Goal: Transaction & Acquisition: Purchase product/service

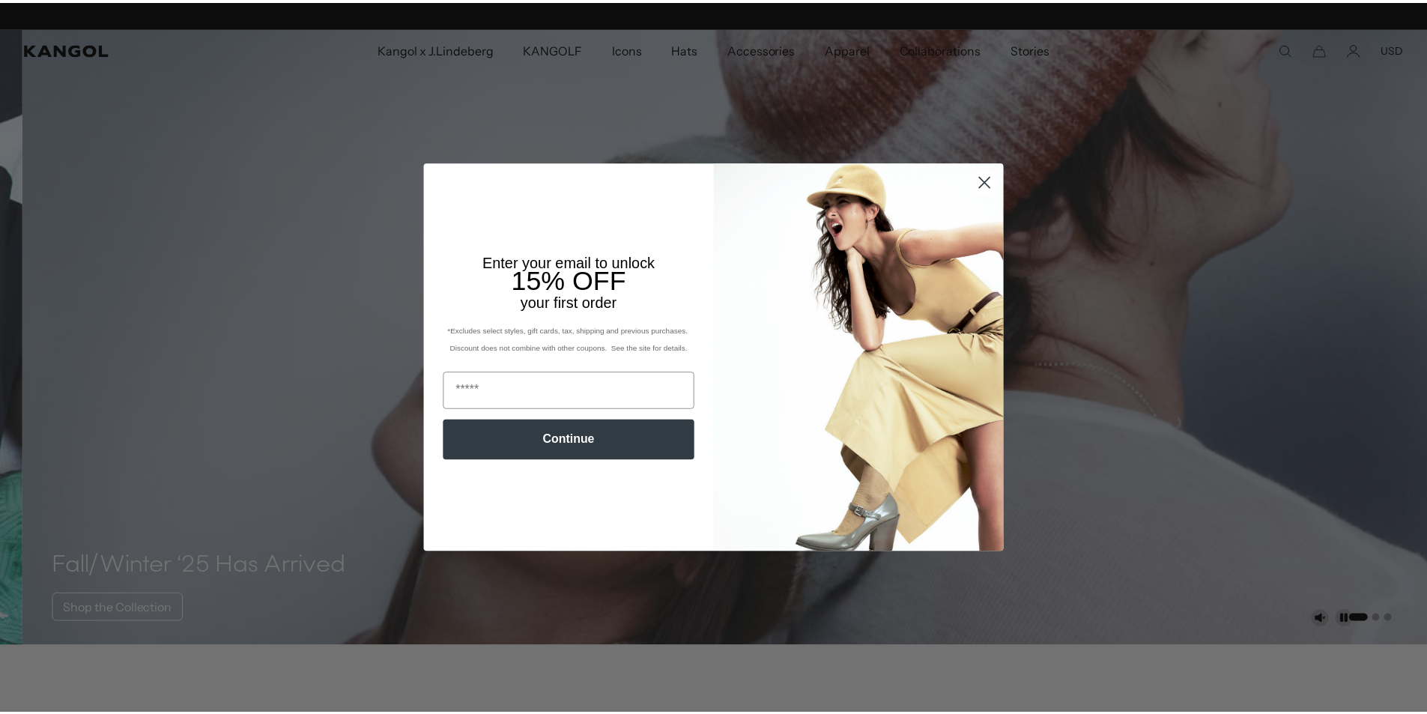
scroll to position [0, 309]
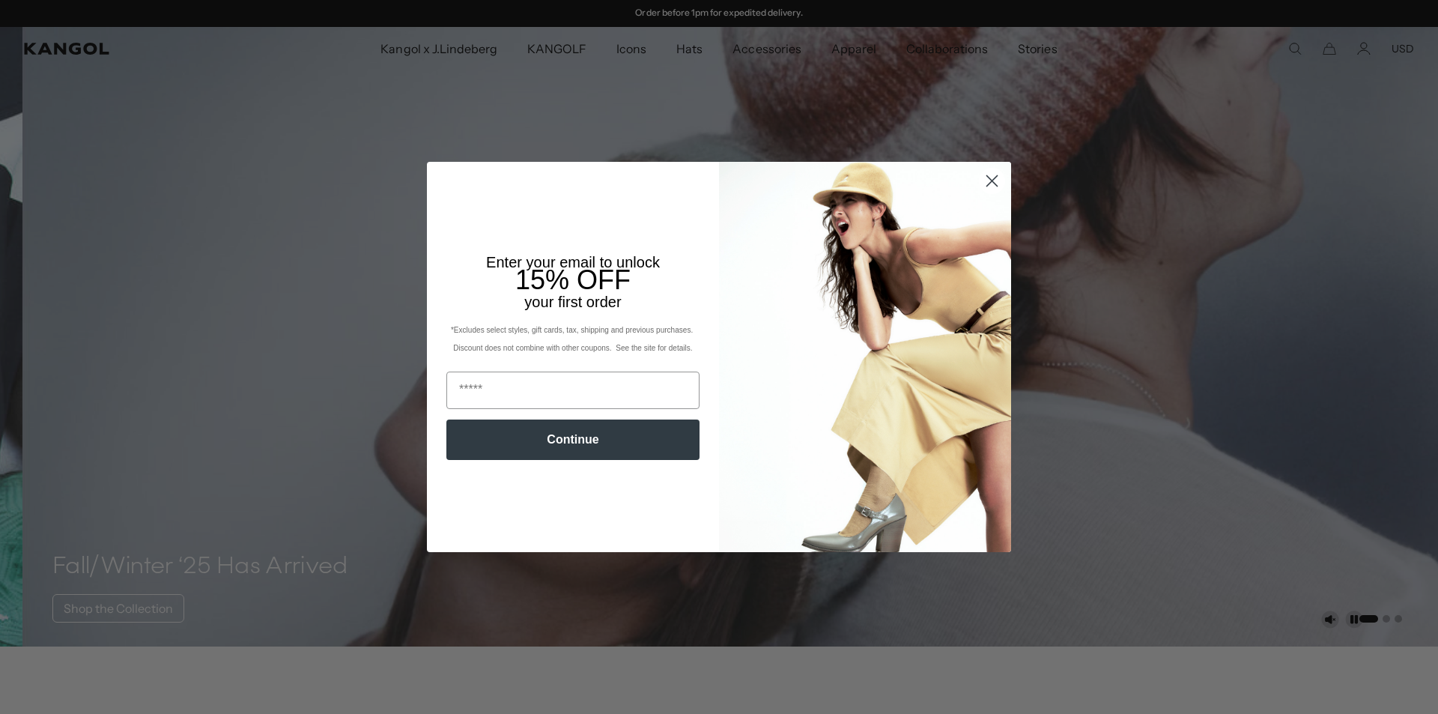
click at [988, 178] on icon "Close dialog" at bounding box center [992, 181] width 10 height 10
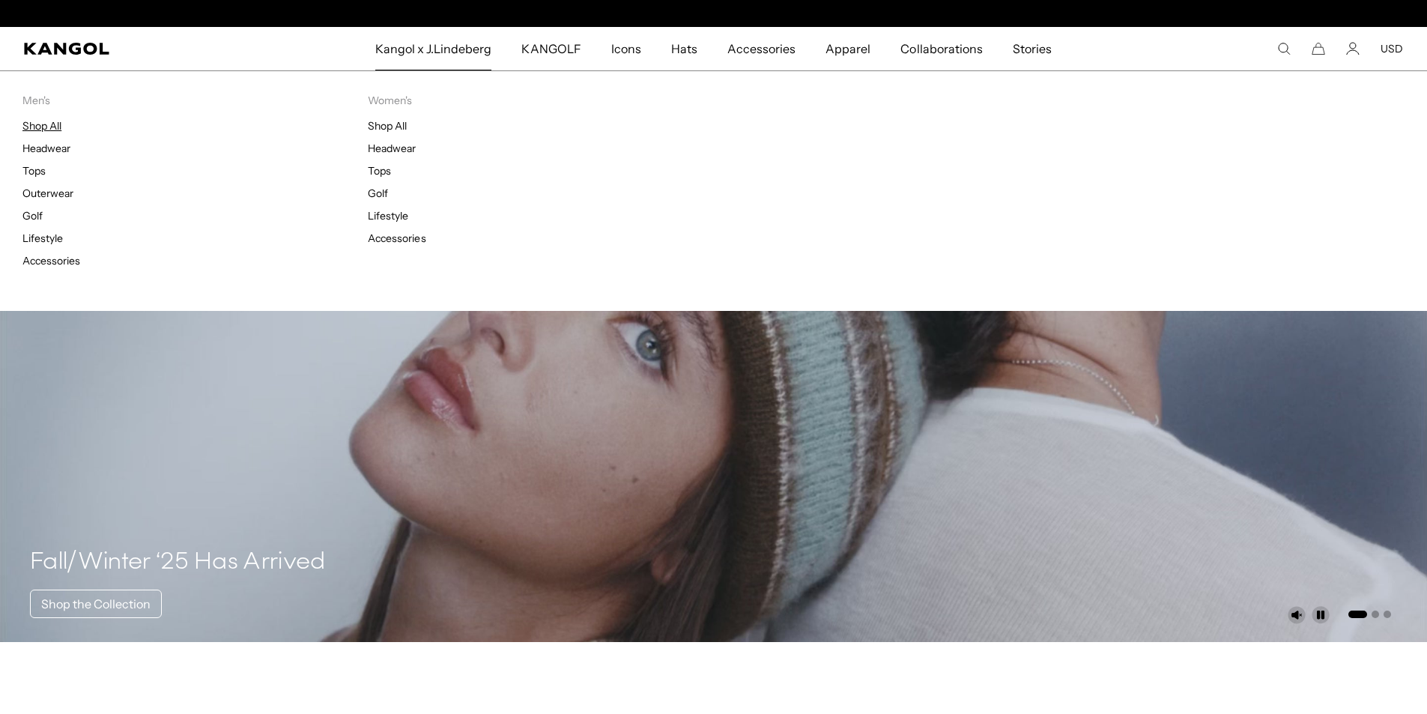
scroll to position [0, 0]
click at [49, 127] on link "Shop All" at bounding box center [41, 125] width 39 height 13
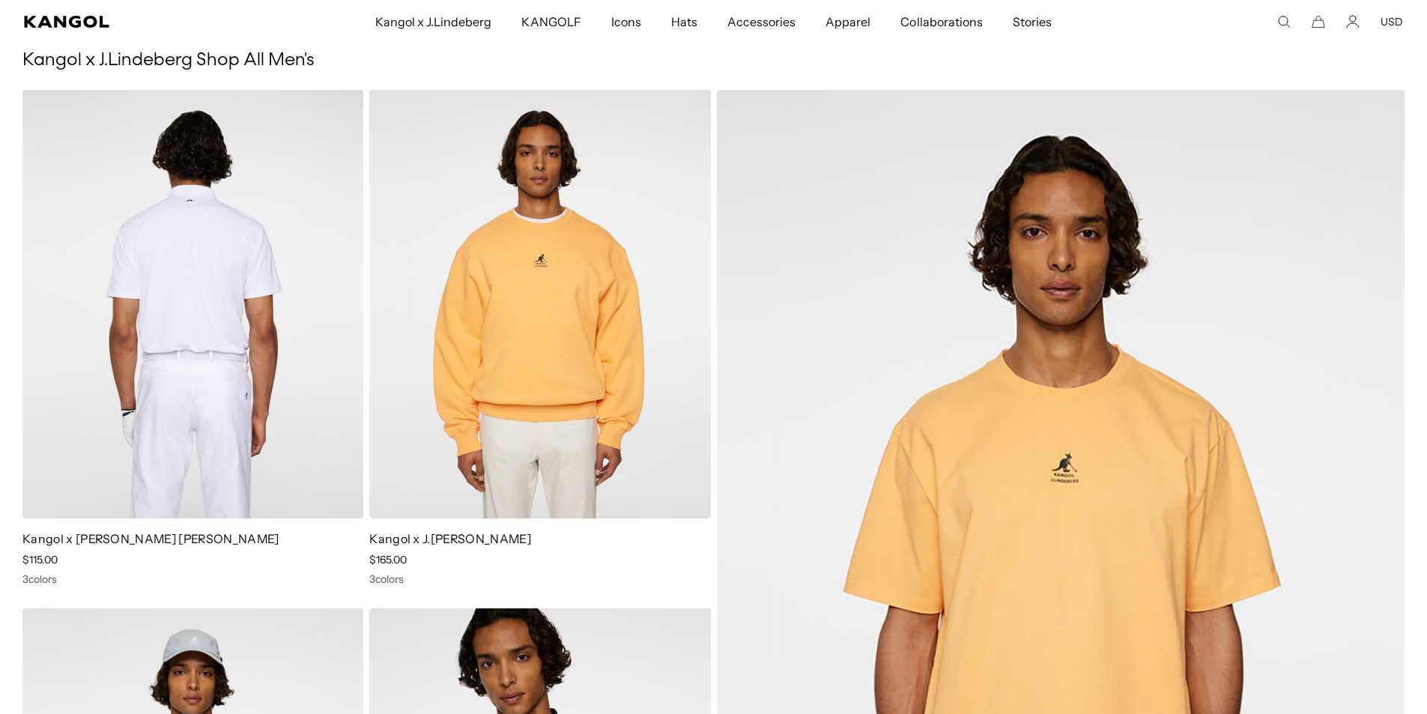
scroll to position [0, 309]
click at [173, 428] on img at bounding box center [192, 304] width 341 height 428
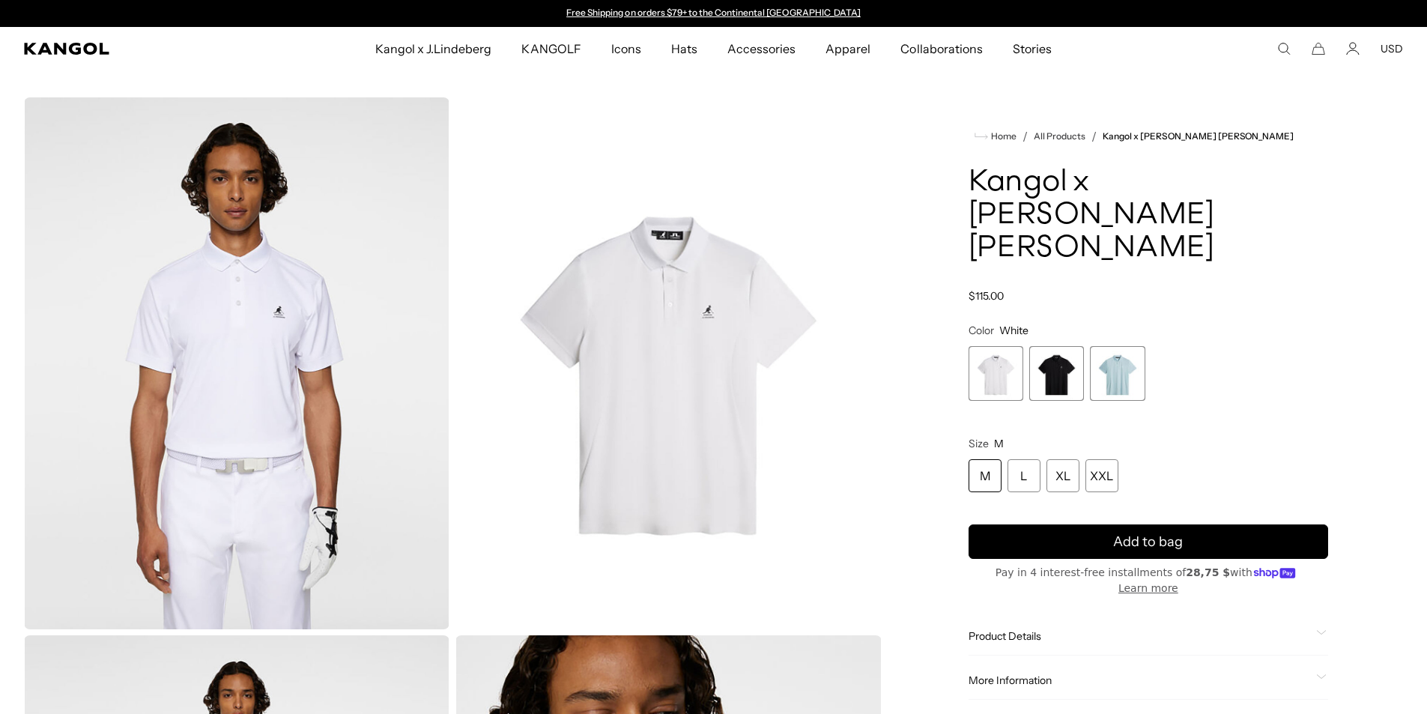
click at [1063, 346] on span "2 of 3" at bounding box center [1056, 373] width 55 height 55
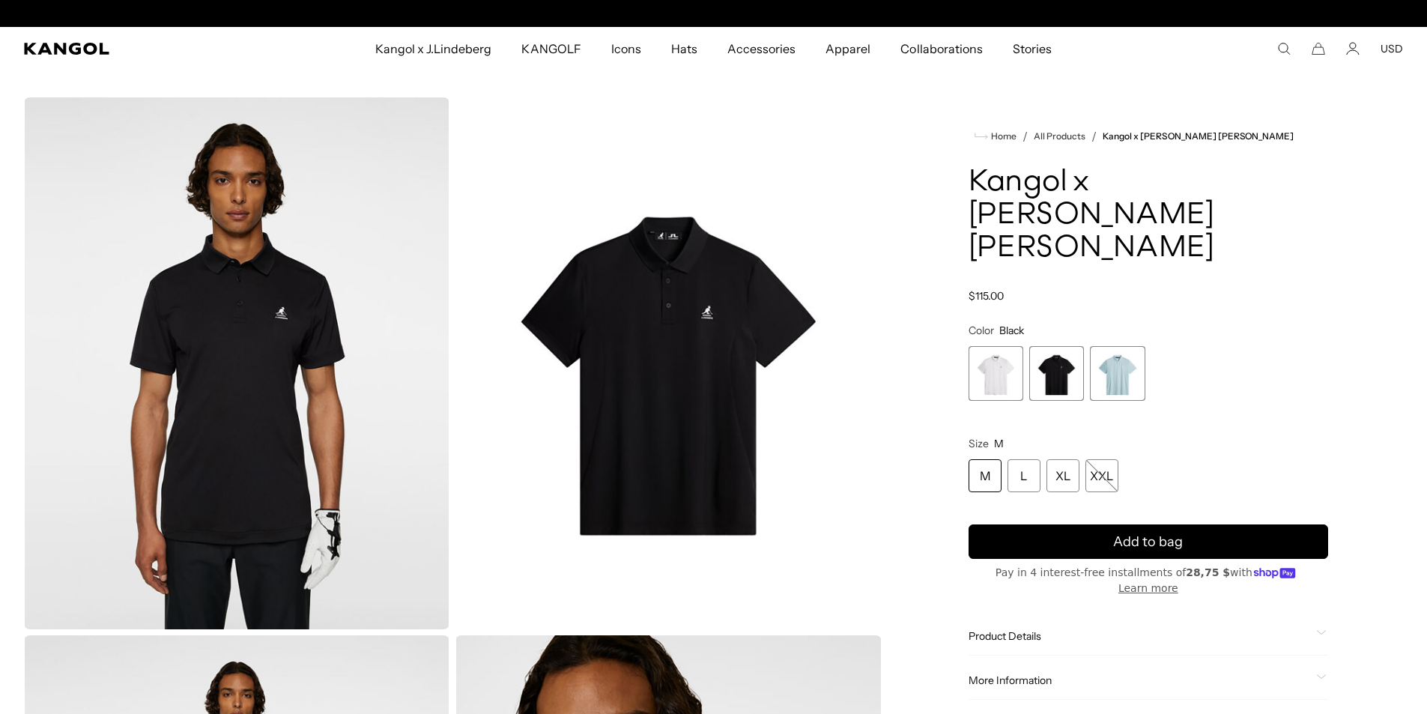
click at [1110, 346] on span "3 of 3" at bounding box center [1117, 373] width 55 height 55
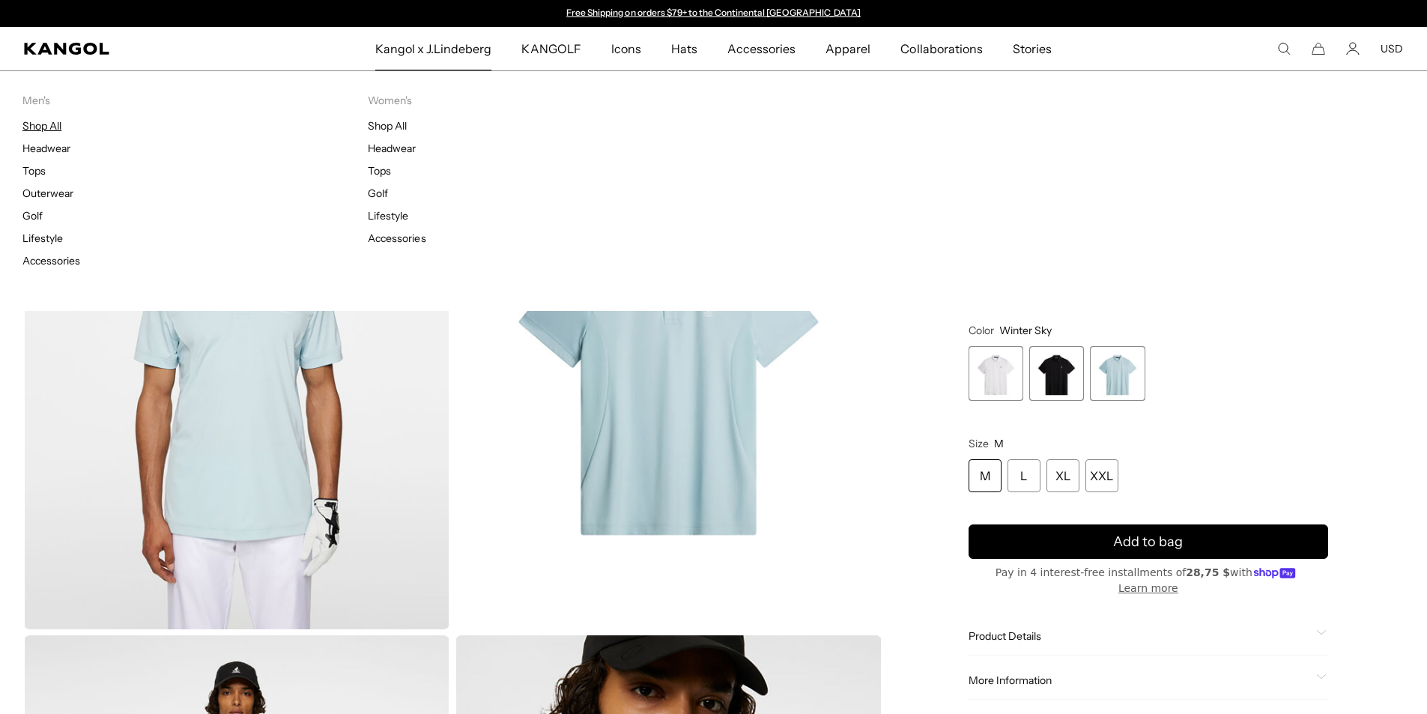
click at [40, 127] on link "Shop All" at bounding box center [41, 125] width 39 height 13
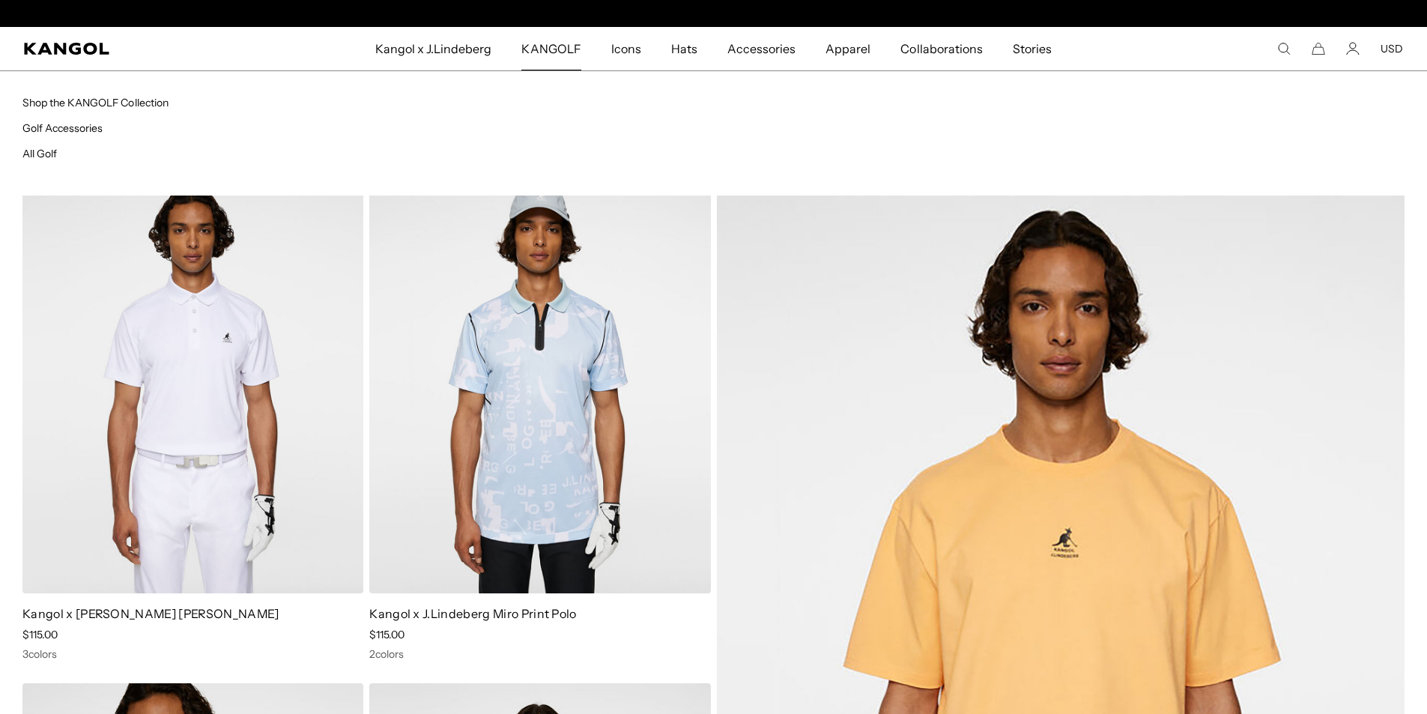
scroll to position [0, 309]
click at [118, 97] on link "Shop the KANGOLF Collection" at bounding box center [95, 102] width 146 height 13
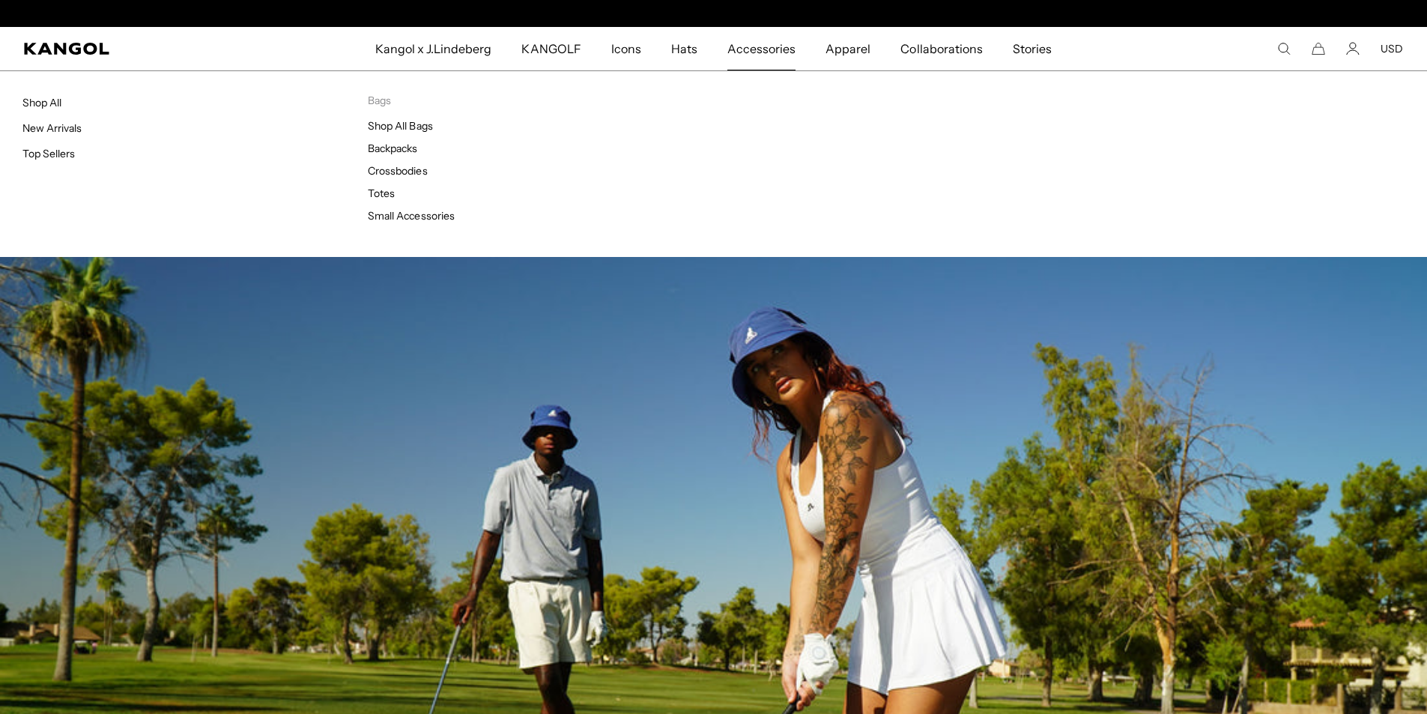
scroll to position [0, 309]
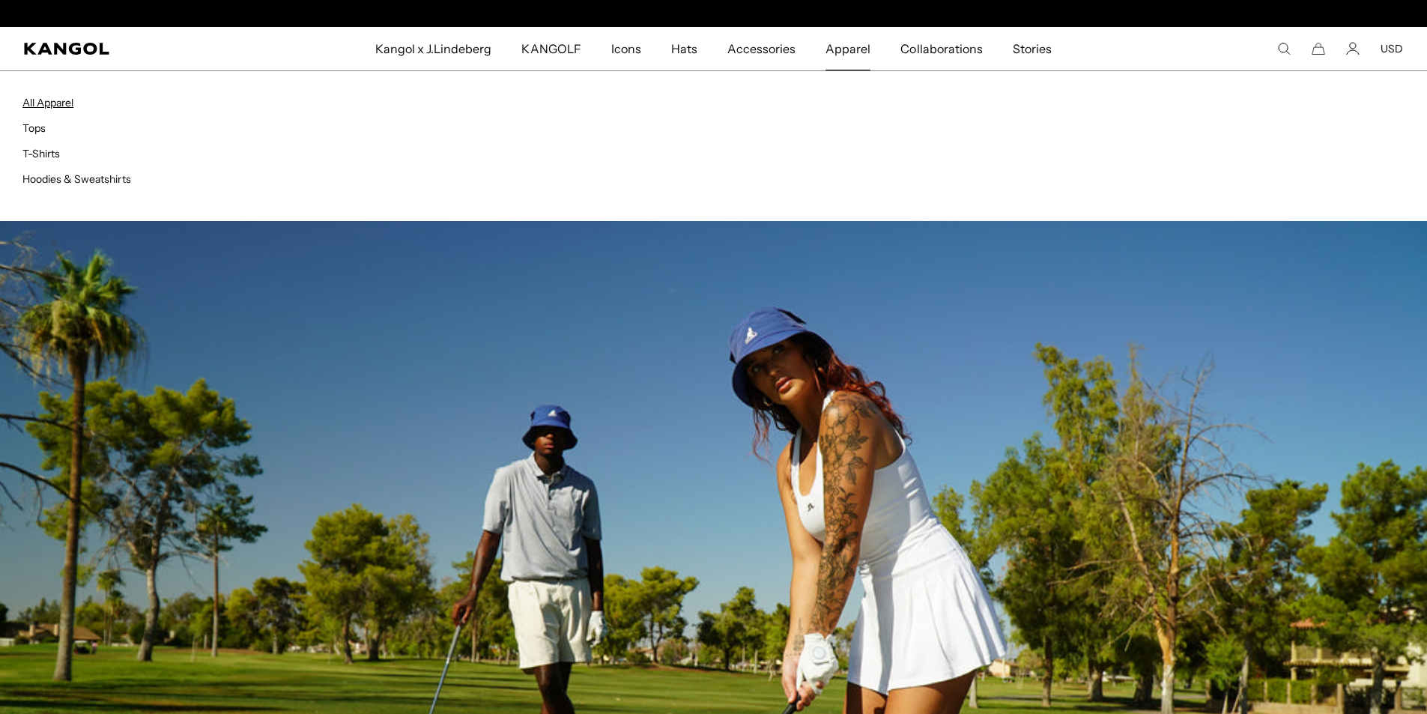
click at [58, 100] on link "All Apparel" at bounding box center [47, 102] width 51 height 13
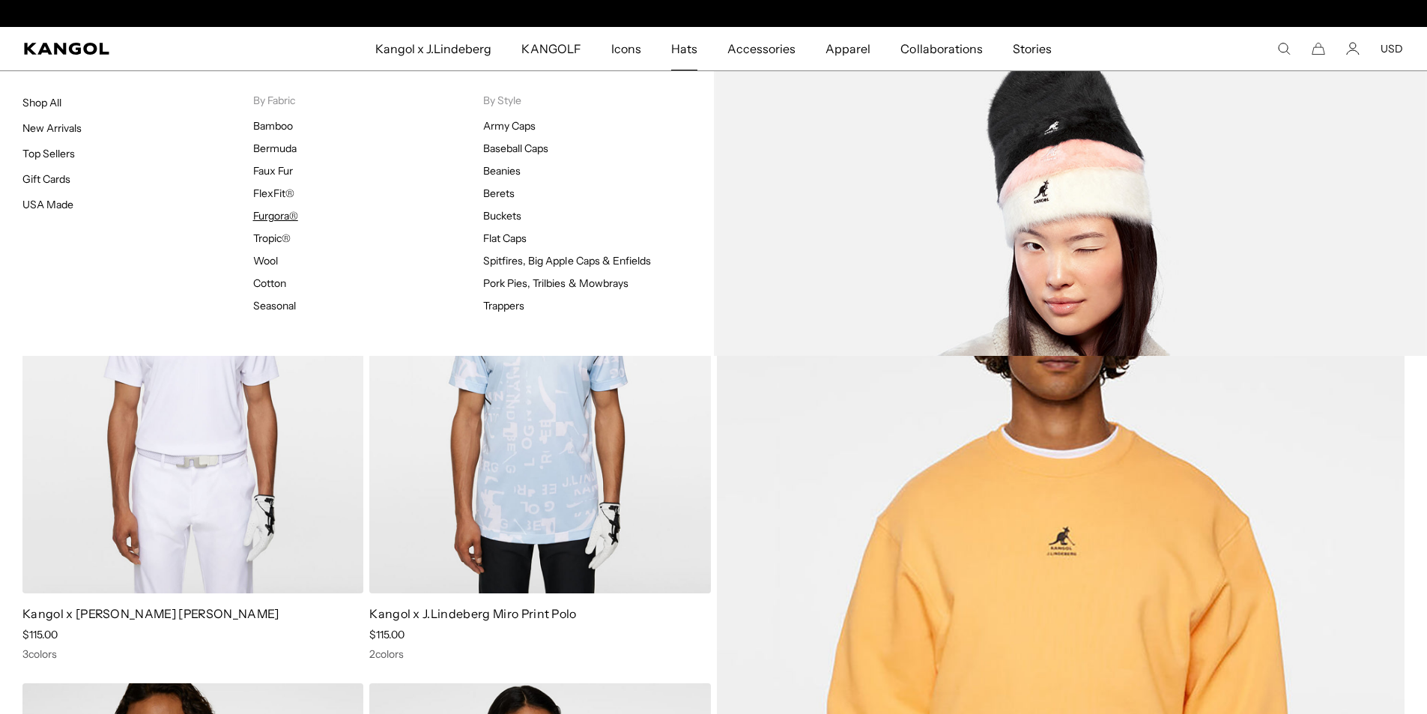
click at [259, 220] on link "Furgora®" at bounding box center [275, 215] width 45 height 13
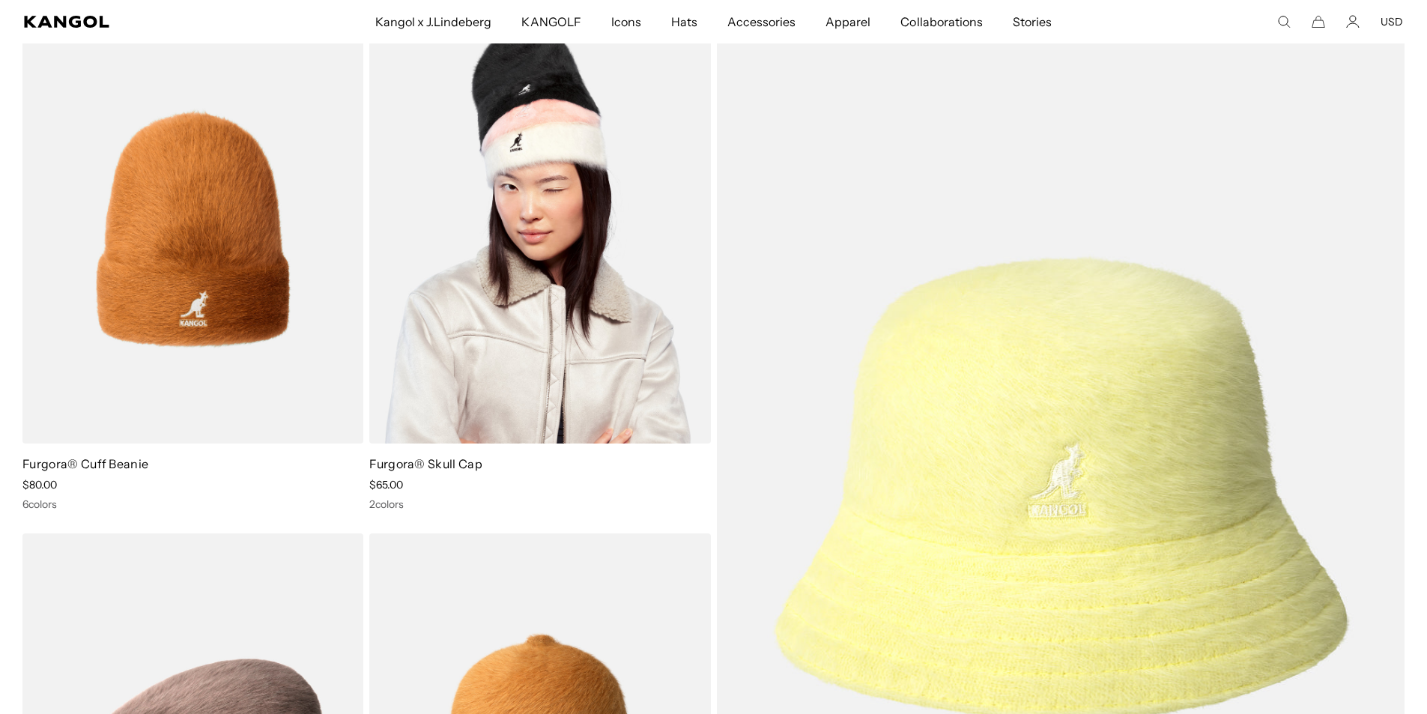
scroll to position [0, 309]
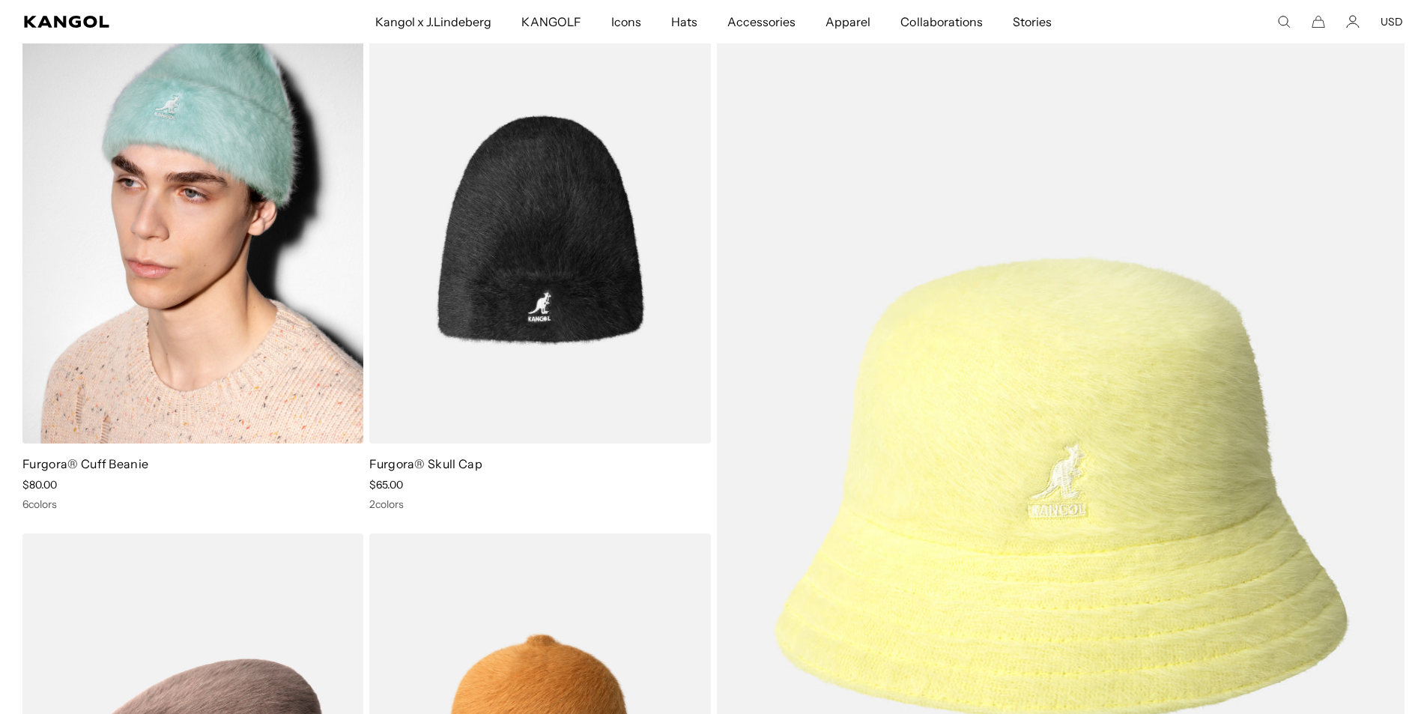
click at [320, 326] on img at bounding box center [192, 229] width 341 height 428
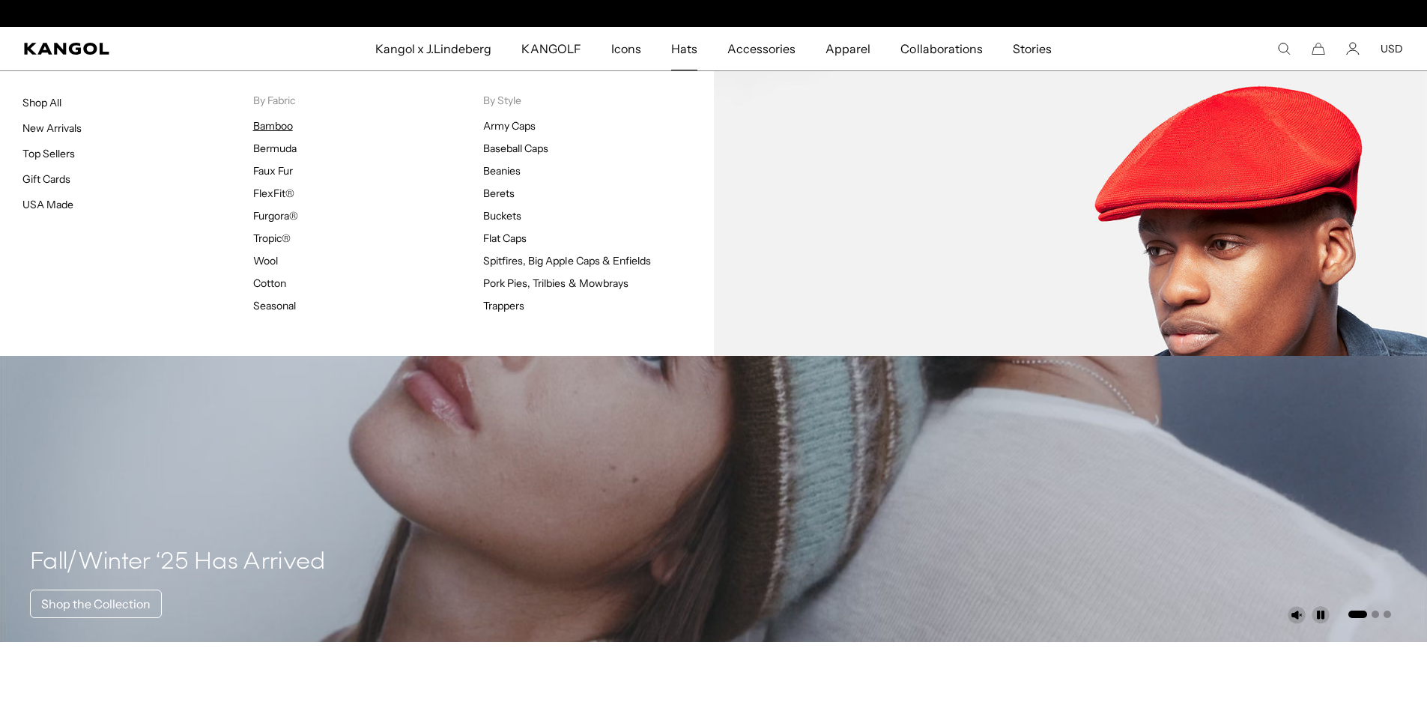
scroll to position [0, 309]
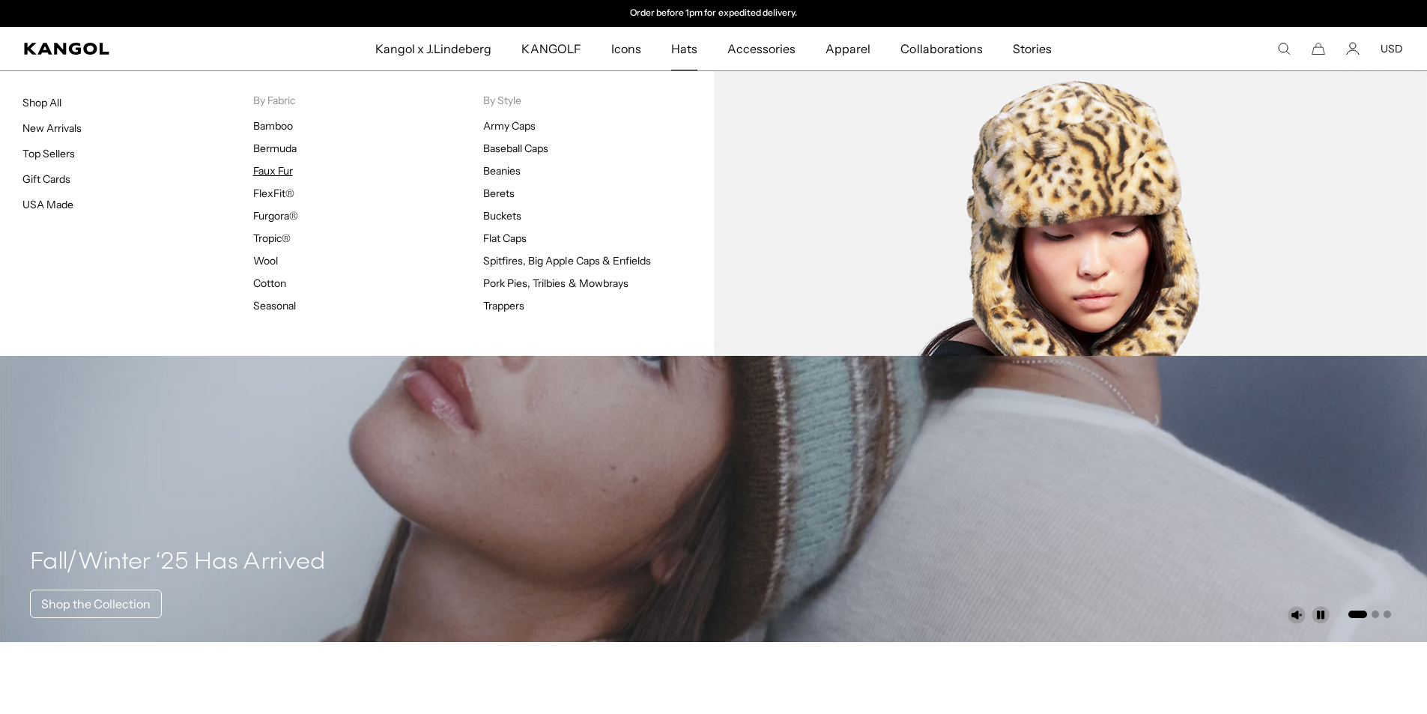
click at [289, 170] on link "Faux Fur" at bounding box center [273, 170] width 40 height 13
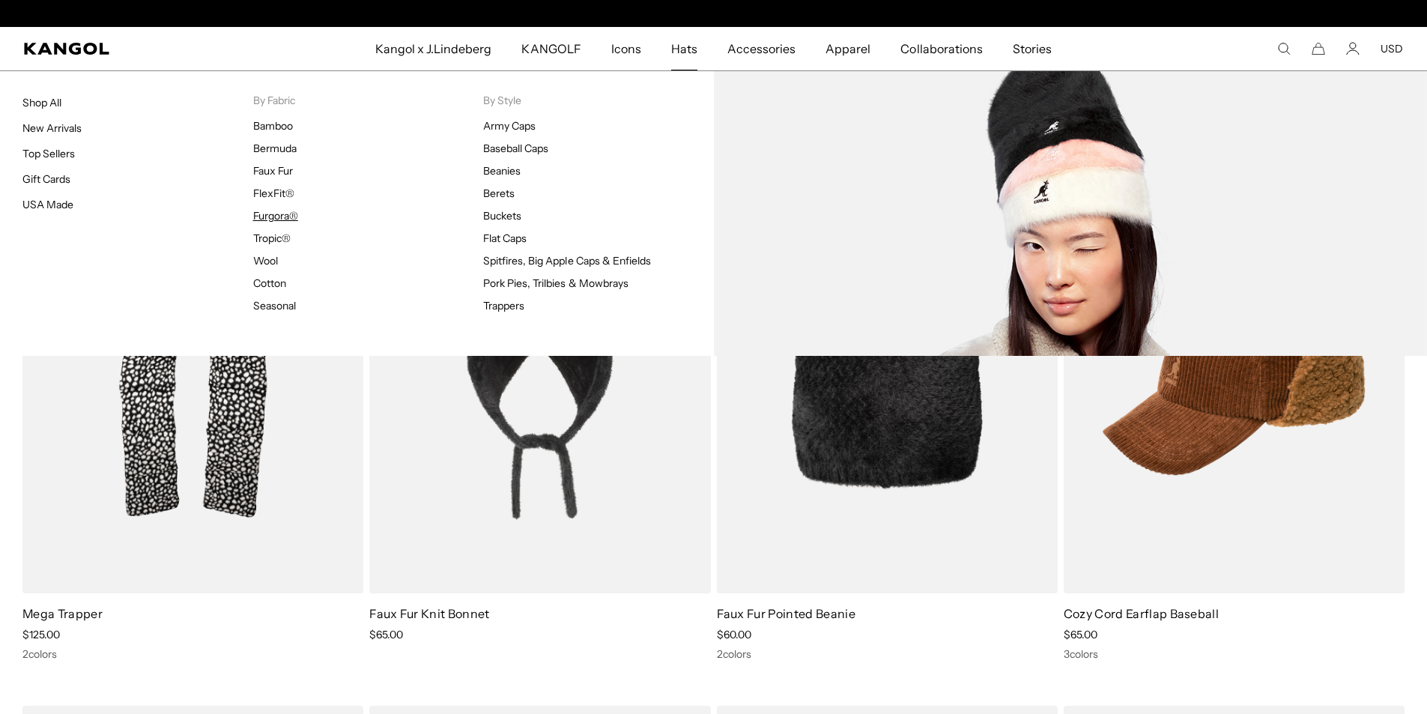
scroll to position [0, 309]
click at [271, 218] on link "Furgora®" at bounding box center [275, 215] width 45 height 13
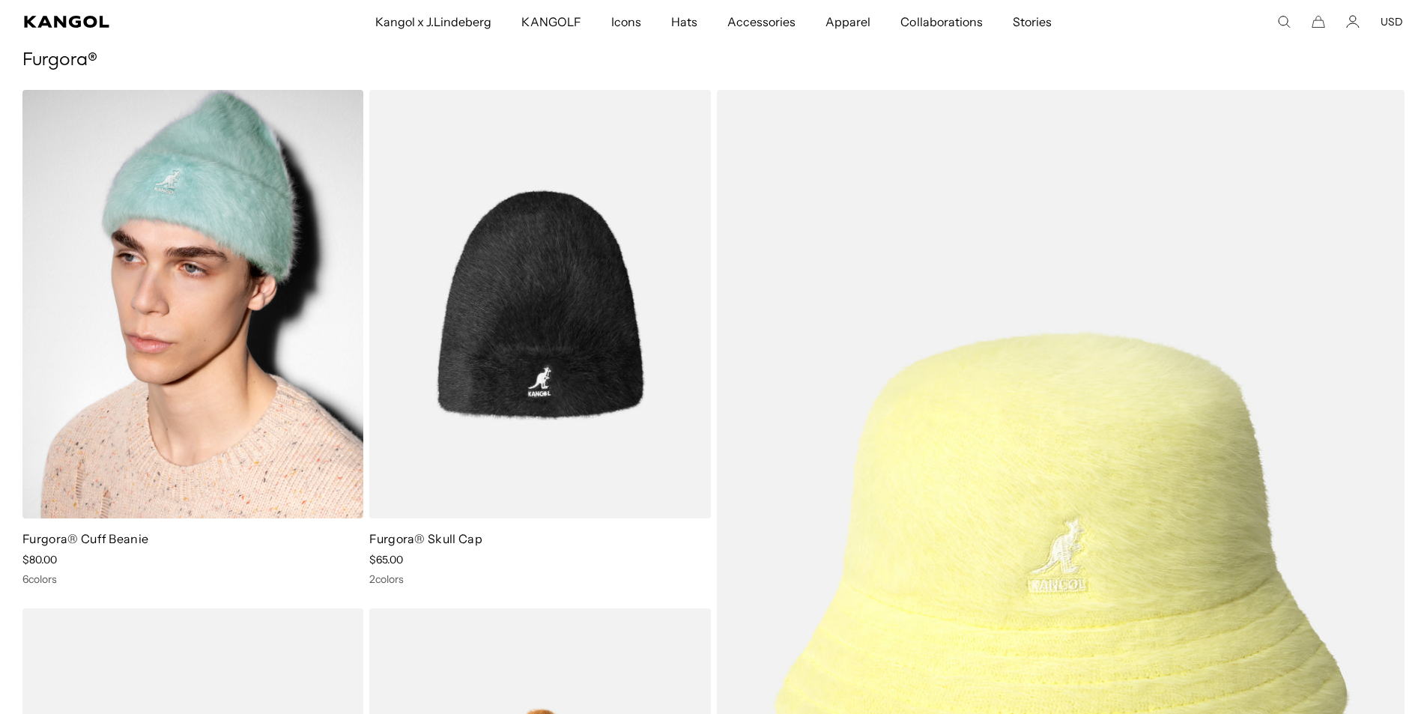
click at [170, 374] on img at bounding box center [192, 304] width 341 height 428
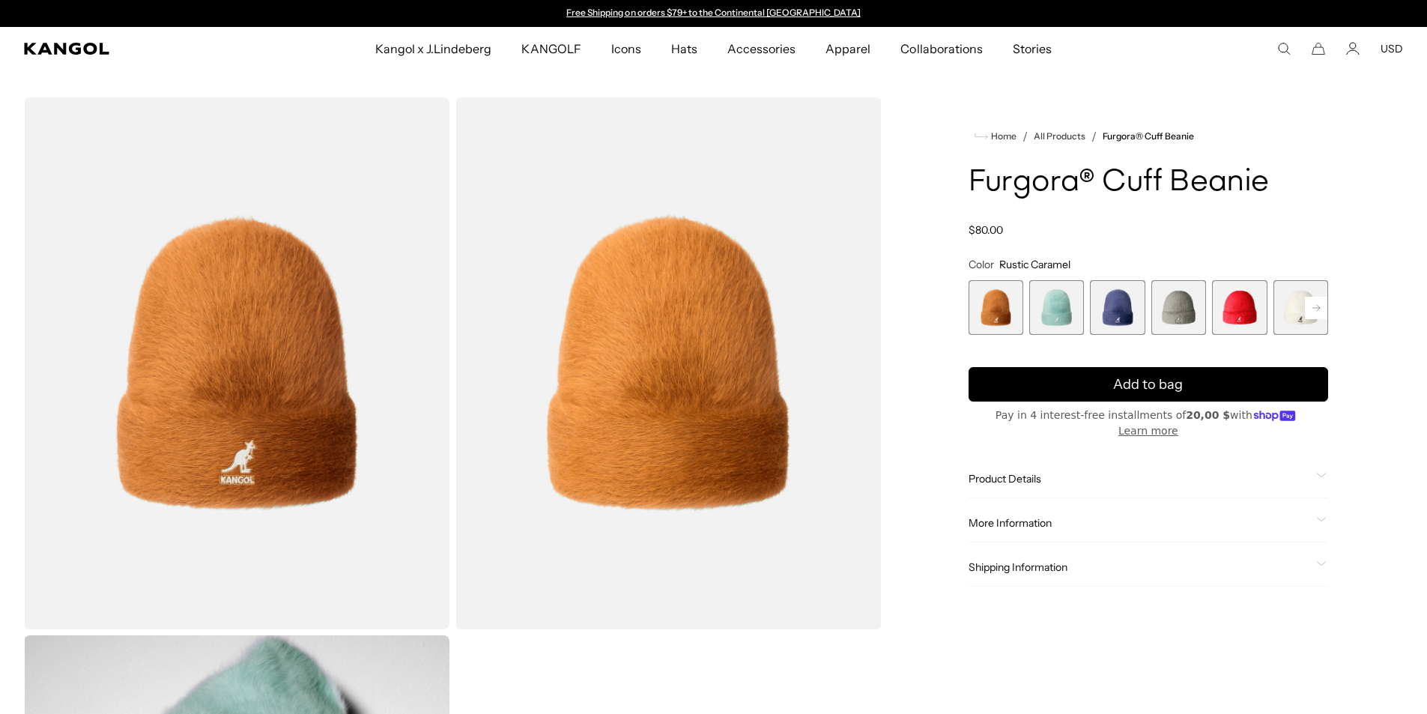
click at [1310, 306] on rect at bounding box center [1315, 308] width 22 height 22
click at [1310, 306] on span "7 of 7" at bounding box center [1300, 307] width 55 height 55
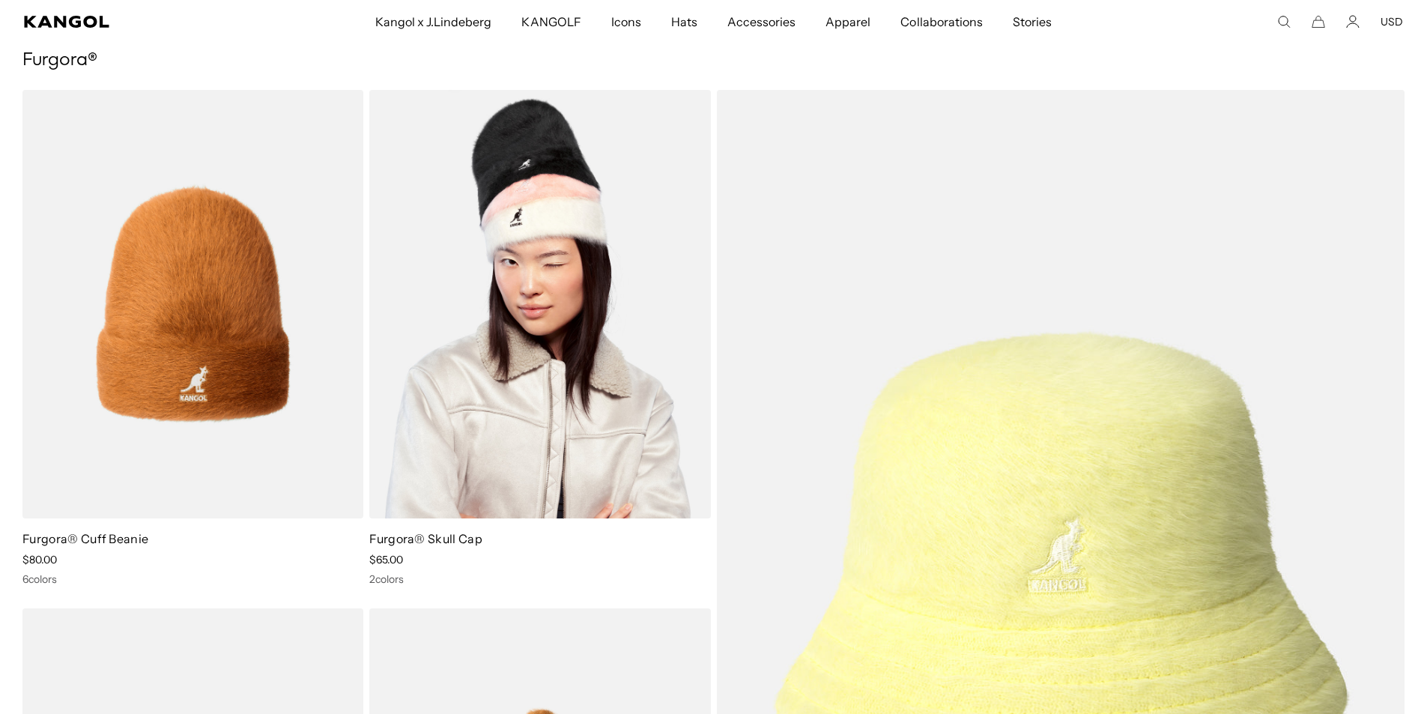
click at [625, 311] on img at bounding box center [539, 304] width 341 height 428
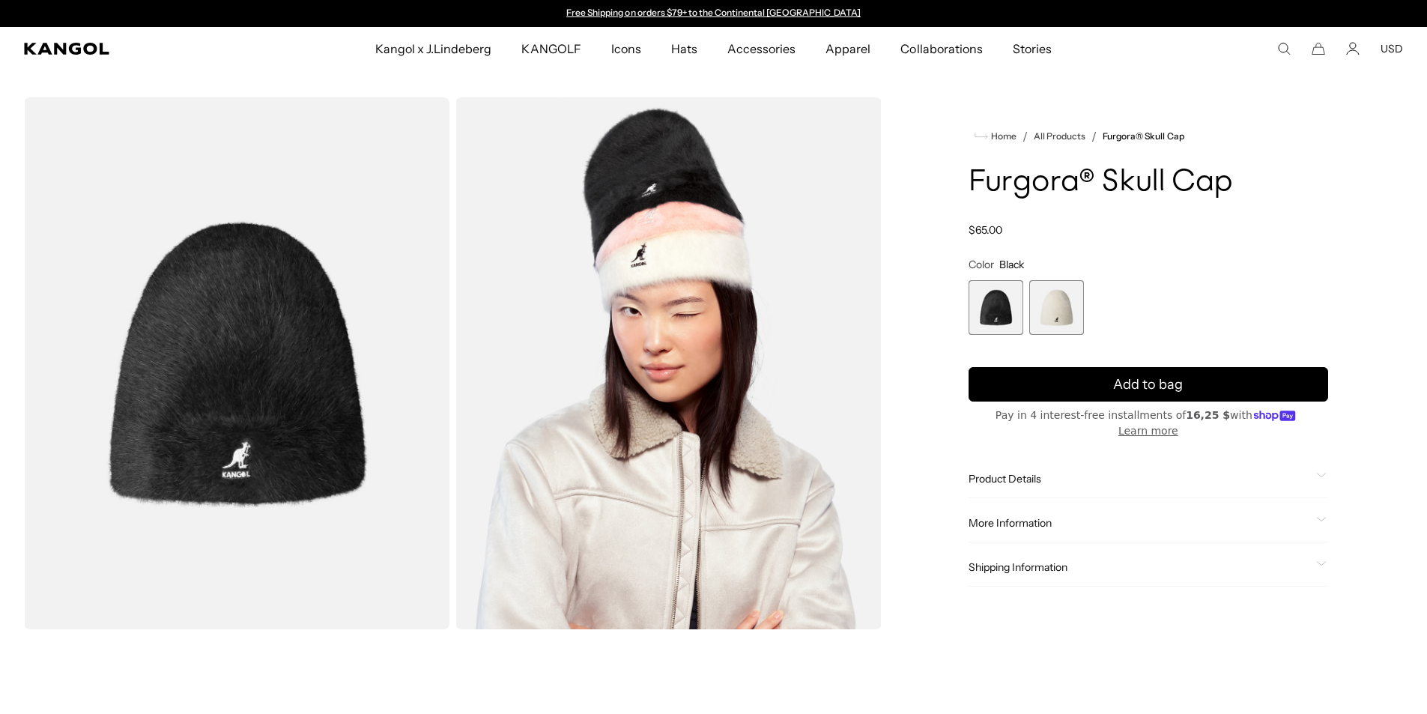
click at [1053, 305] on span "2 of 2" at bounding box center [1056, 307] width 55 height 55
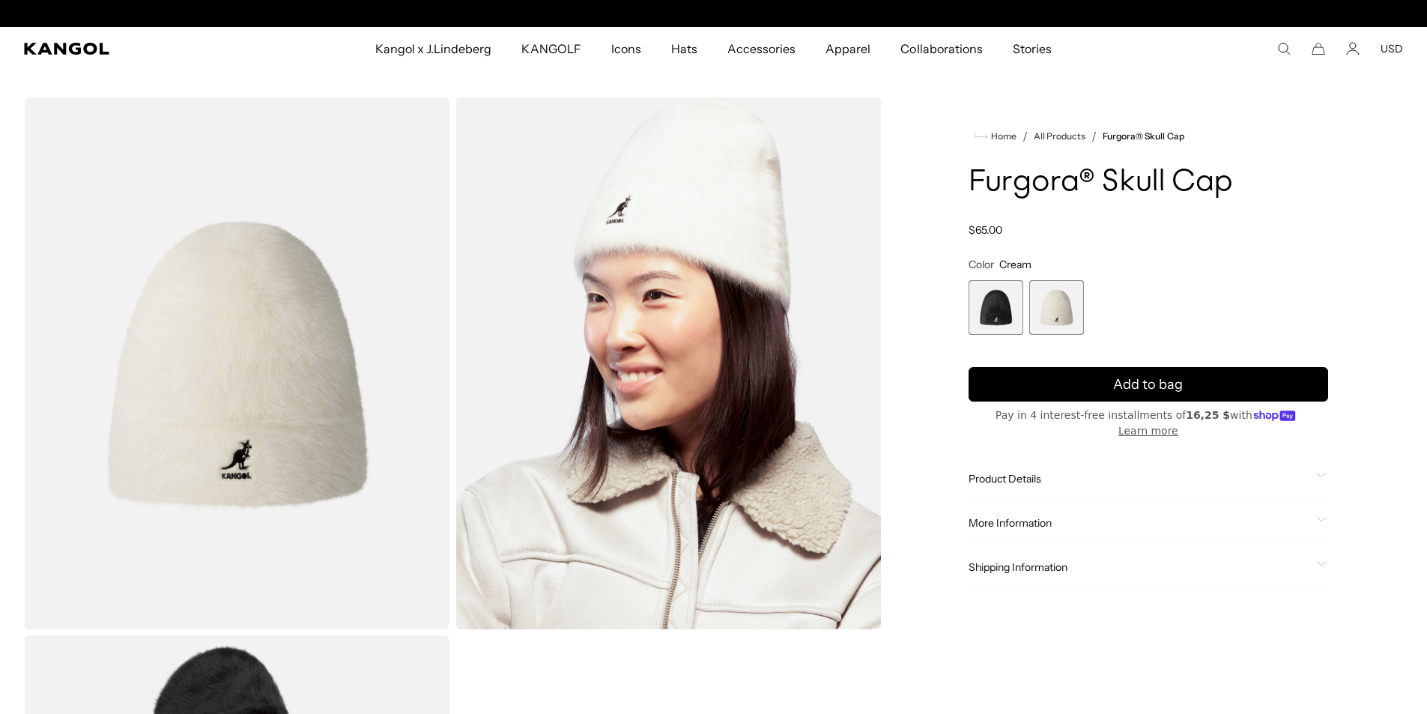
scroll to position [0, 309]
click at [987, 302] on span "1 of 2" at bounding box center [995, 307] width 55 height 55
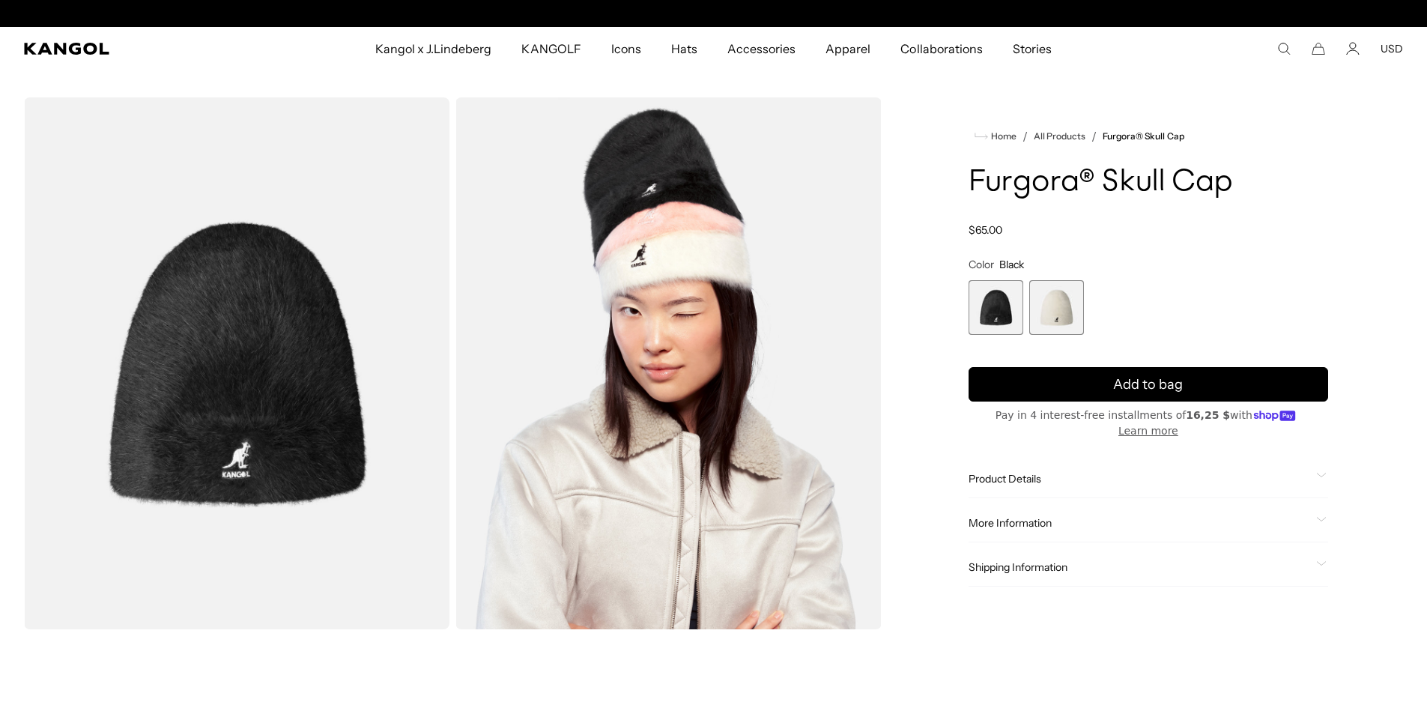
scroll to position [0, 309]
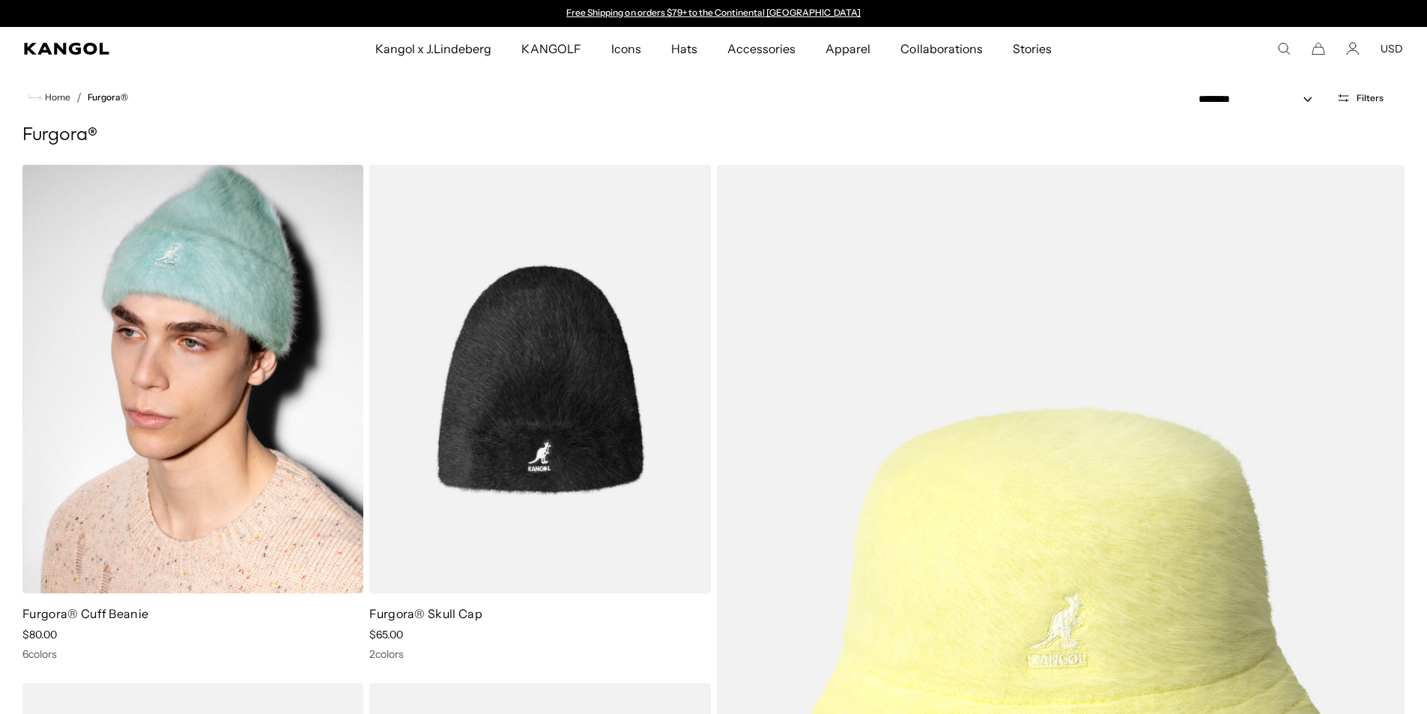
scroll to position [75, 0]
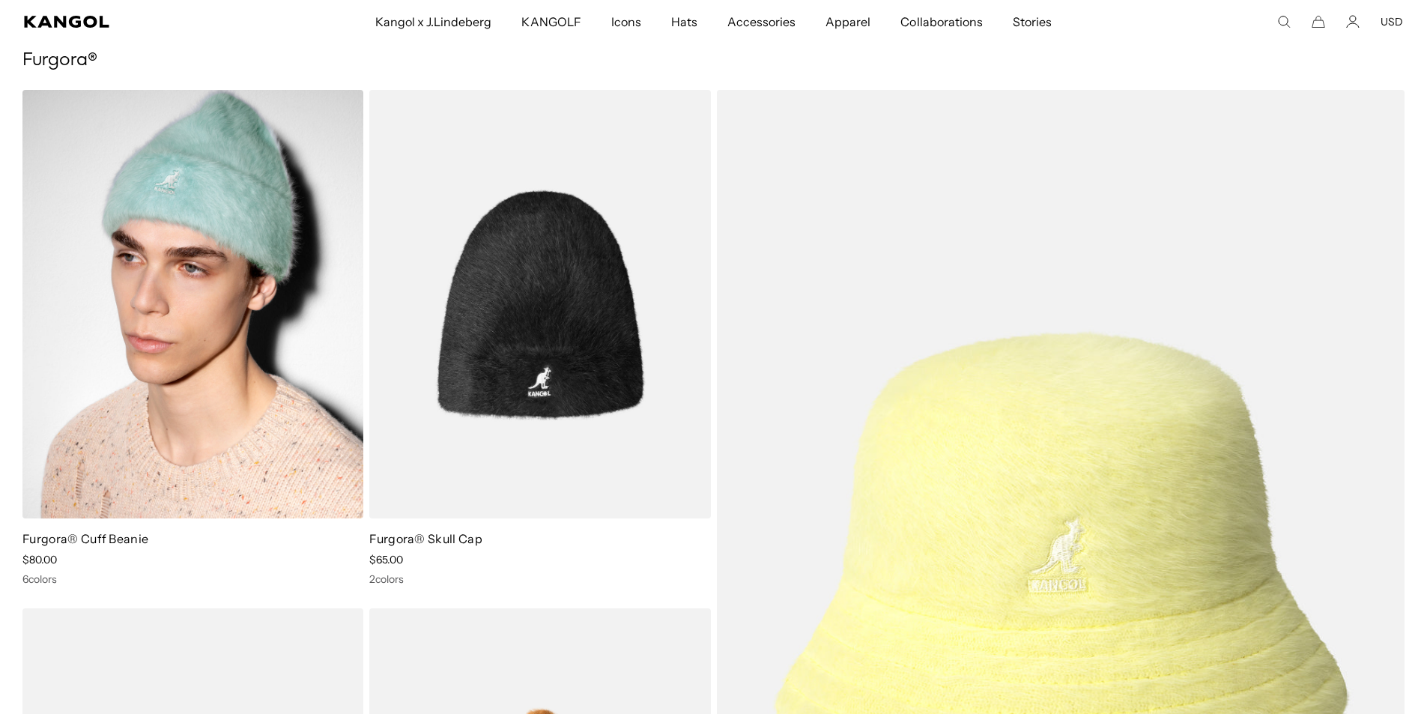
click at [289, 255] on img at bounding box center [192, 304] width 341 height 428
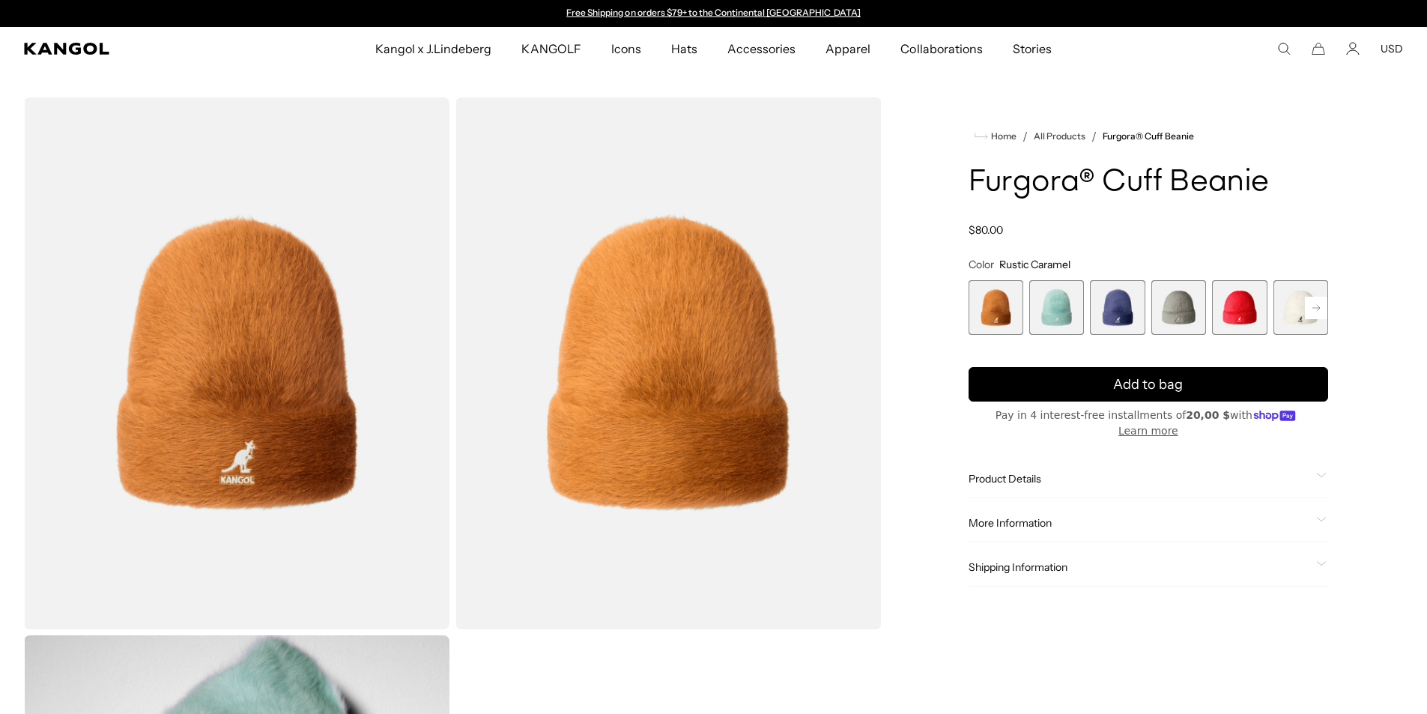
click at [1318, 303] on rect at bounding box center [1315, 308] width 22 height 22
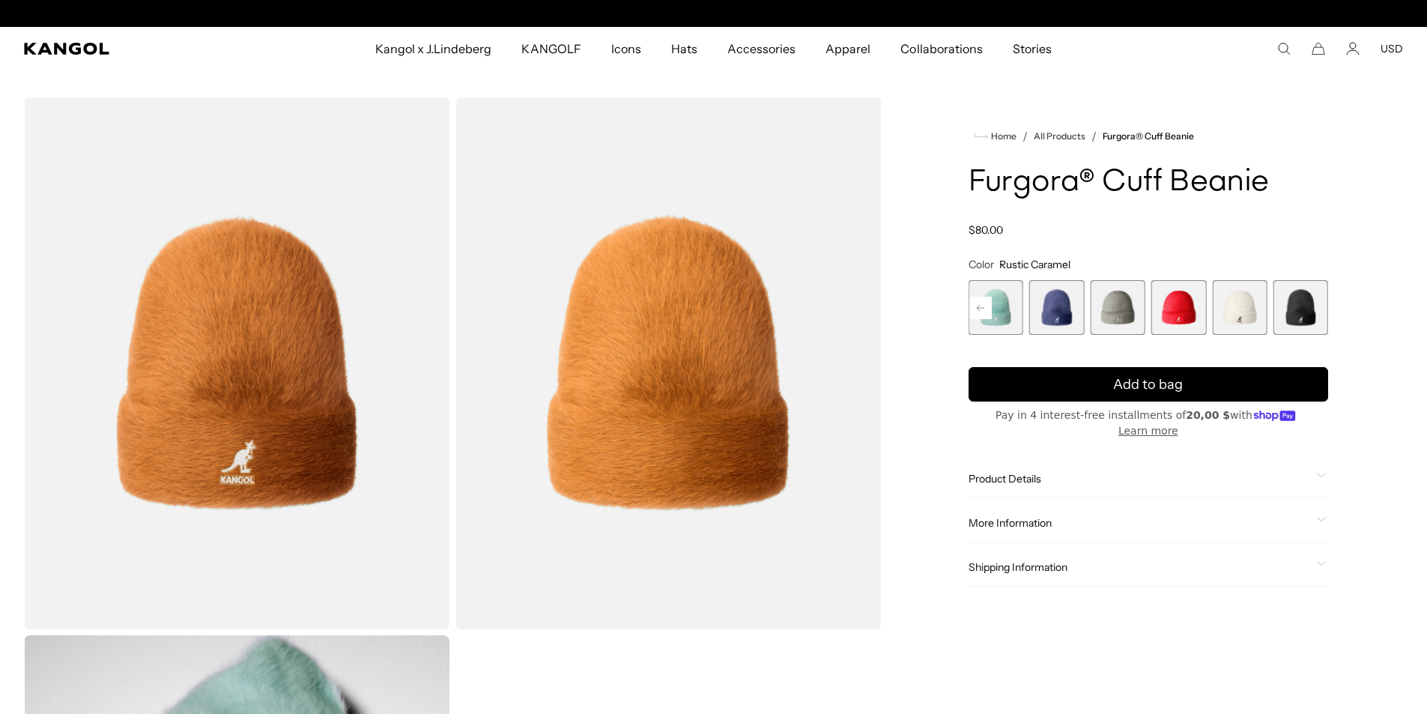
scroll to position [0, 309]
click at [979, 302] on rect at bounding box center [980, 308] width 22 height 22
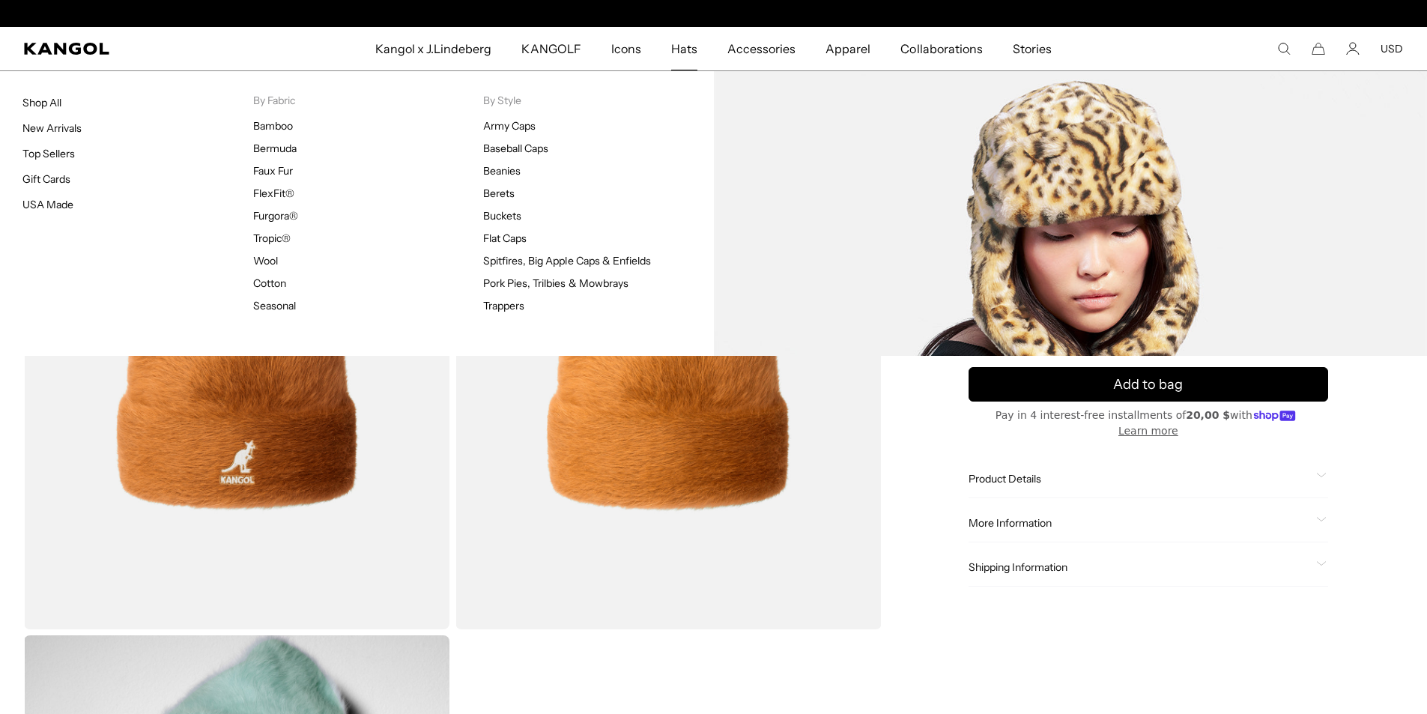
scroll to position [0, 0]
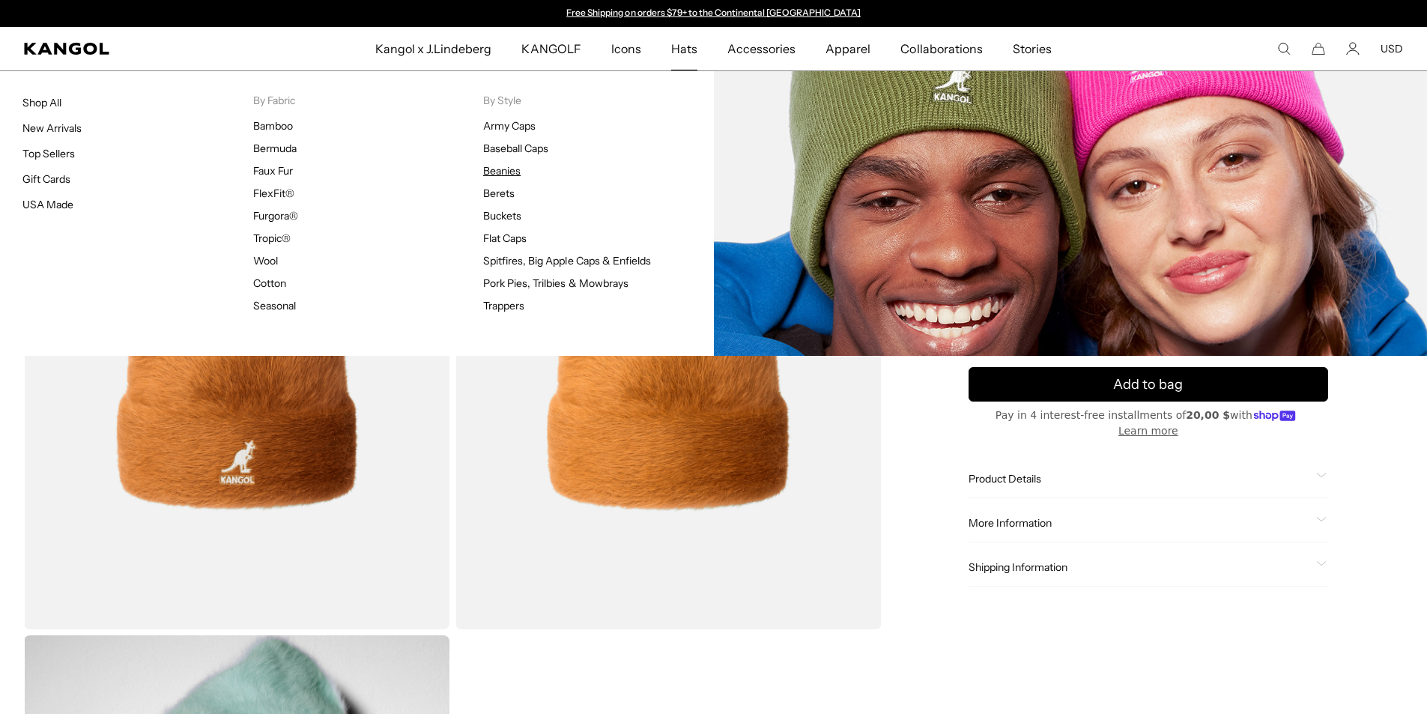
click at [497, 168] on link "Beanies" at bounding box center [501, 170] width 37 height 13
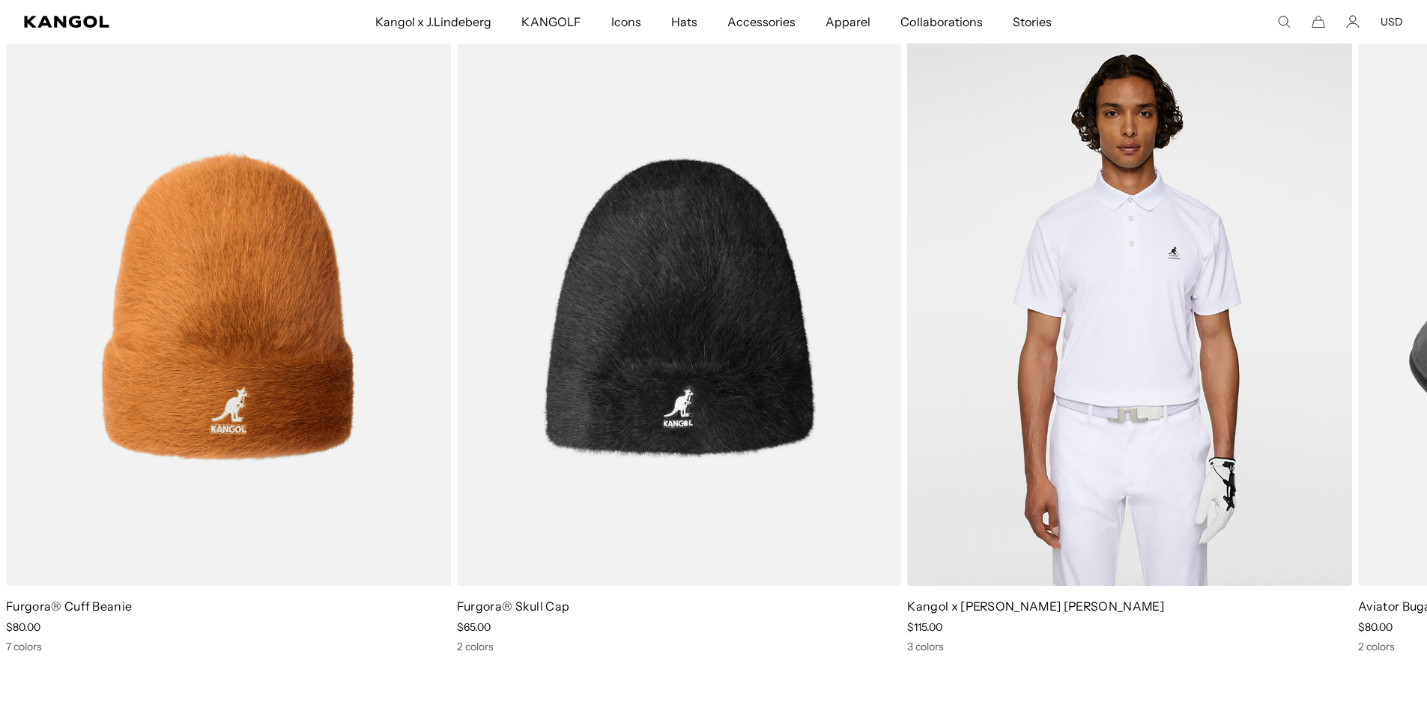
scroll to position [3257, 0]
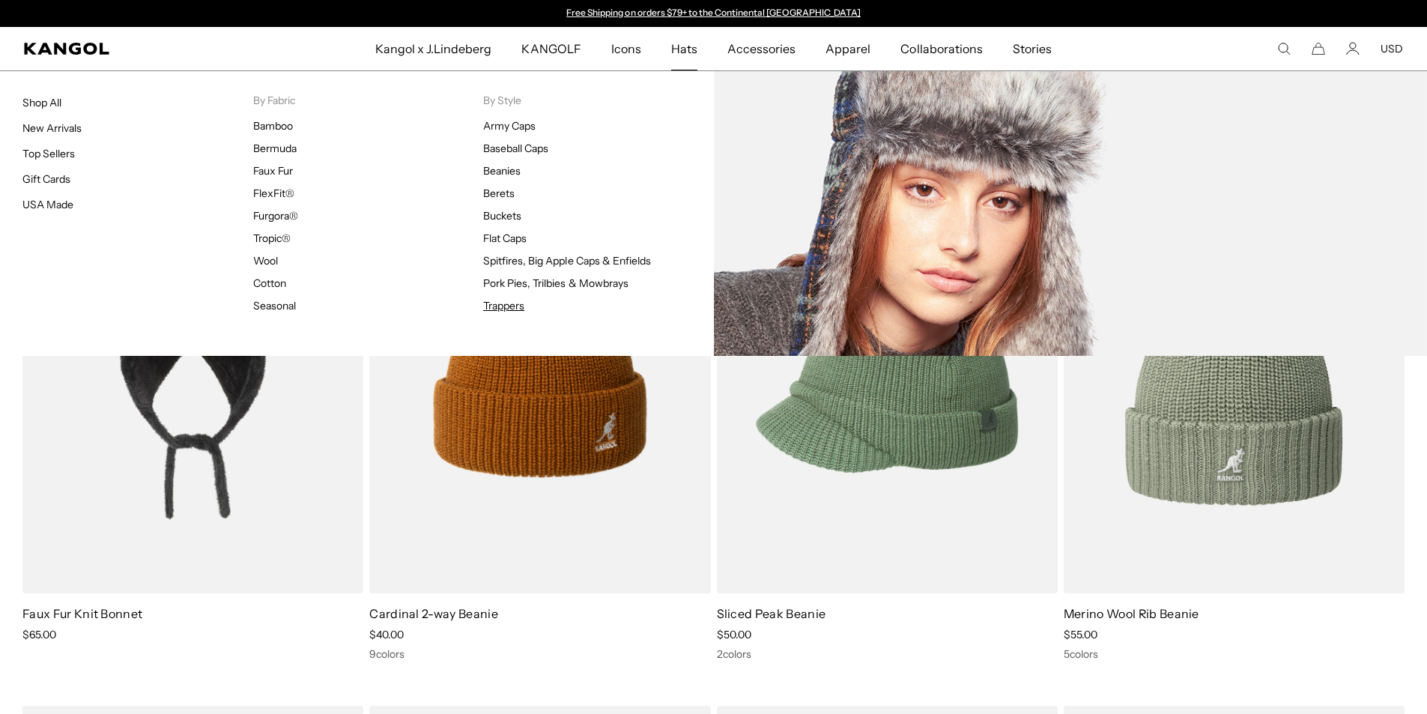
click at [517, 306] on link "Trappers" at bounding box center [503, 305] width 41 height 13
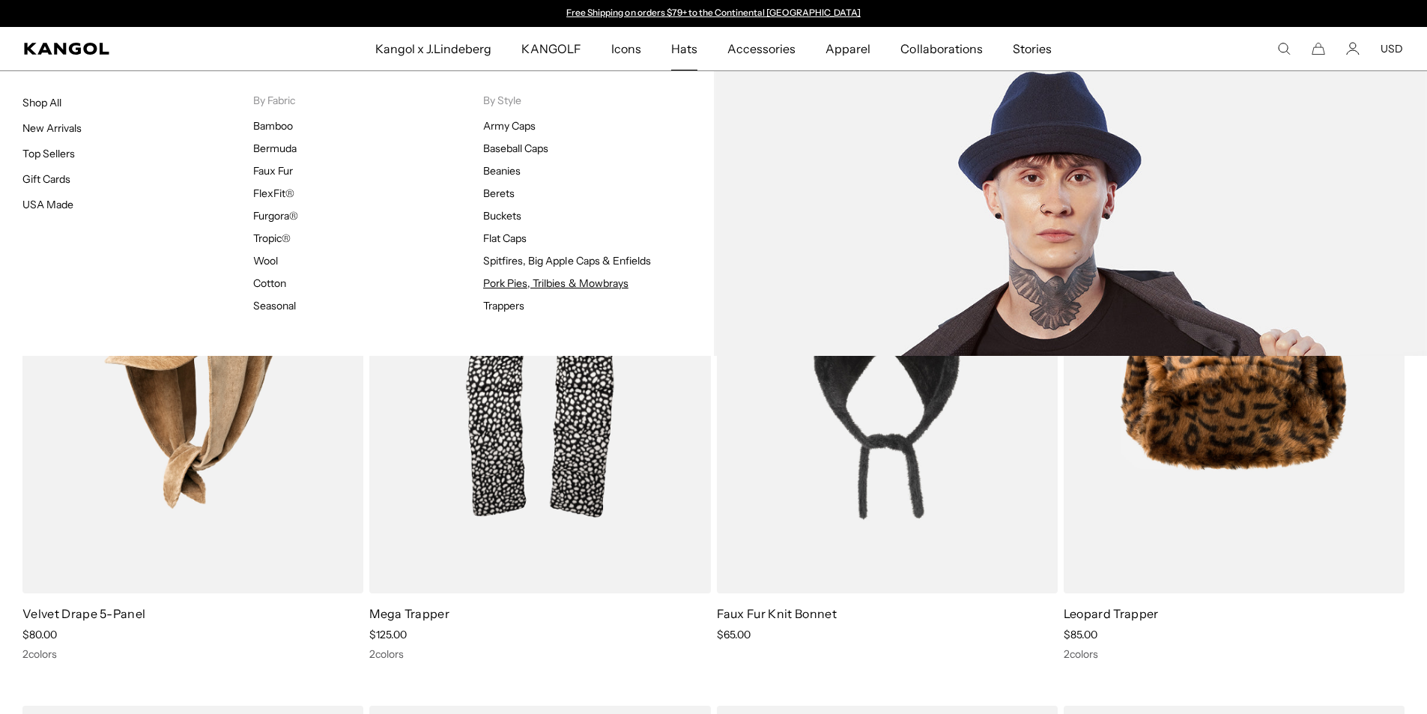
click at [538, 283] on link "Pork Pies, Trilbies & Mowbrays" at bounding box center [555, 282] width 145 height 13
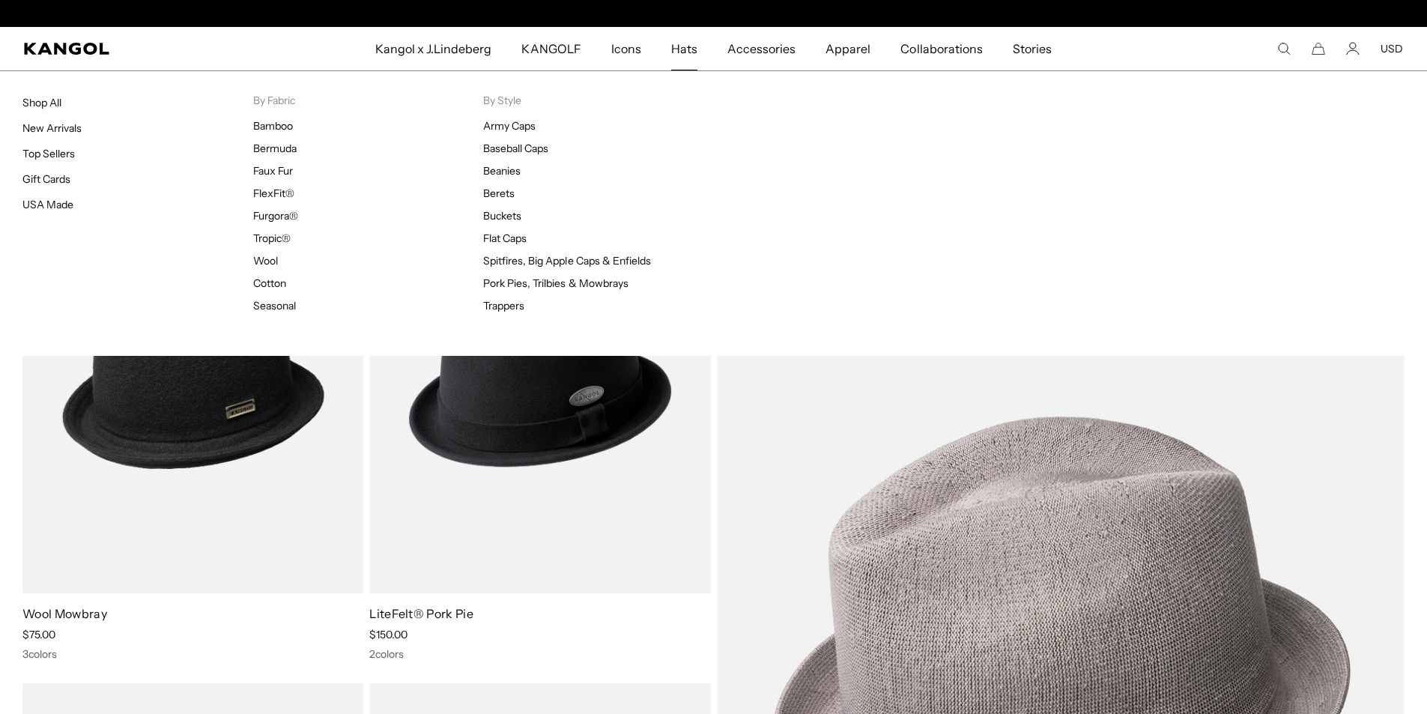
scroll to position [0, 309]
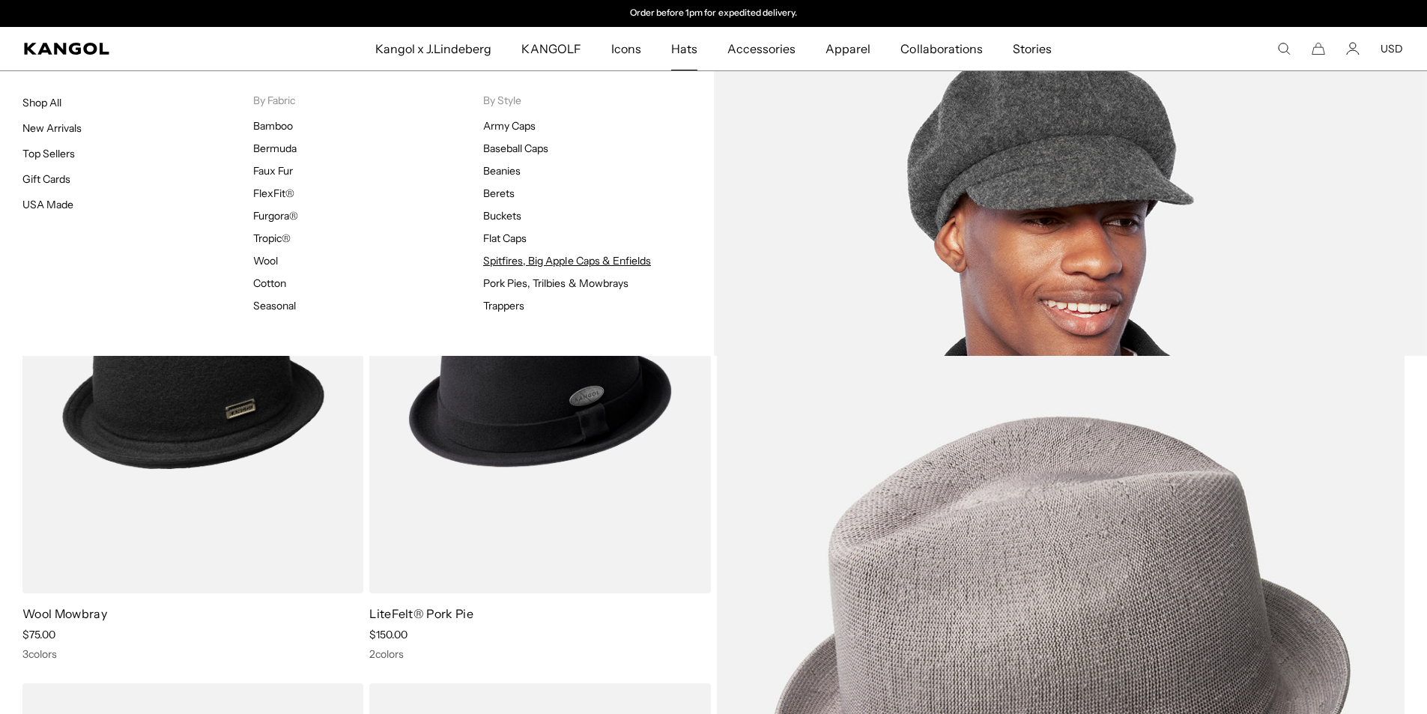
click at [502, 260] on link "Spitfires, Big Apple Caps & Enfields" at bounding box center [567, 260] width 168 height 13
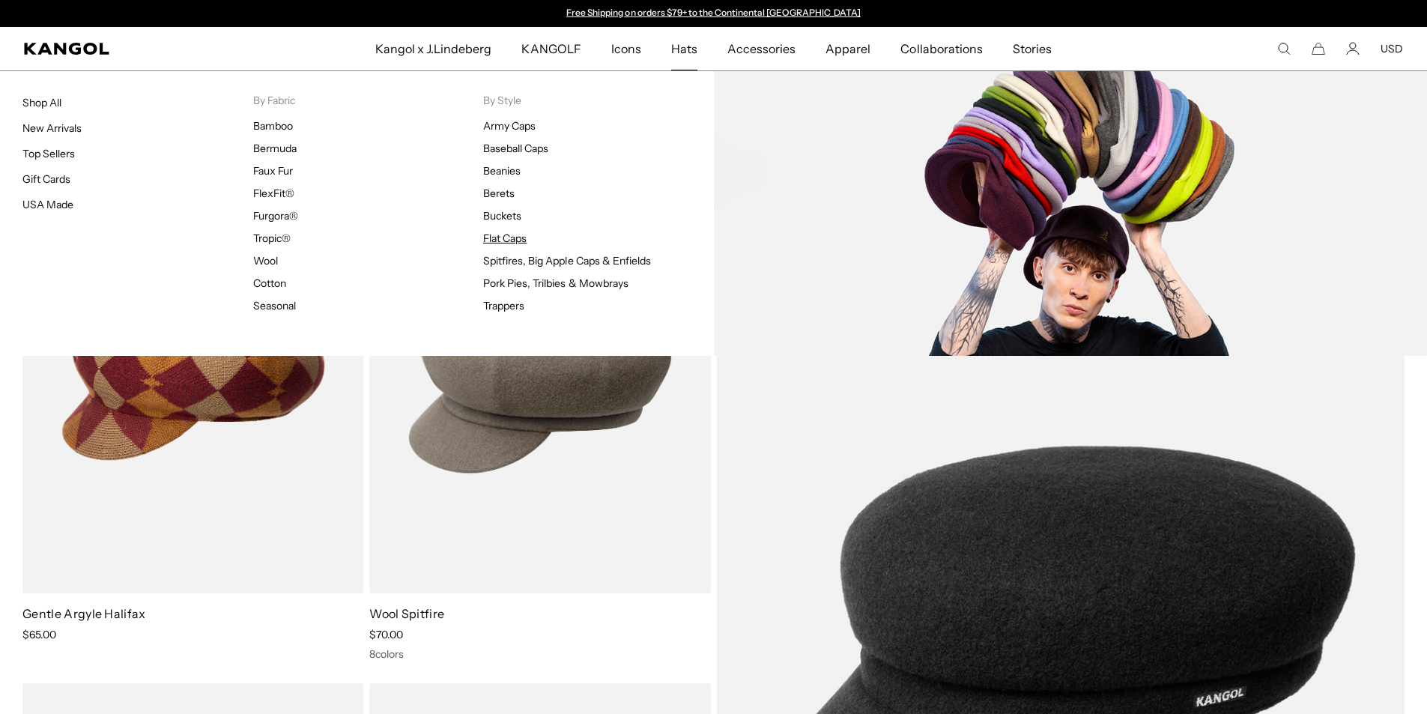
click at [514, 240] on link "Flat Caps" at bounding box center [504, 237] width 43 height 13
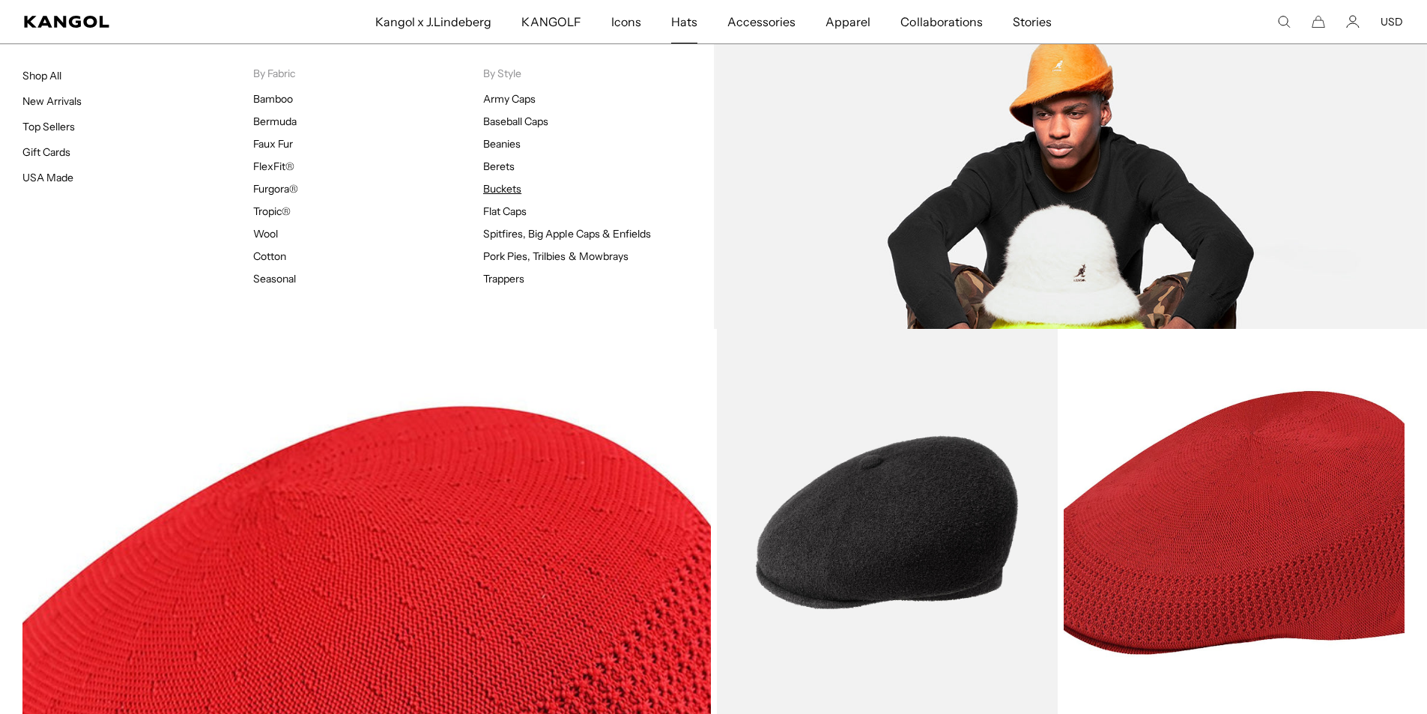
click at [502, 187] on link "Buckets" at bounding box center [502, 188] width 38 height 13
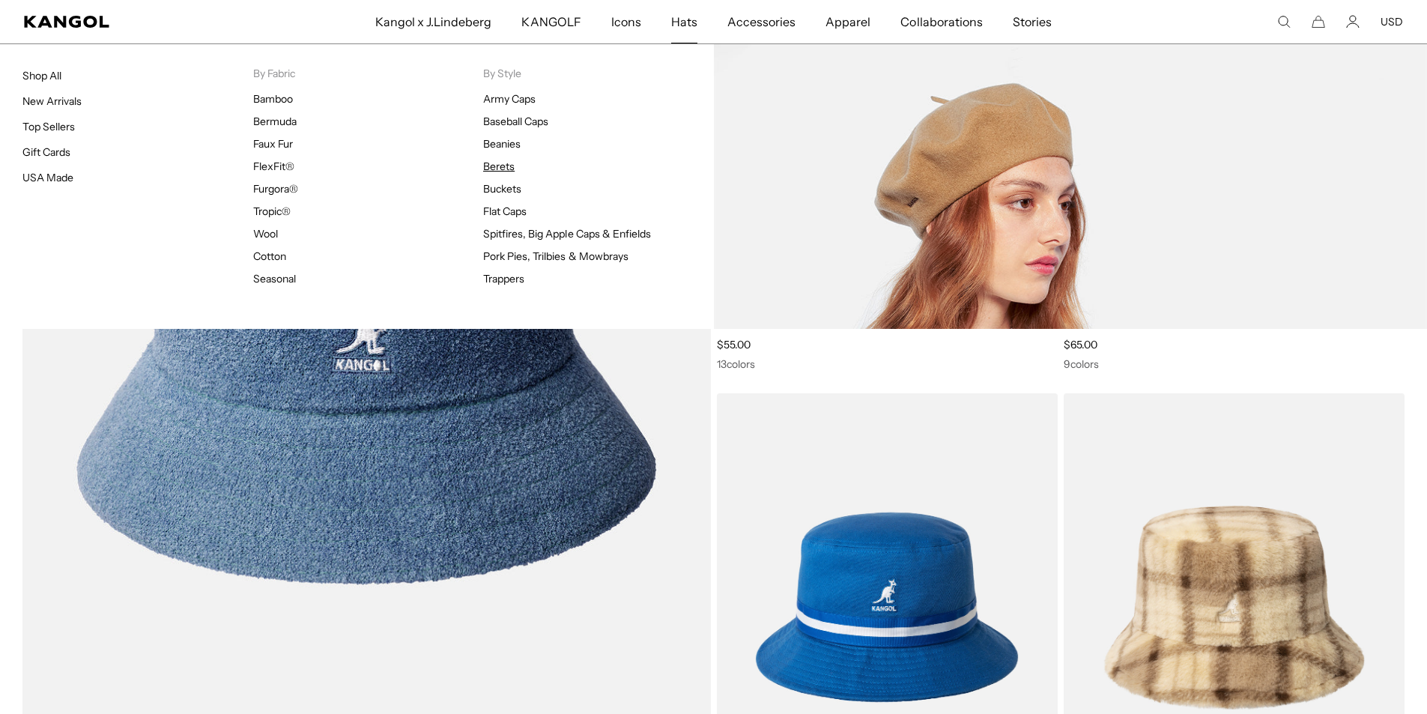
scroll to position [0, 309]
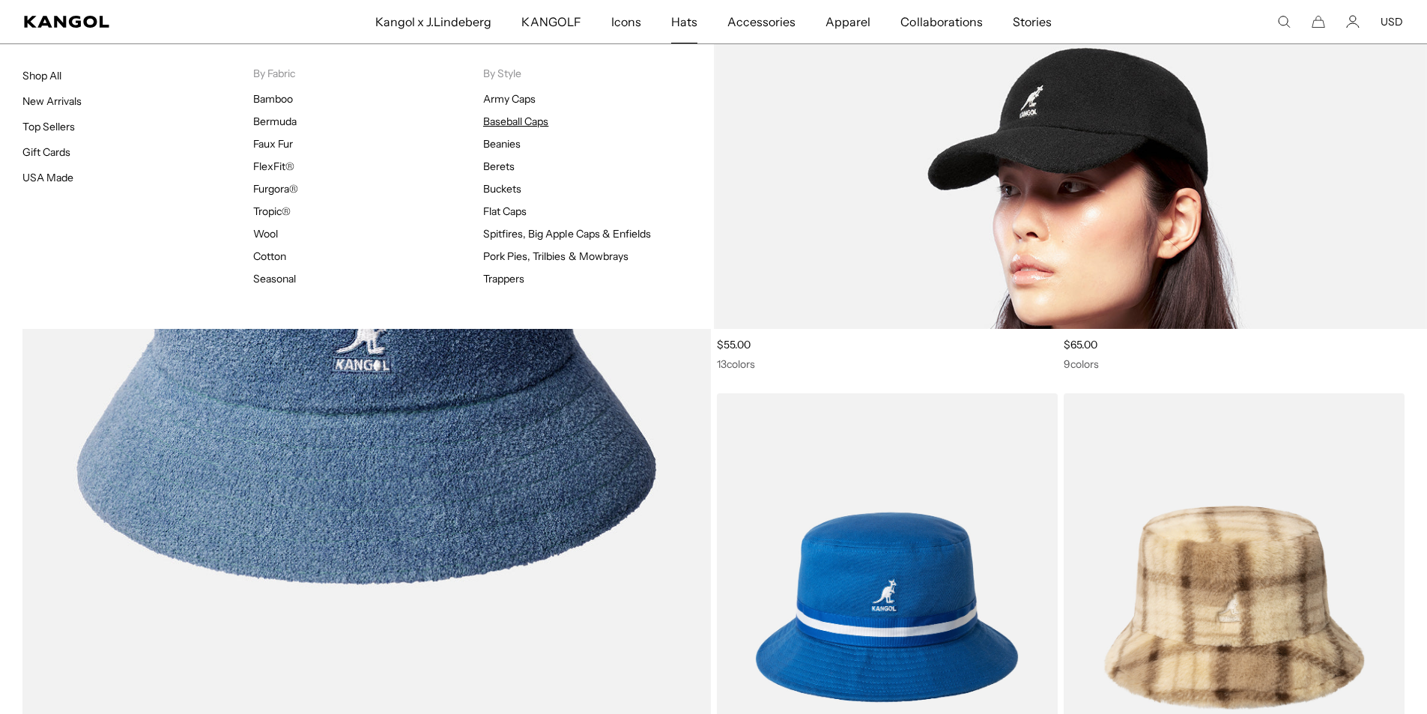
click at [508, 121] on link "Baseball Caps" at bounding box center [515, 121] width 65 height 13
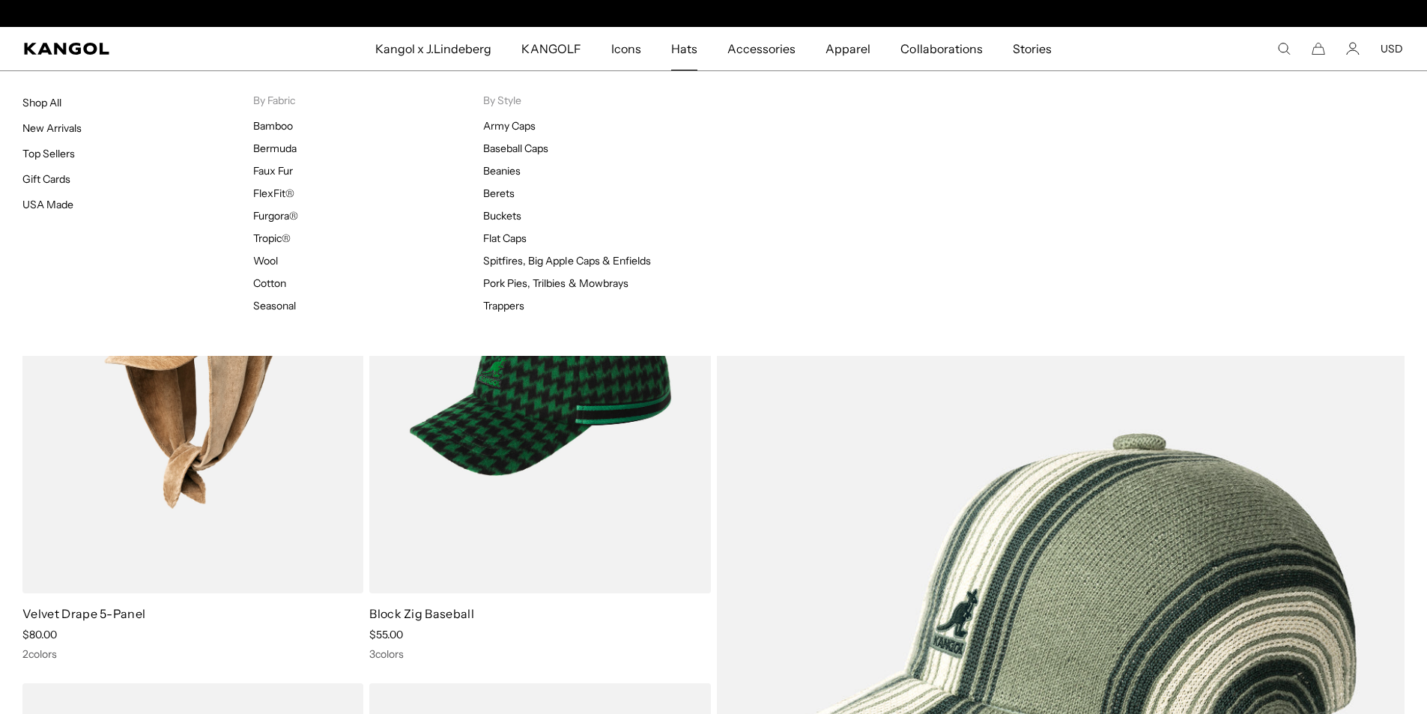
scroll to position [0, 309]
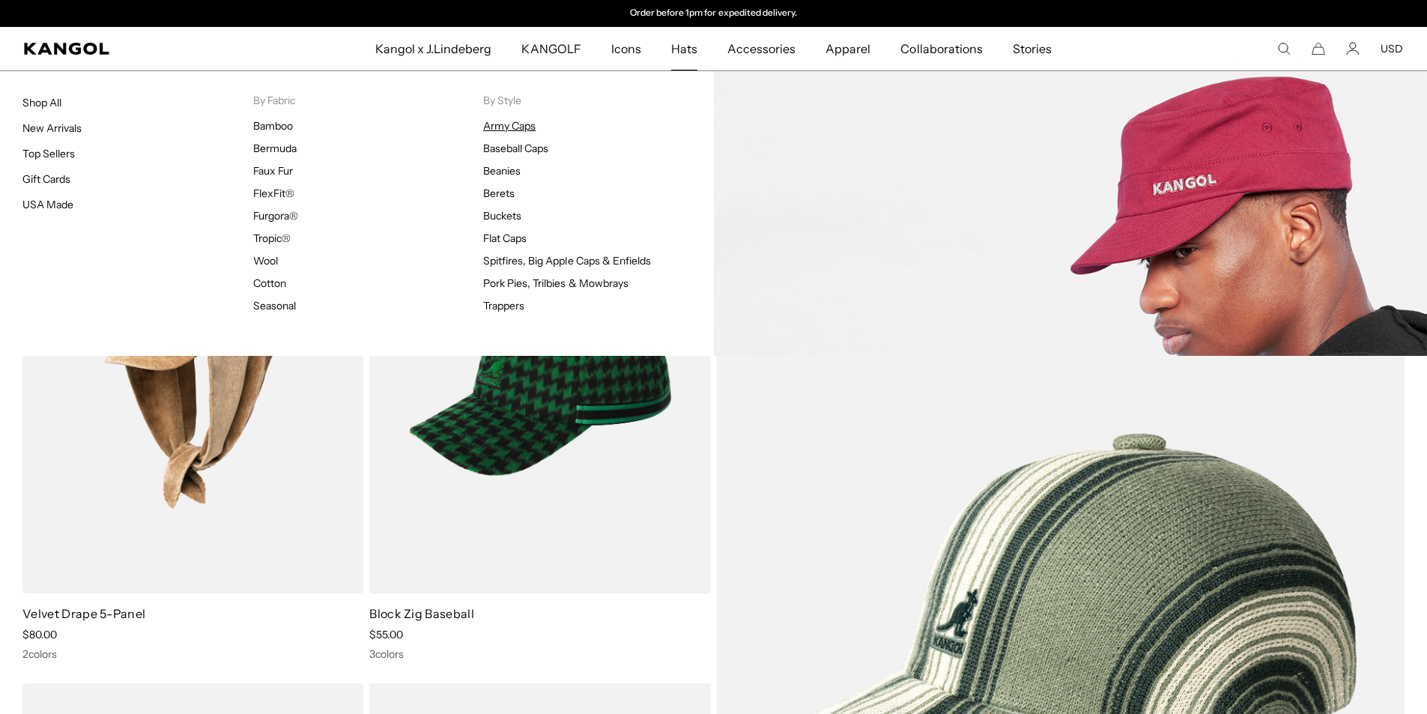
click at [517, 127] on link "Army Caps" at bounding box center [509, 125] width 52 height 13
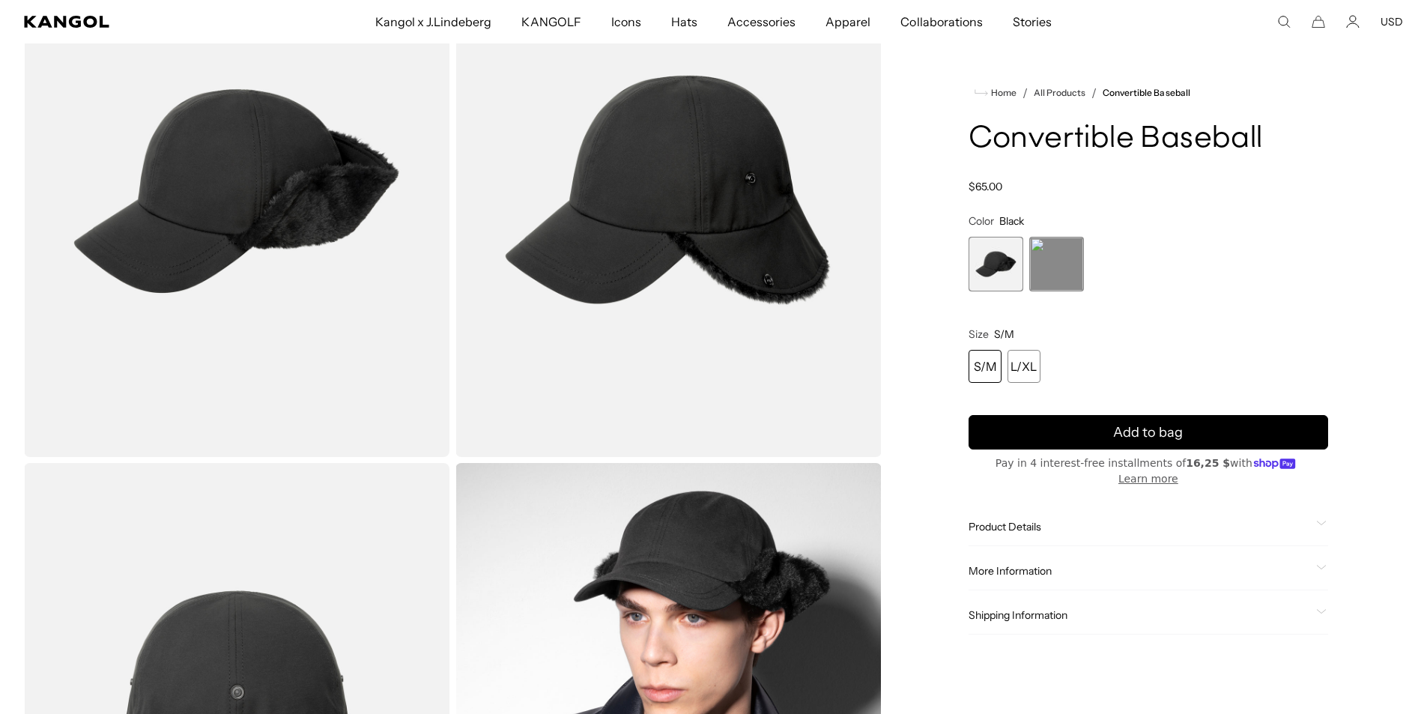
scroll to position [150, 0]
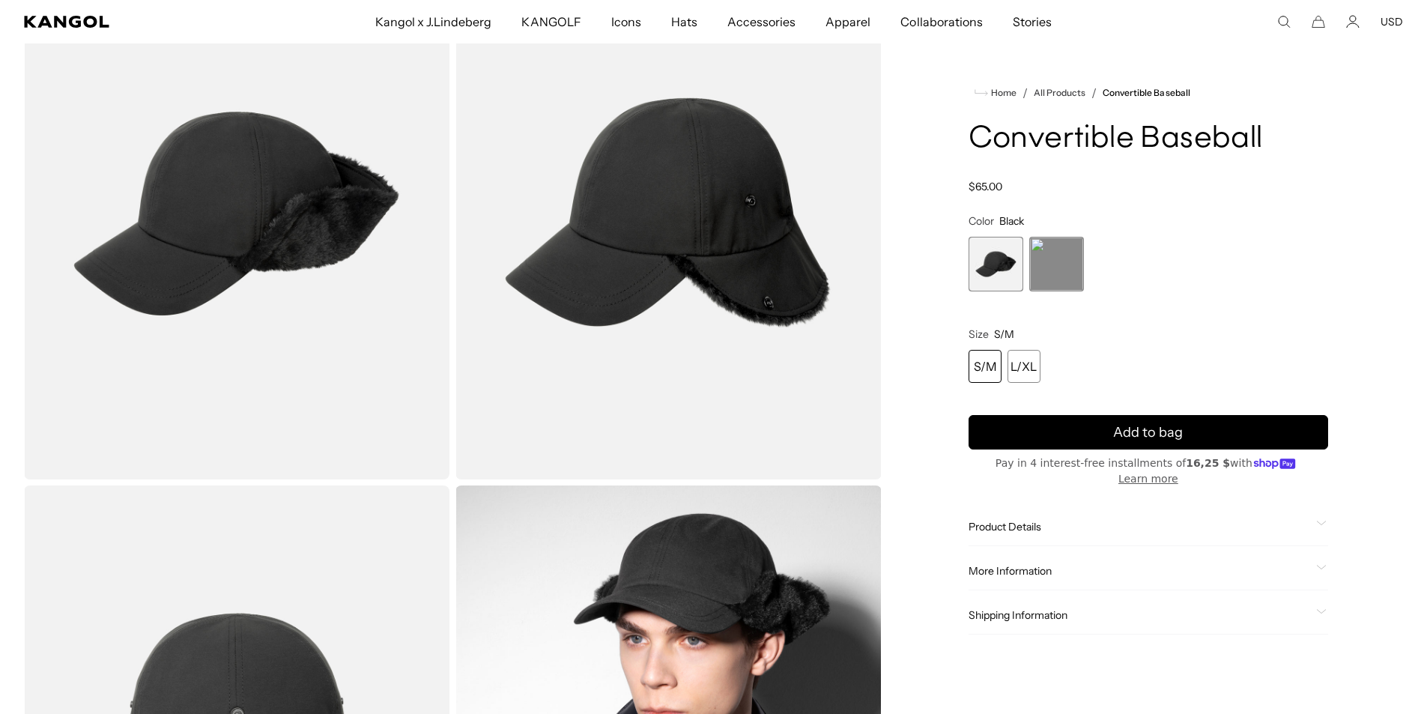
click at [1054, 259] on span "2 of 2" at bounding box center [1056, 264] width 55 height 55
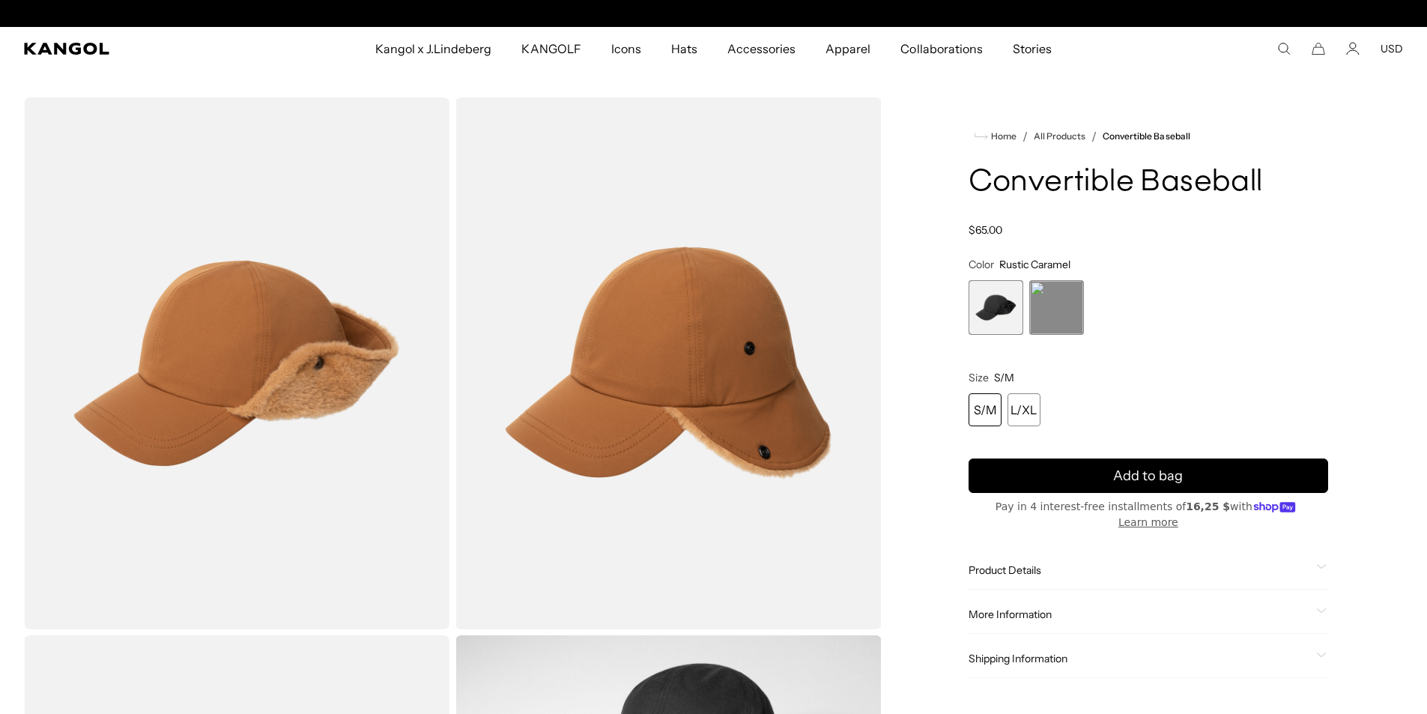
scroll to position [0, 309]
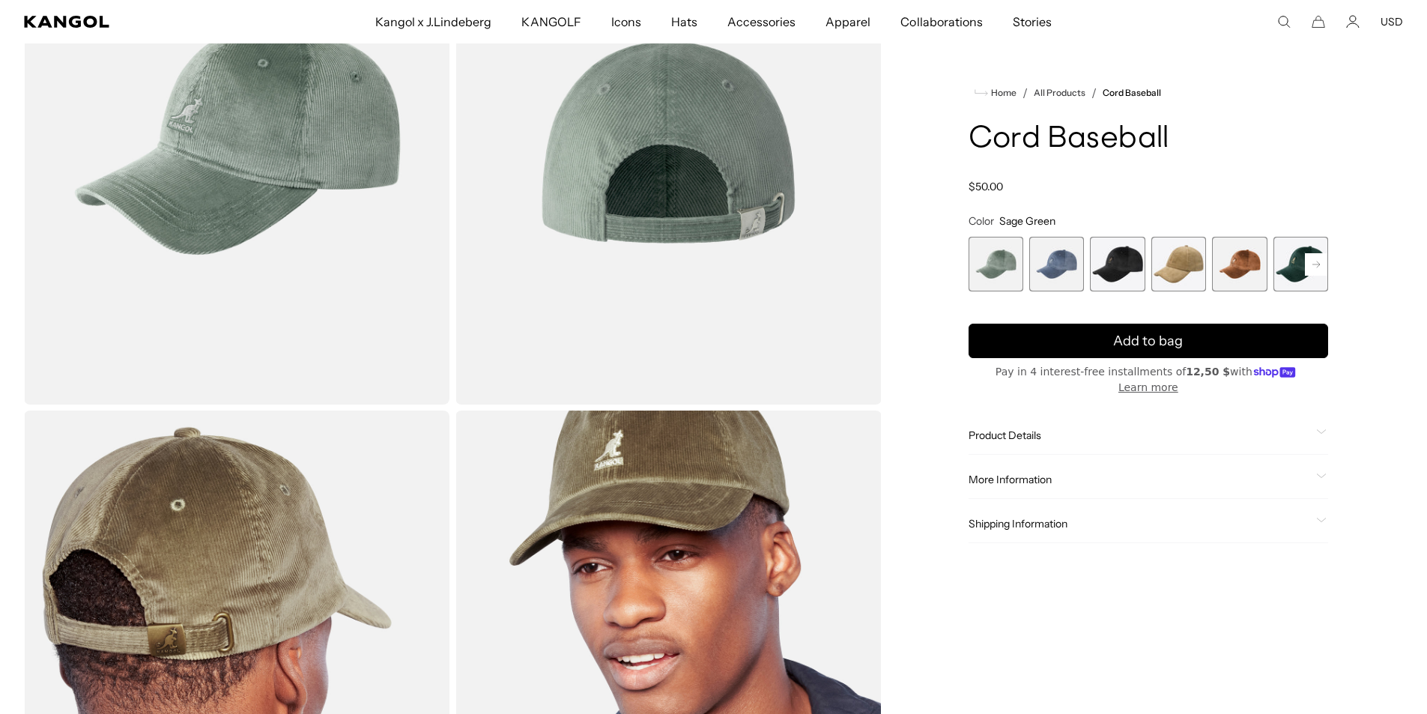
scroll to position [0, 309]
click at [1313, 265] on rect at bounding box center [1315, 264] width 22 height 22
click at [1313, 265] on div "Previous Next Sage Green Variant sold out or unavailable Denim Blue Variant sol…" at bounding box center [1147, 264] width 359 height 55
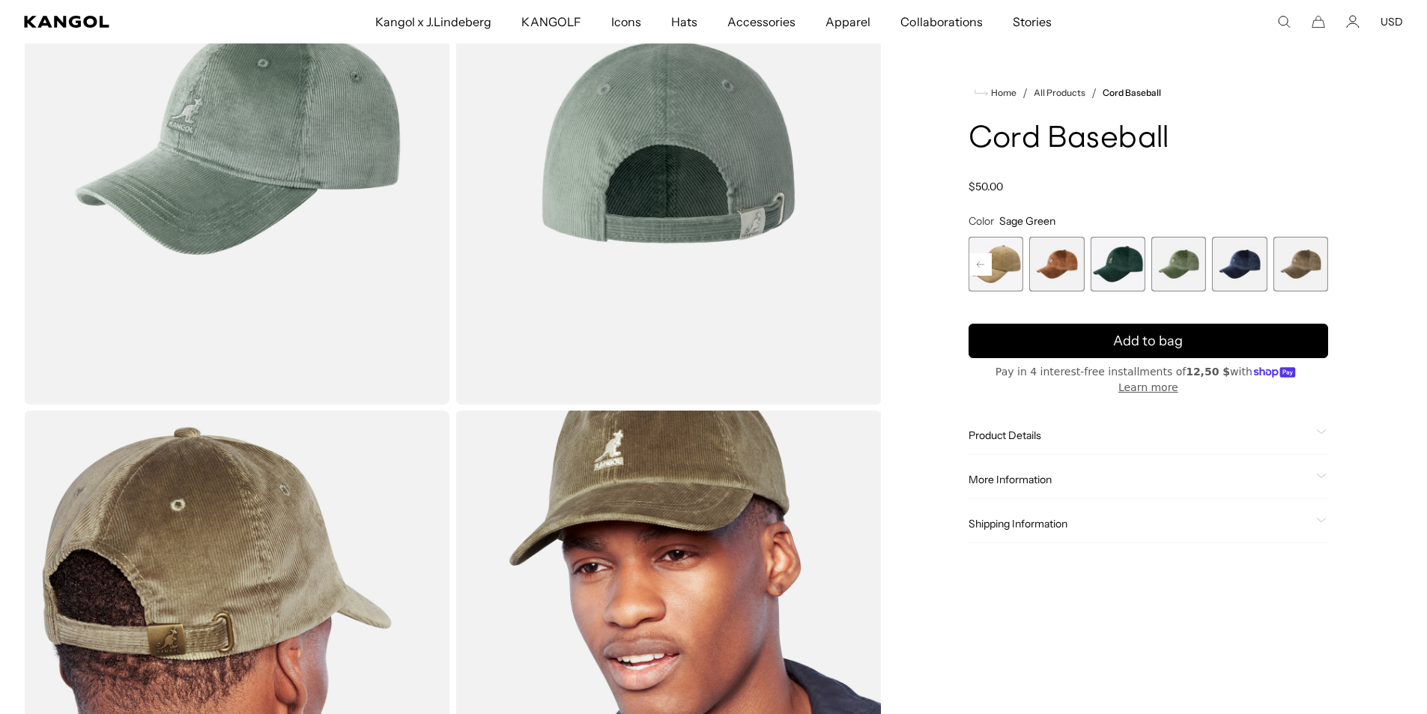
scroll to position [0, 0]
click at [1114, 269] on span "6 of 9" at bounding box center [1117, 264] width 55 height 55
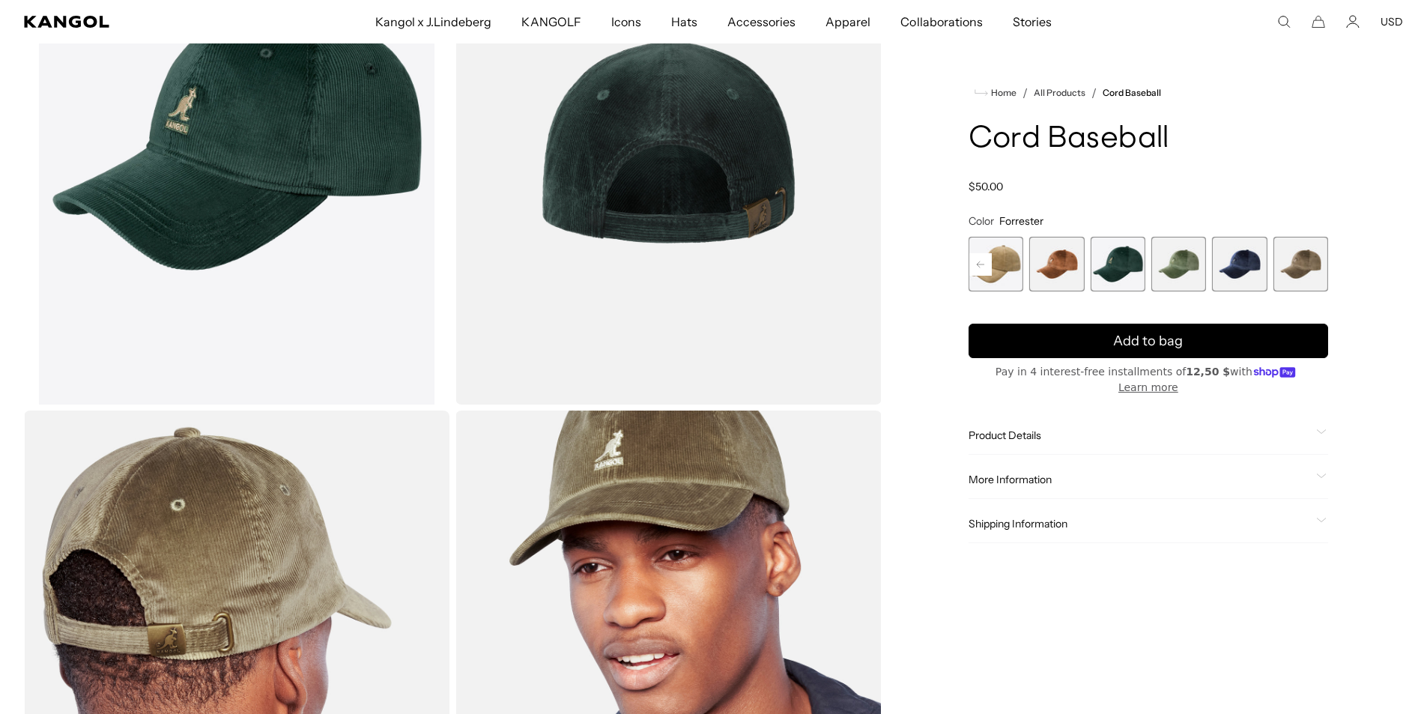
scroll to position [0, 309]
click at [1057, 267] on span "5 of 9" at bounding box center [1056, 264] width 55 height 55
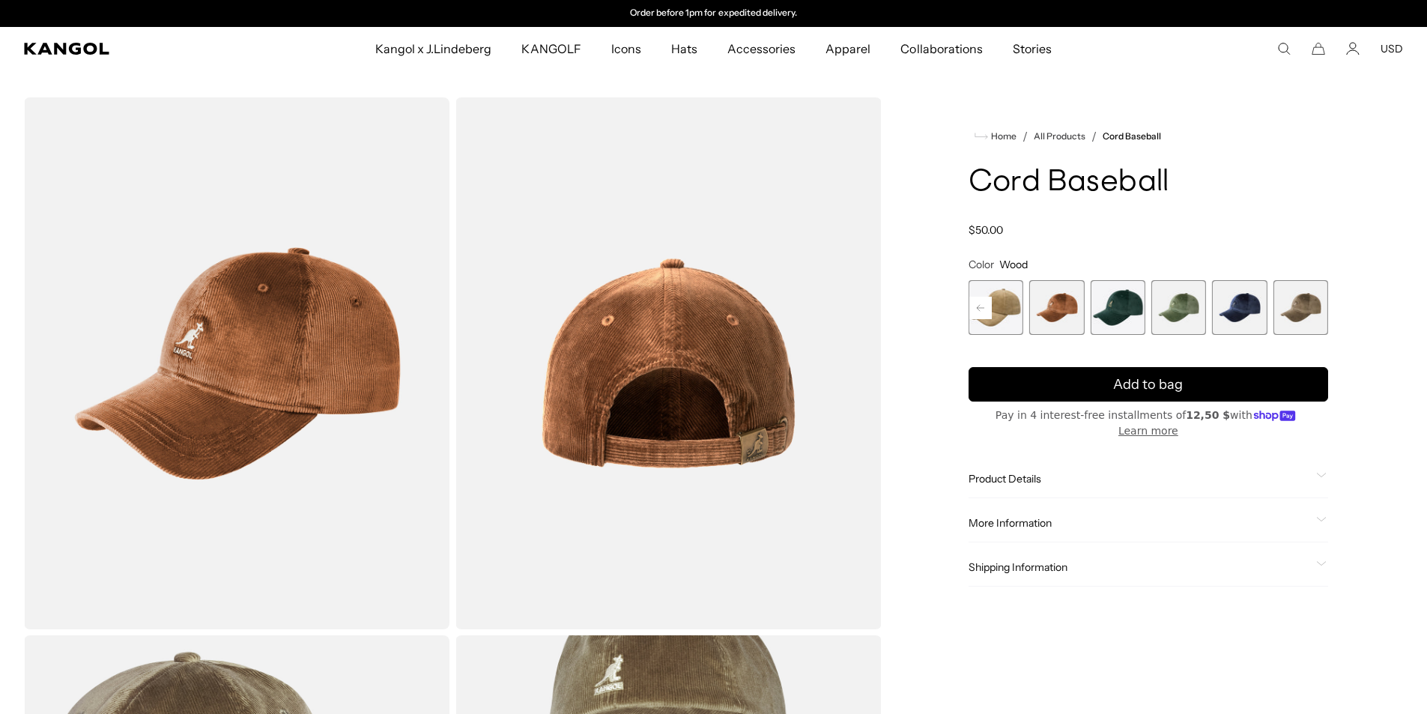
click at [979, 300] on rect at bounding box center [980, 308] width 22 height 22
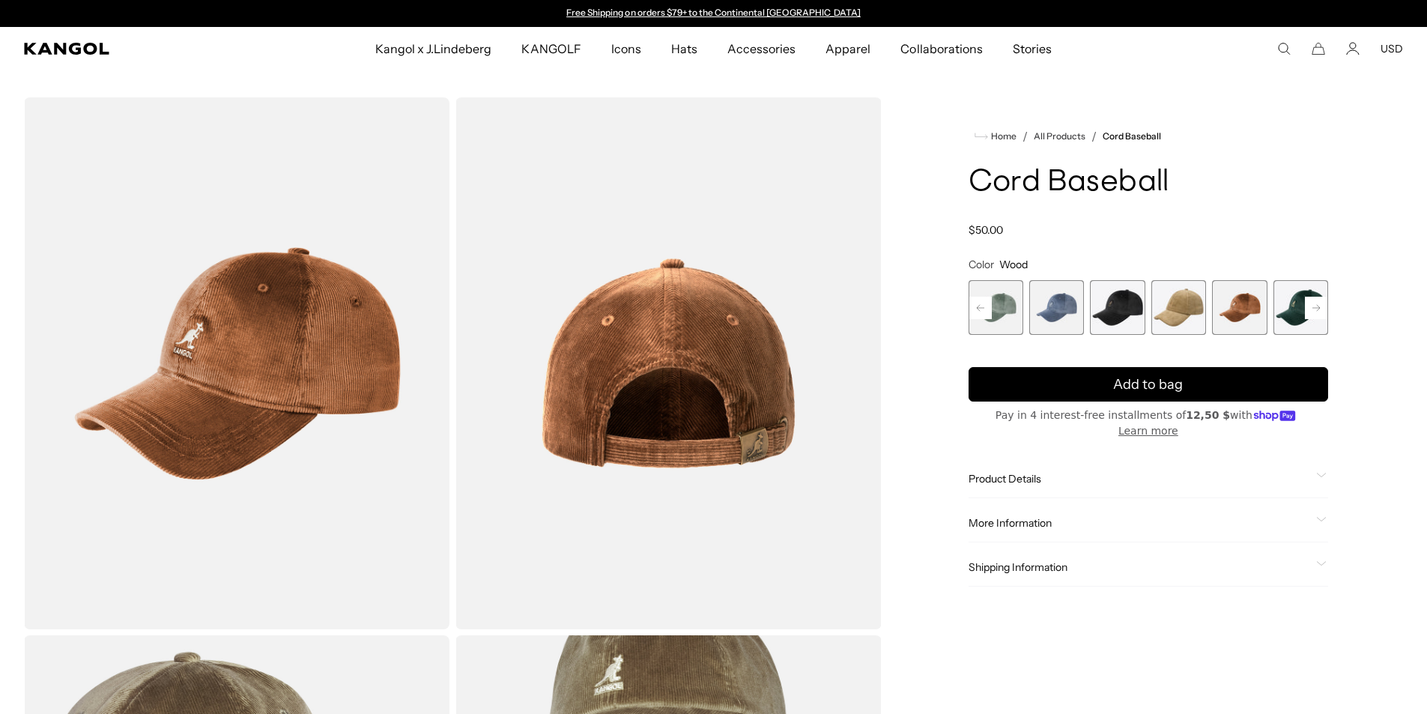
click at [1059, 307] on span "2 of 9" at bounding box center [1056, 307] width 55 height 55
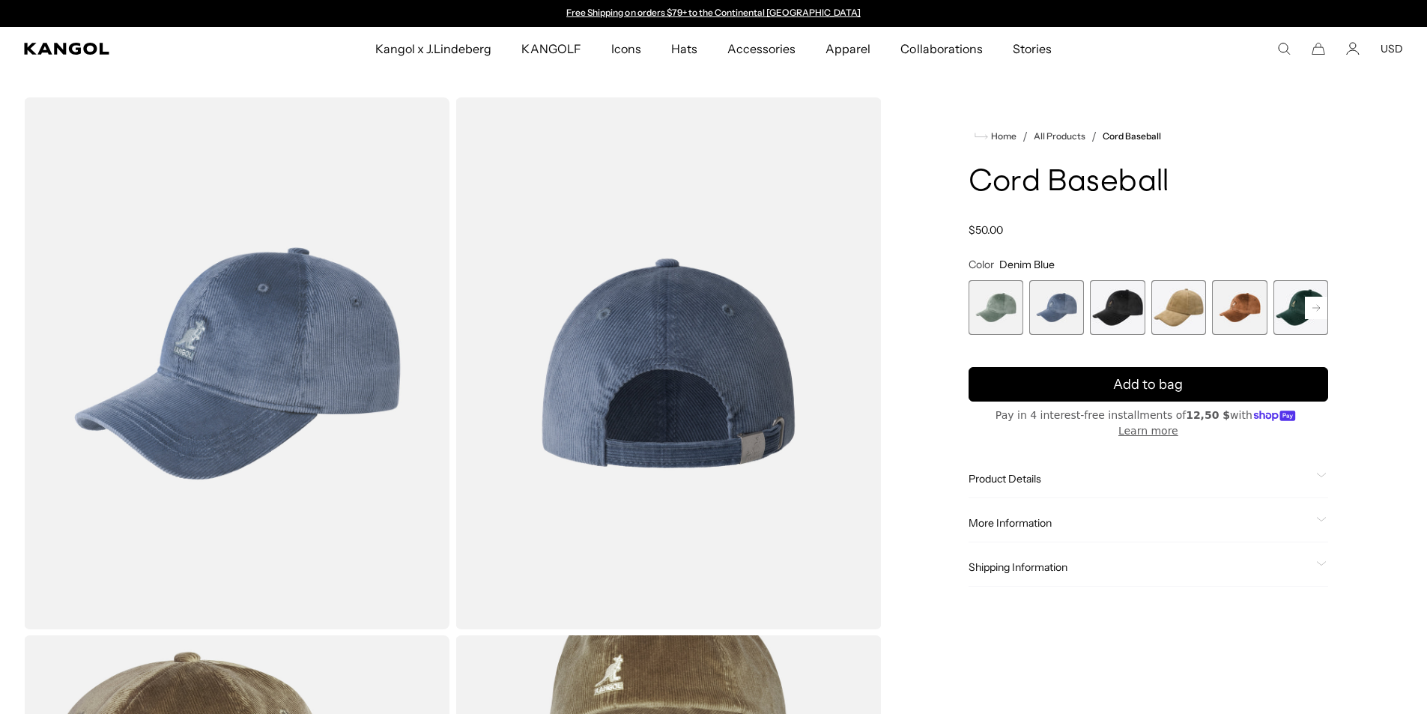
click at [997, 311] on span "1 of 9" at bounding box center [995, 307] width 55 height 55
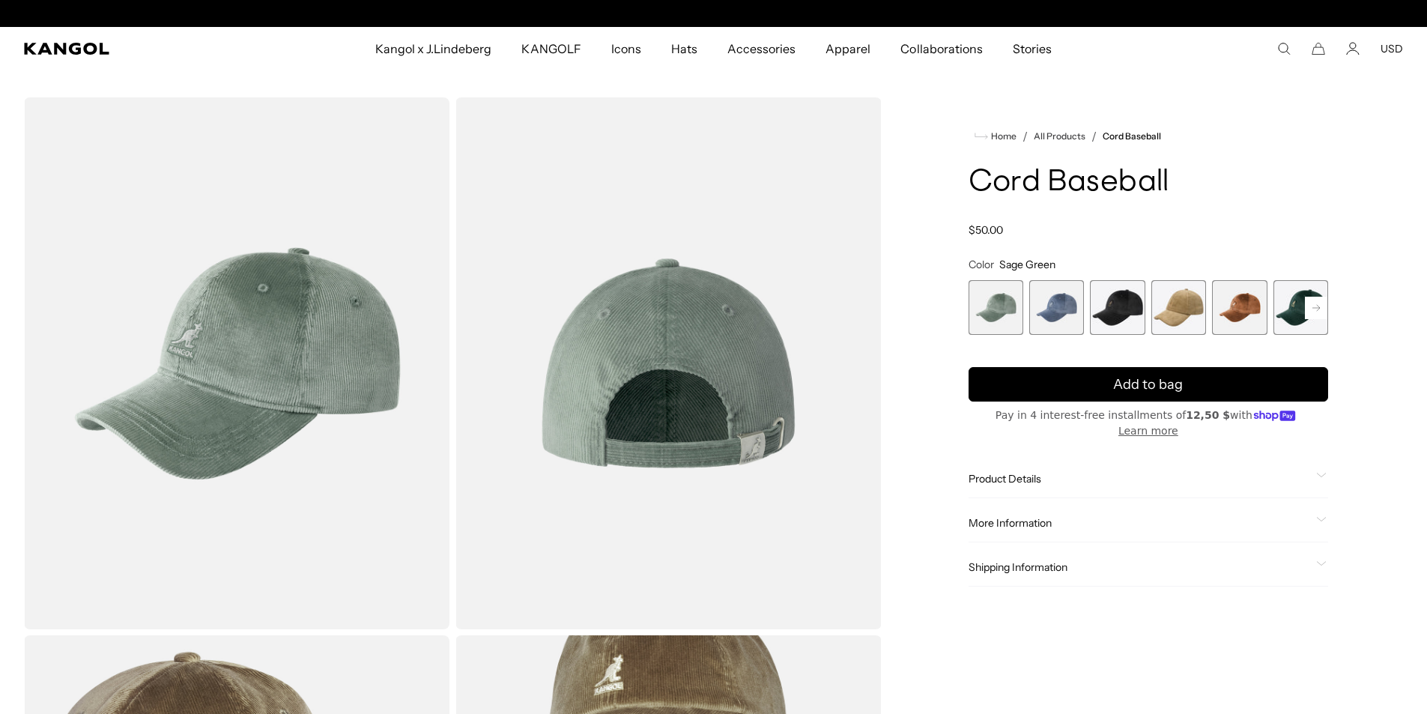
scroll to position [0, 309]
click at [1078, 311] on span "2 of 9" at bounding box center [1056, 307] width 55 height 55
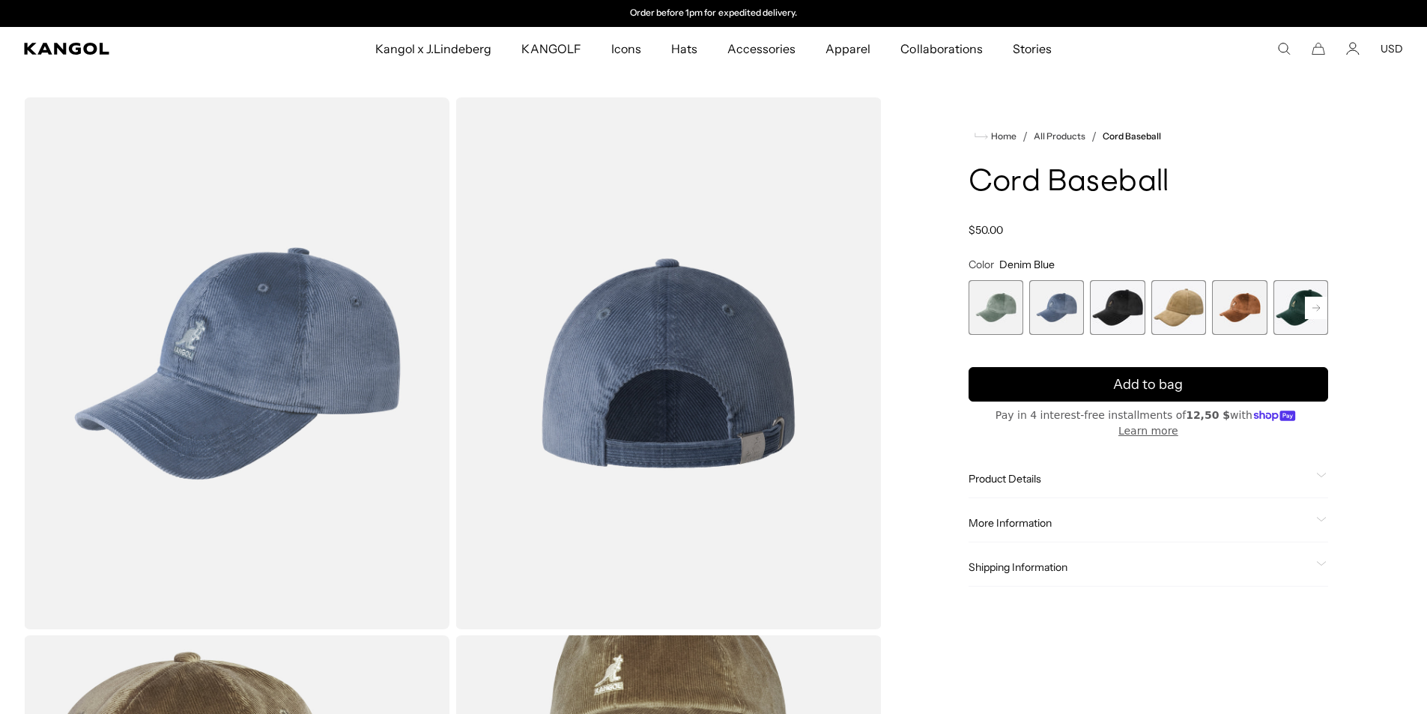
click at [1110, 309] on span "3 of 9" at bounding box center [1117, 307] width 55 height 55
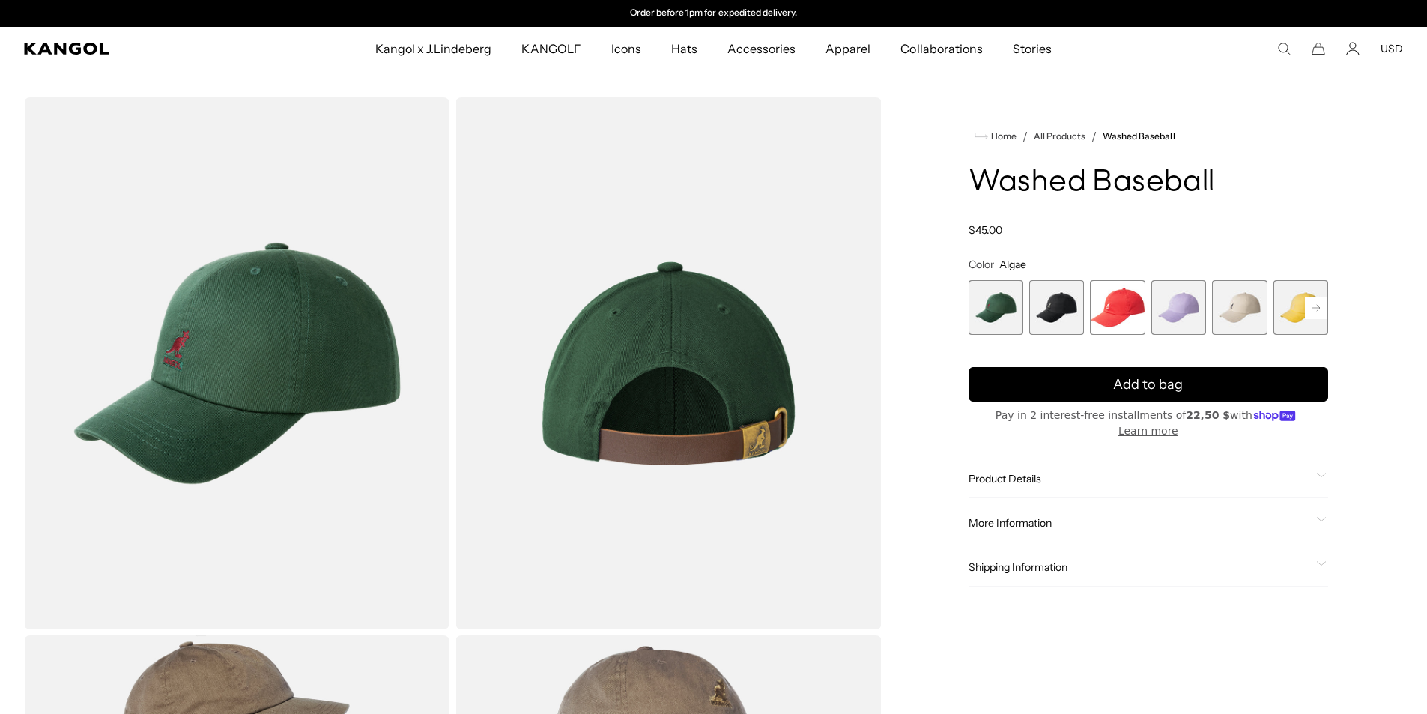
click at [1050, 300] on span "2 of 14" at bounding box center [1056, 307] width 55 height 55
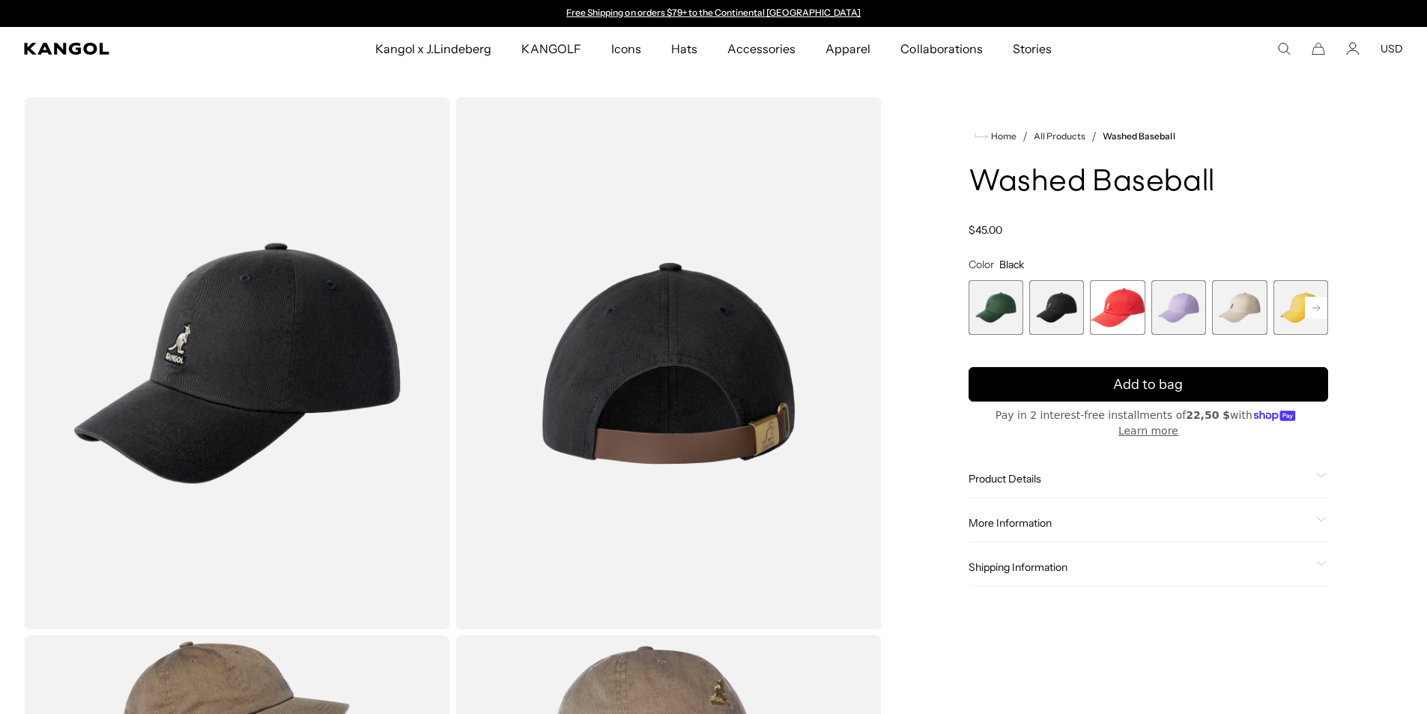
click at [1109, 308] on span "3 of 14" at bounding box center [1117, 307] width 55 height 55
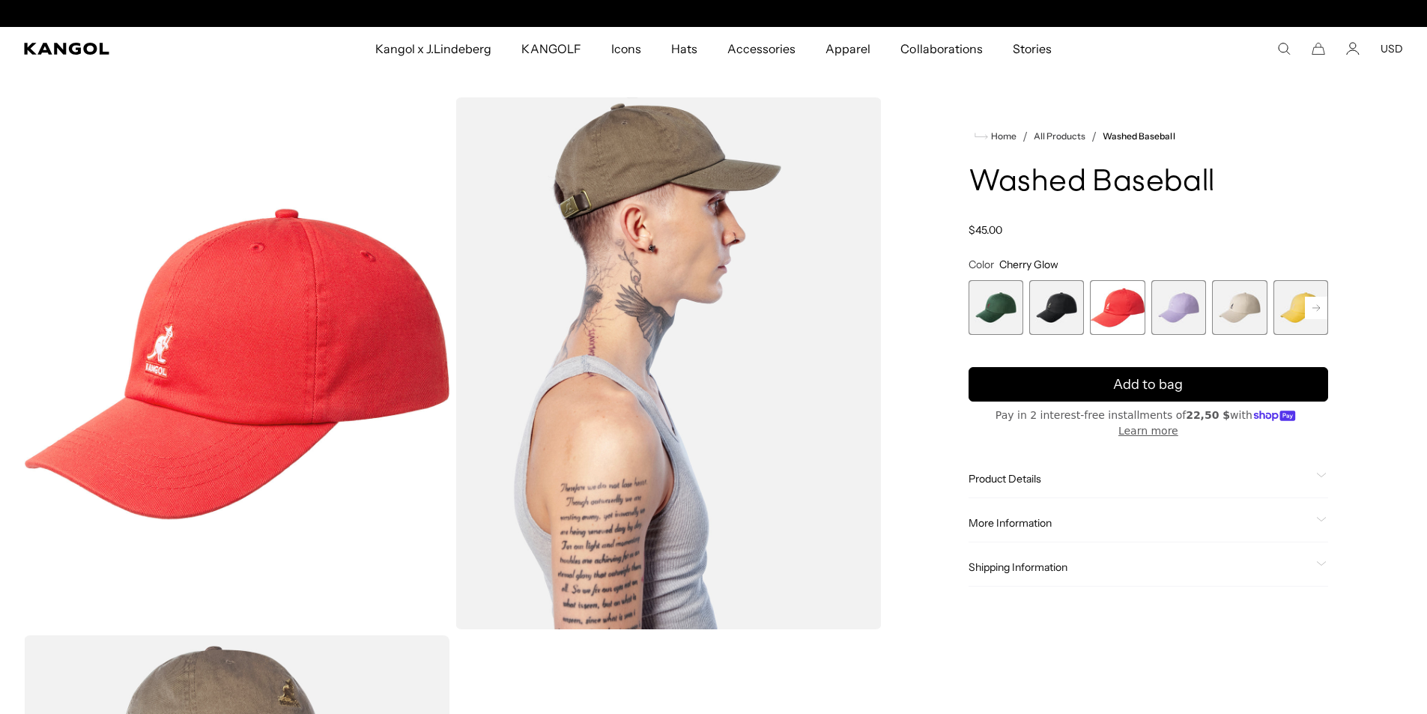
click at [1163, 301] on span "4 of 14" at bounding box center [1178, 307] width 55 height 55
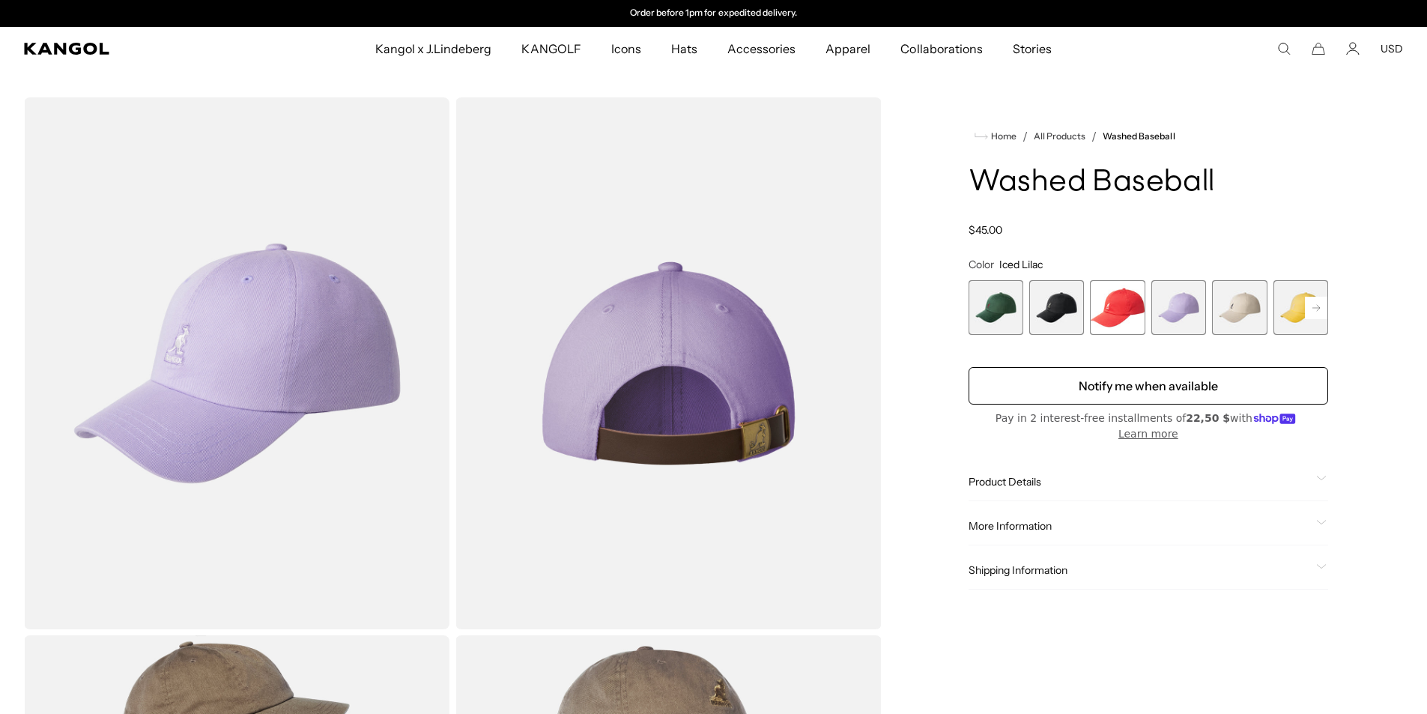
click at [1238, 305] on span "5 of 14" at bounding box center [1239, 307] width 55 height 55
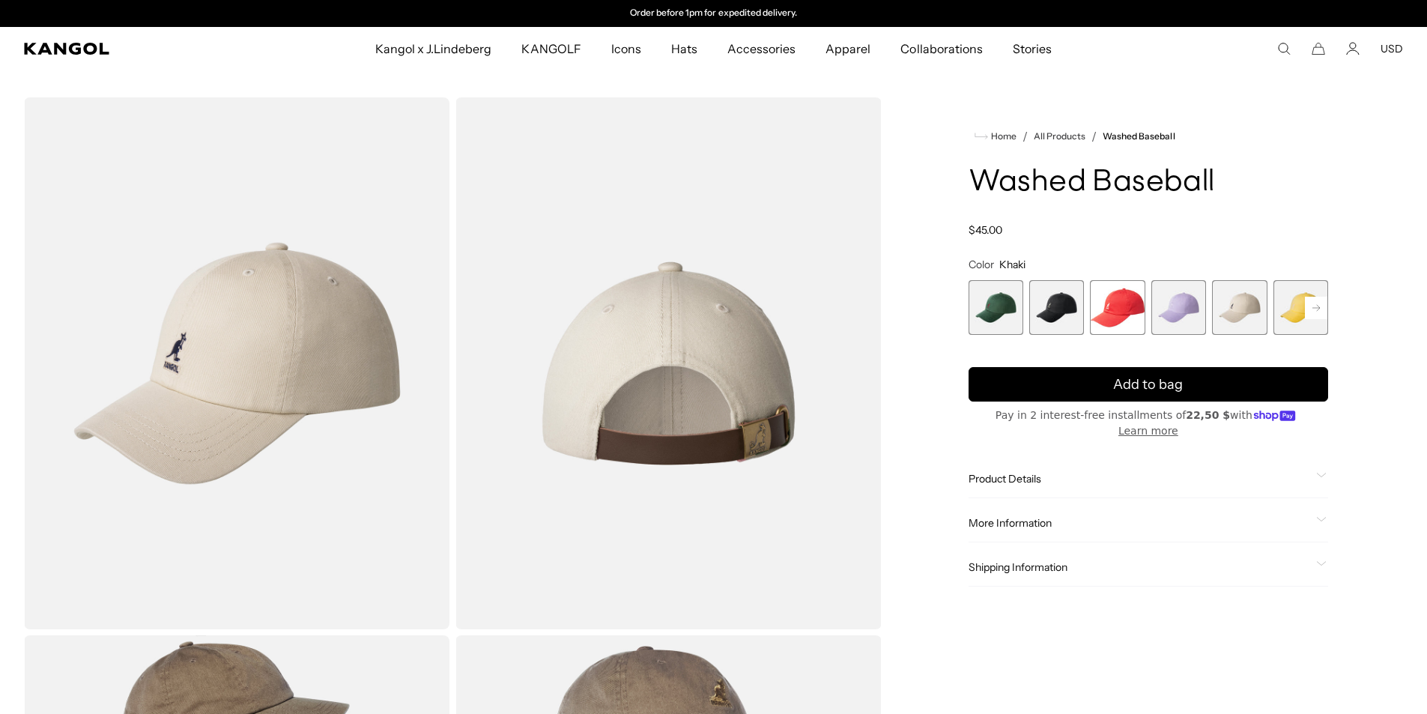
click at [1290, 304] on span "6 of 14" at bounding box center [1300, 307] width 55 height 55
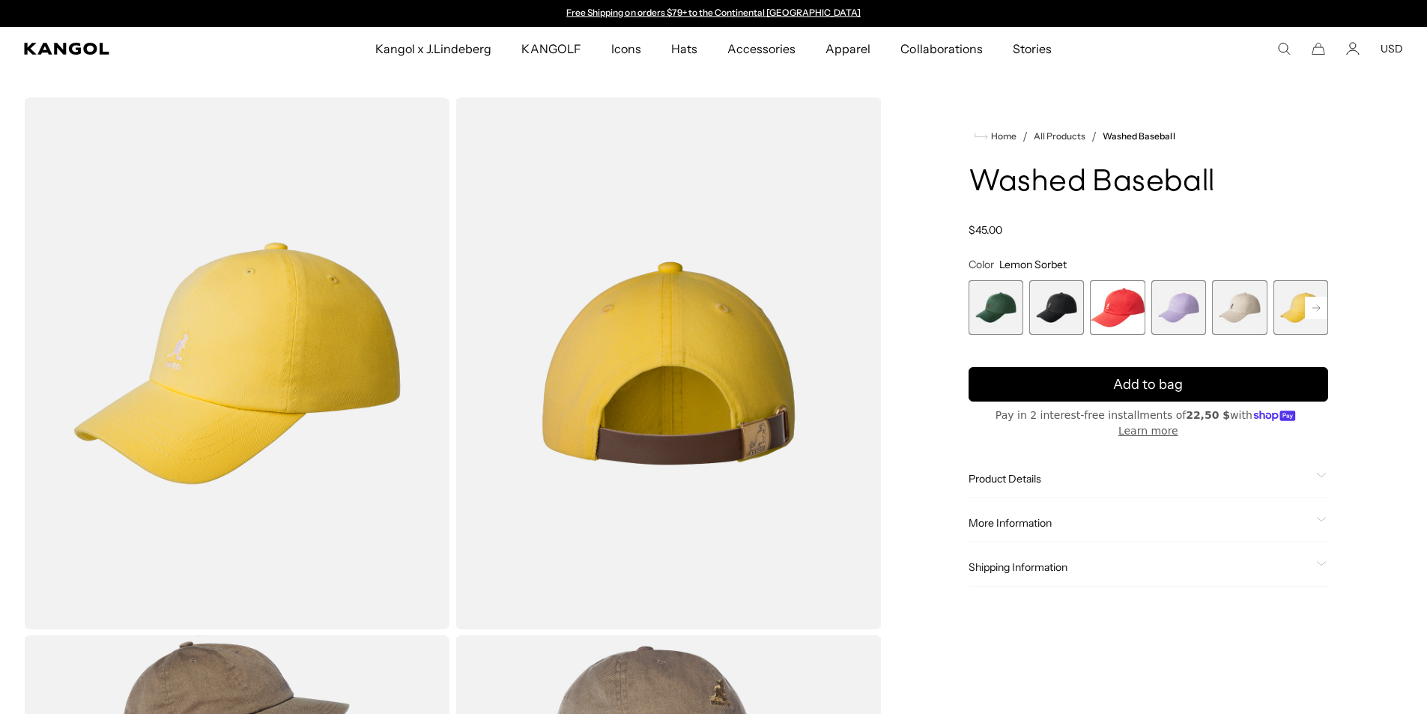
click at [1312, 309] on rect at bounding box center [1315, 308] width 22 height 22
click at [1191, 305] on span "7 of 14" at bounding box center [1178, 307] width 55 height 55
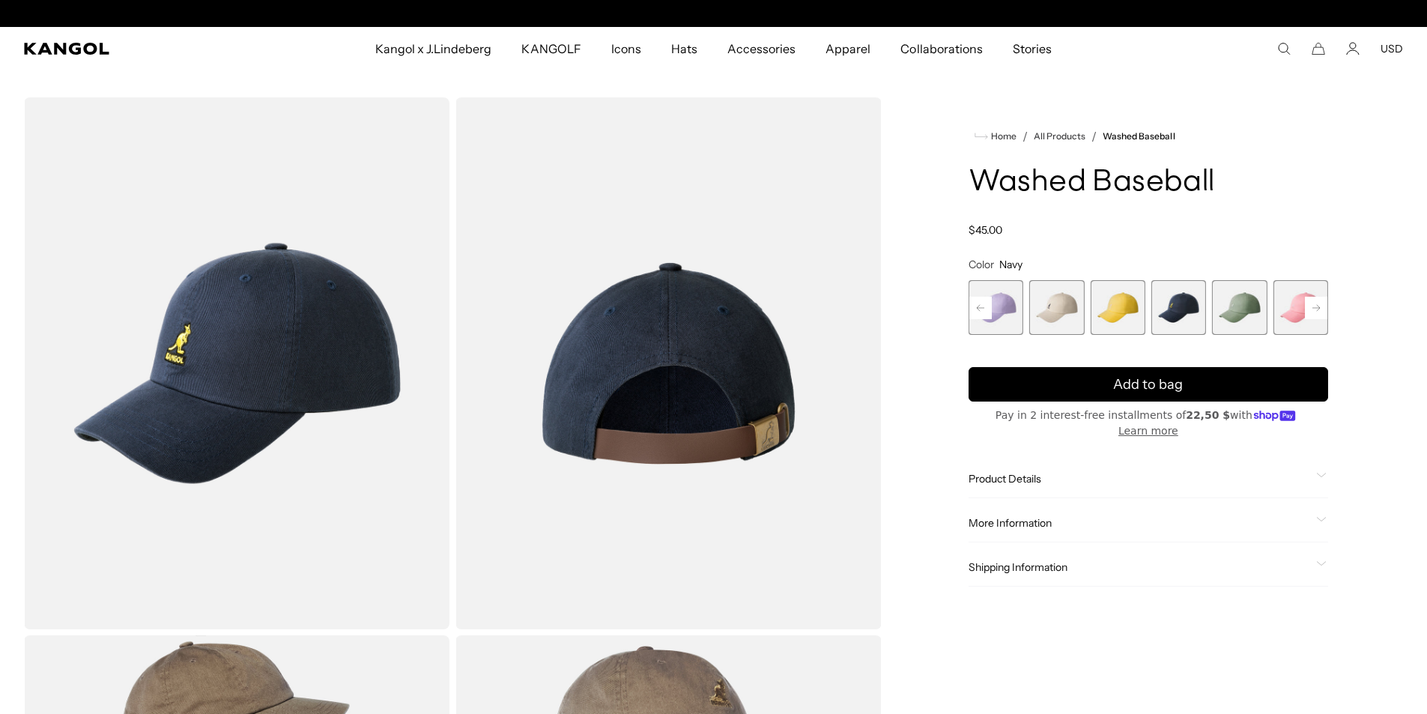
scroll to position [0, 309]
click at [1240, 309] on span "8 of 14" at bounding box center [1239, 307] width 55 height 55
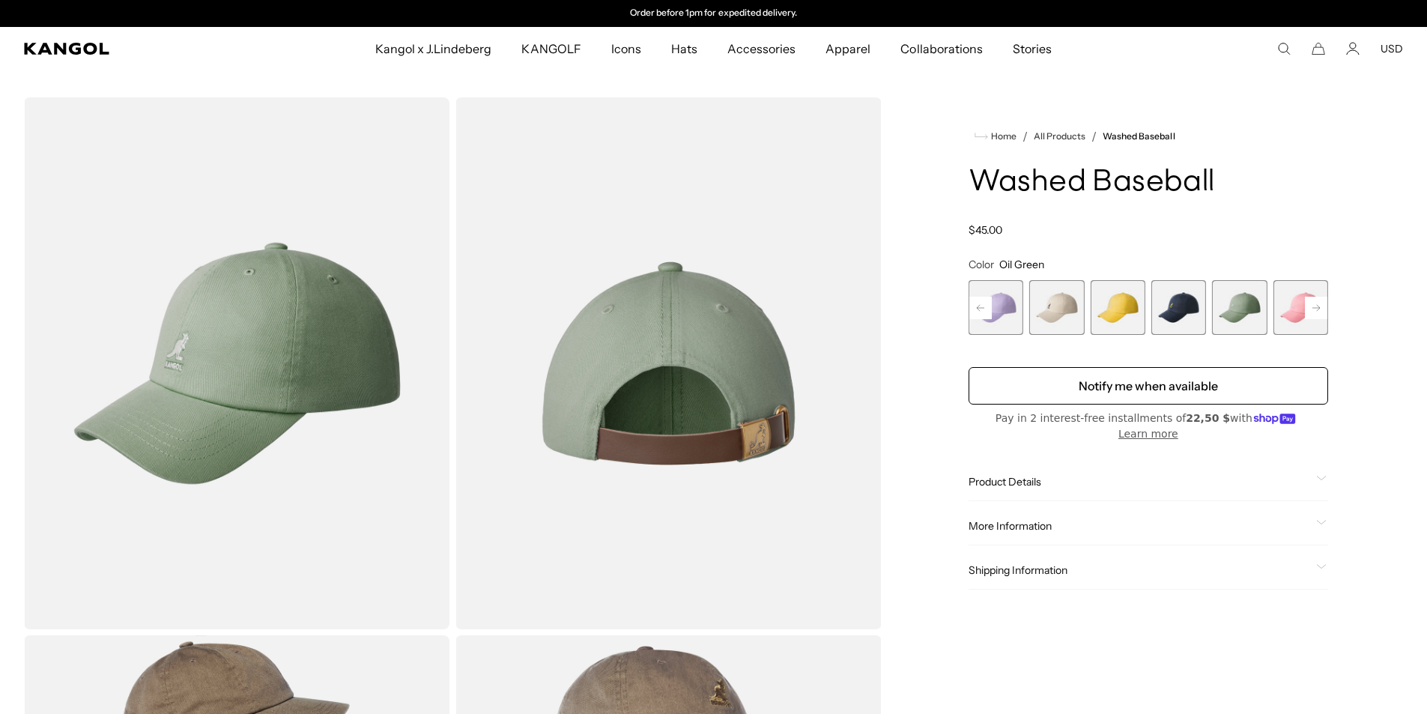
click at [1285, 306] on span "9 of 14" at bounding box center [1300, 307] width 55 height 55
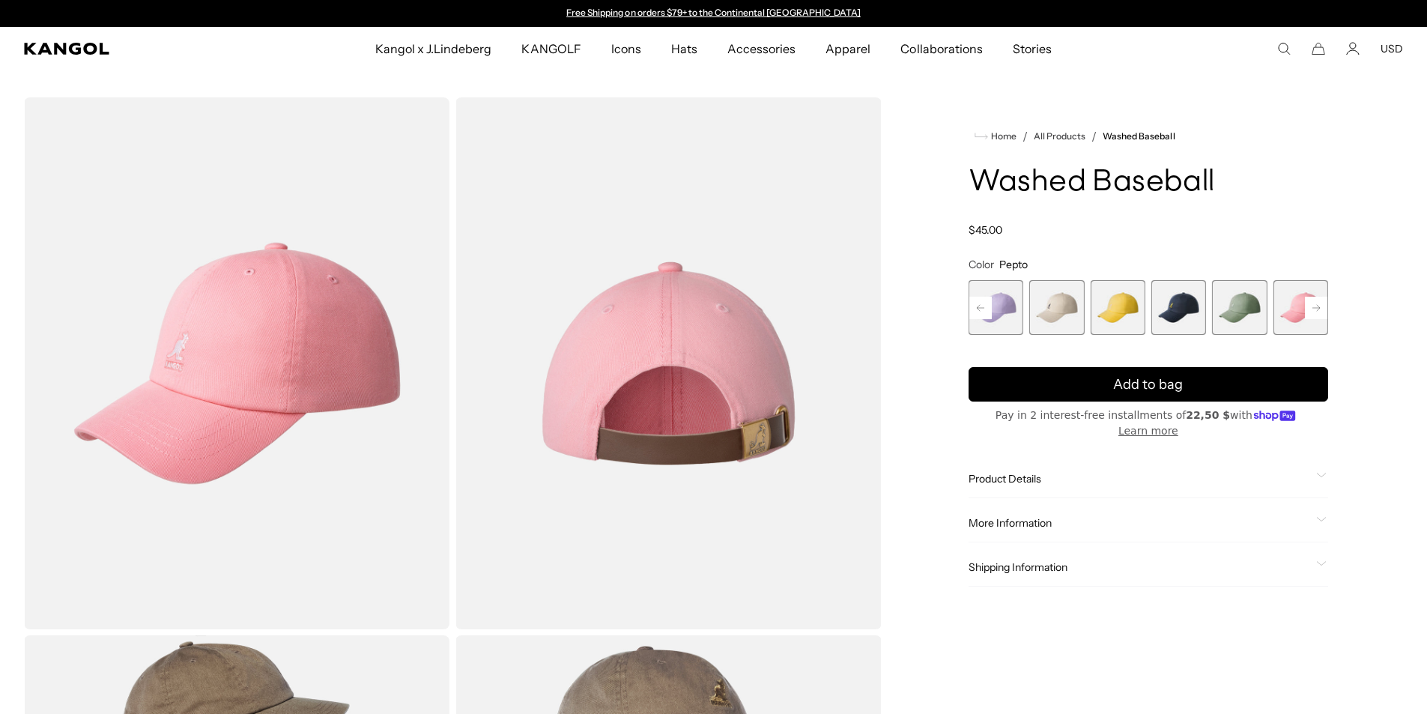
click at [1321, 309] on rect at bounding box center [1315, 308] width 22 height 22
click at [1320, 309] on rect at bounding box center [1315, 308] width 22 height 22
click at [1108, 306] on span "10 of 14" at bounding box center [1117, 307] width 55 height 55
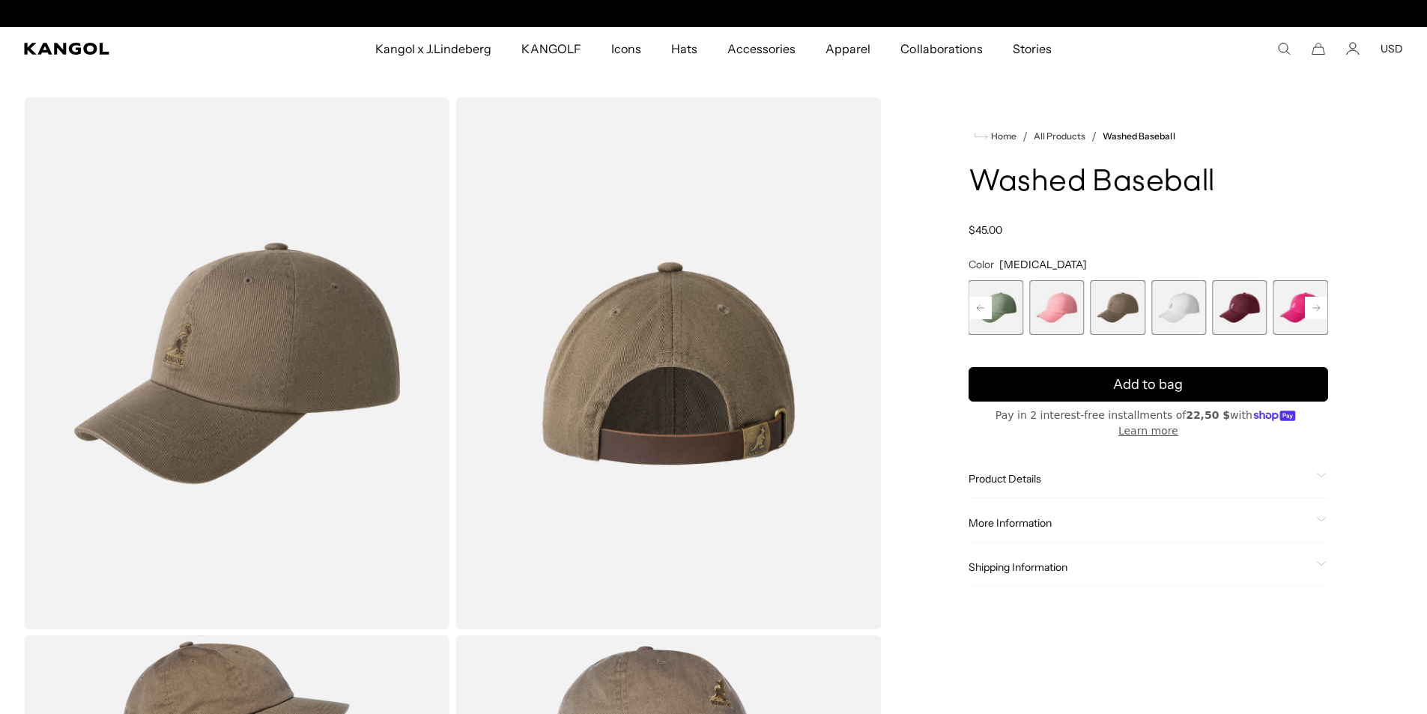
scroll to position [0, 309]
click at [1178, 306] on span "11 of 14" at bounding box center [1178, 307] width 55 height 55
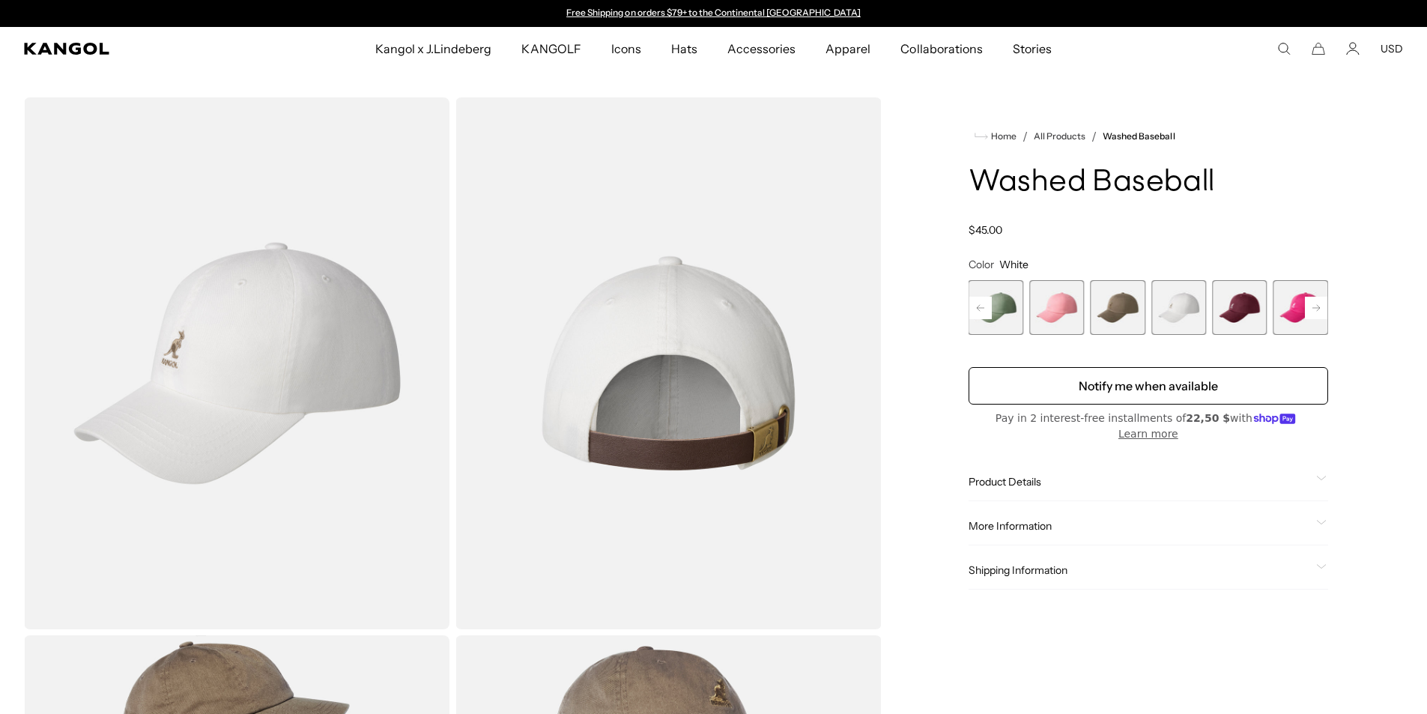
click at [1245, 306] on span "12 of 14" at bounding box center [1239, 307] width 55 height 55
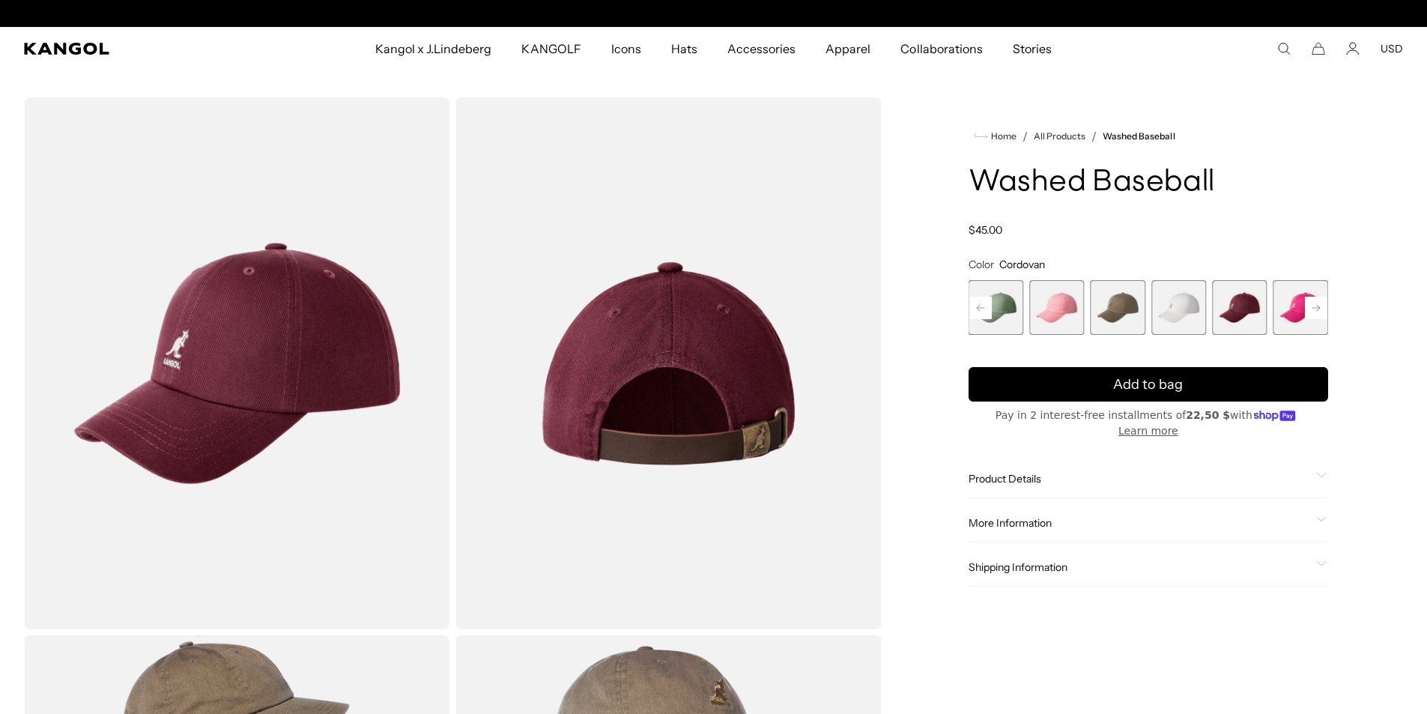
click at [1280, 310] on span "13 of 14" at bounding box center [1300, 307] width 55 height 55
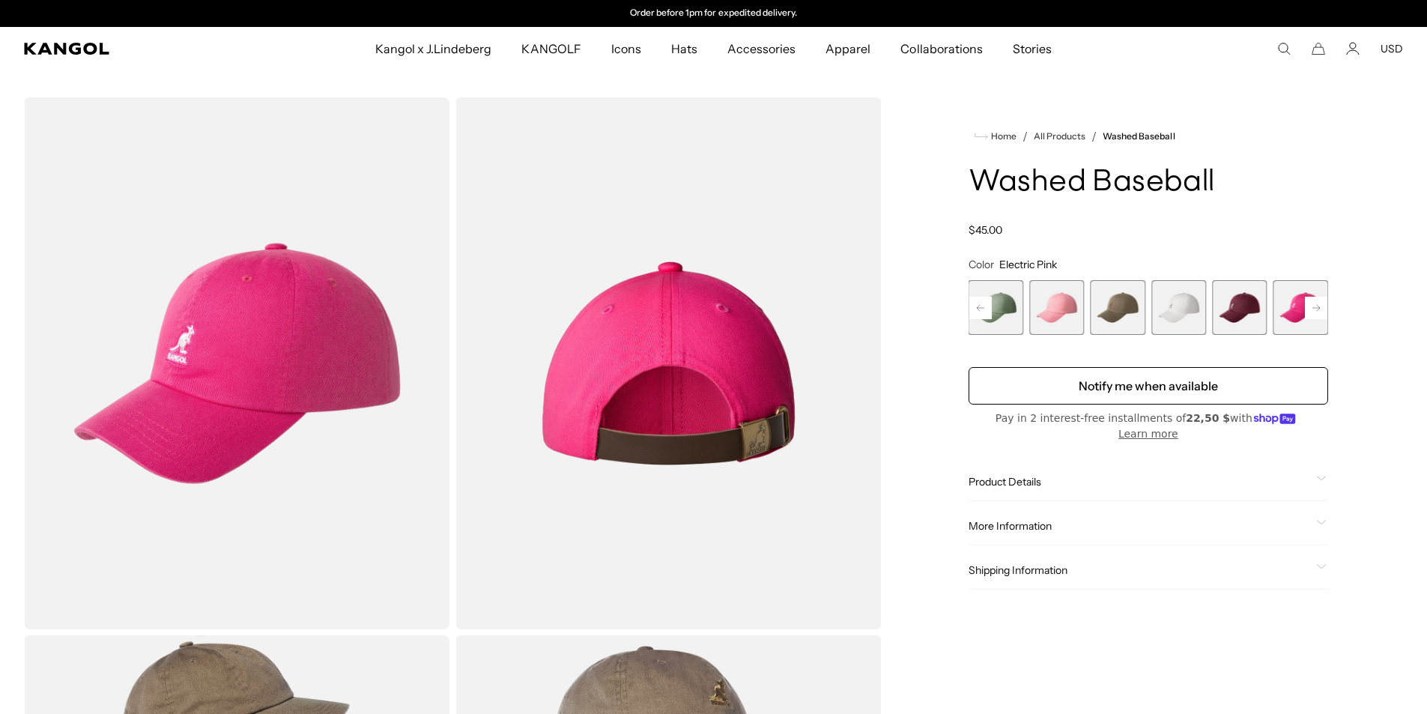
click at [1310, 304] on rect at bounding box center [1315, 308] width 22 height 22
click at [1288, 303] on span "14 of 14" at bounding box center [1300, 307] width 55 height 55
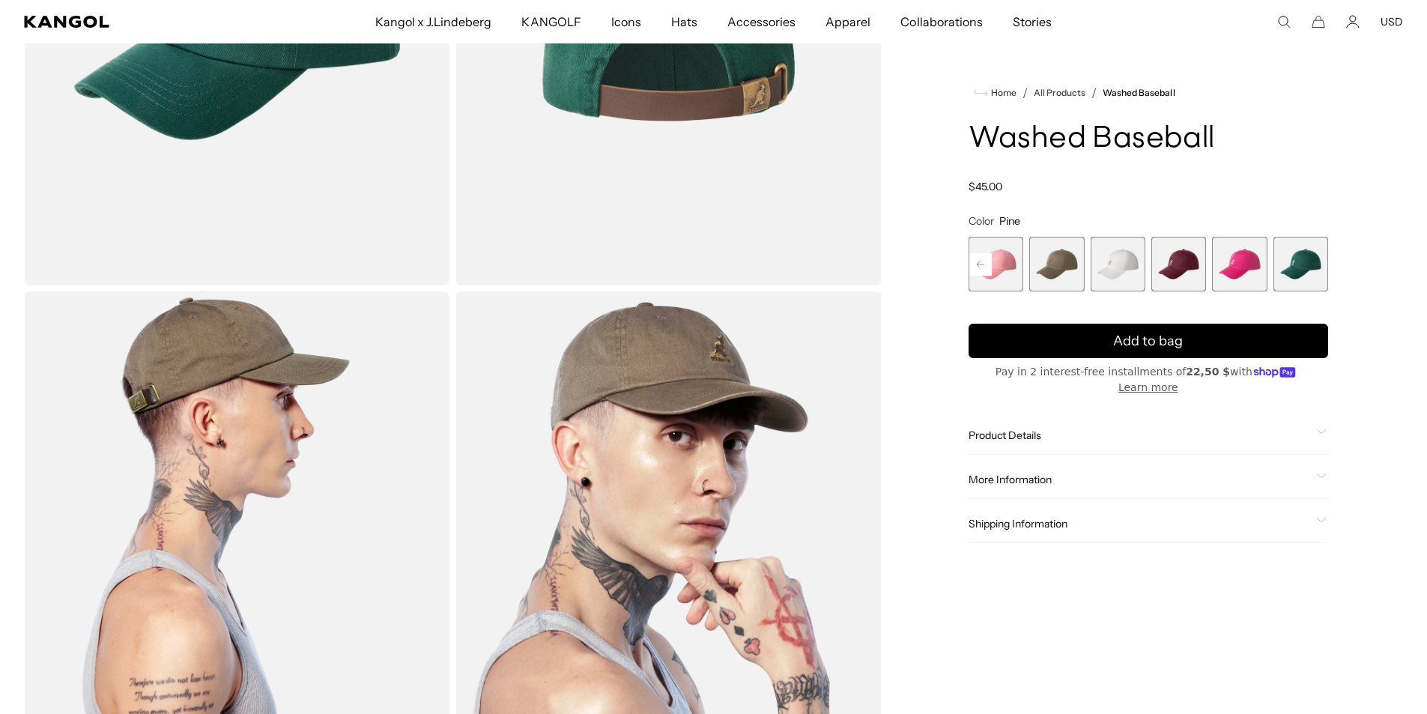
scroll to position [374, 0]
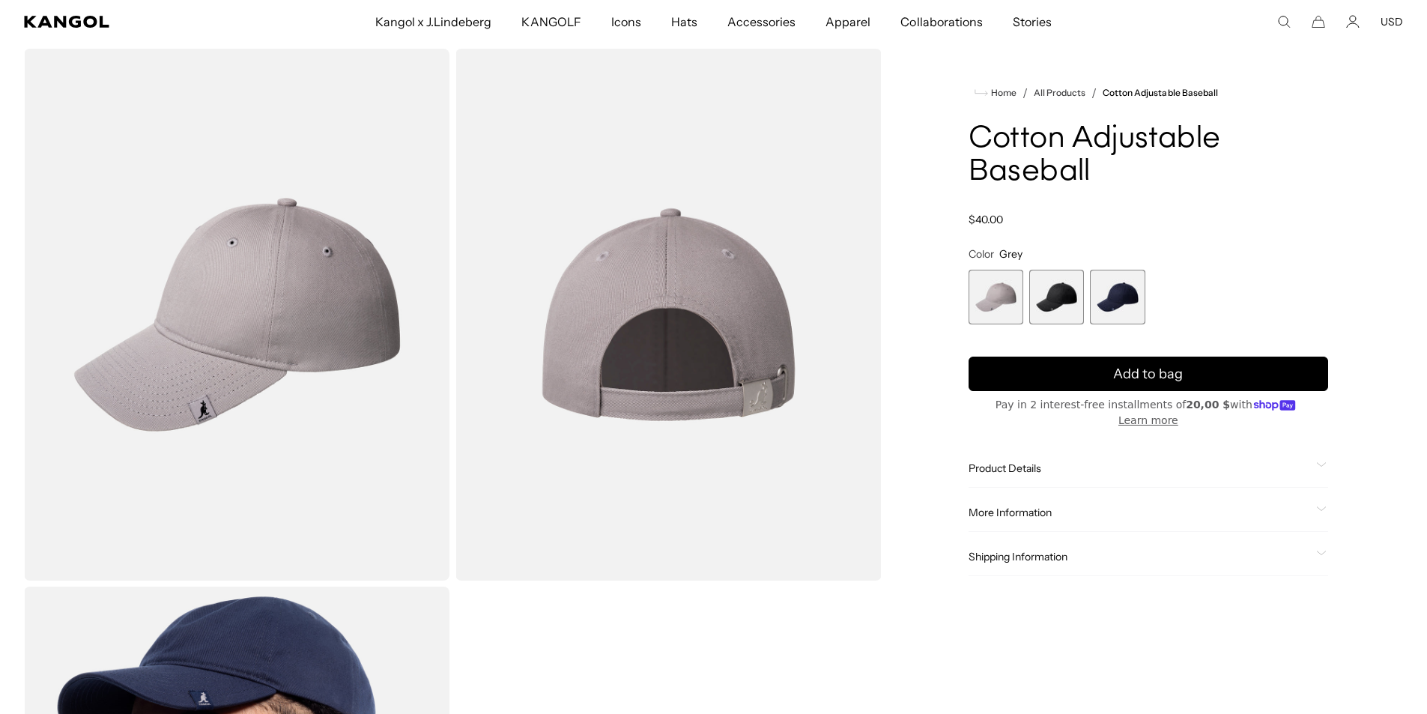
scroll to position [75, 0]
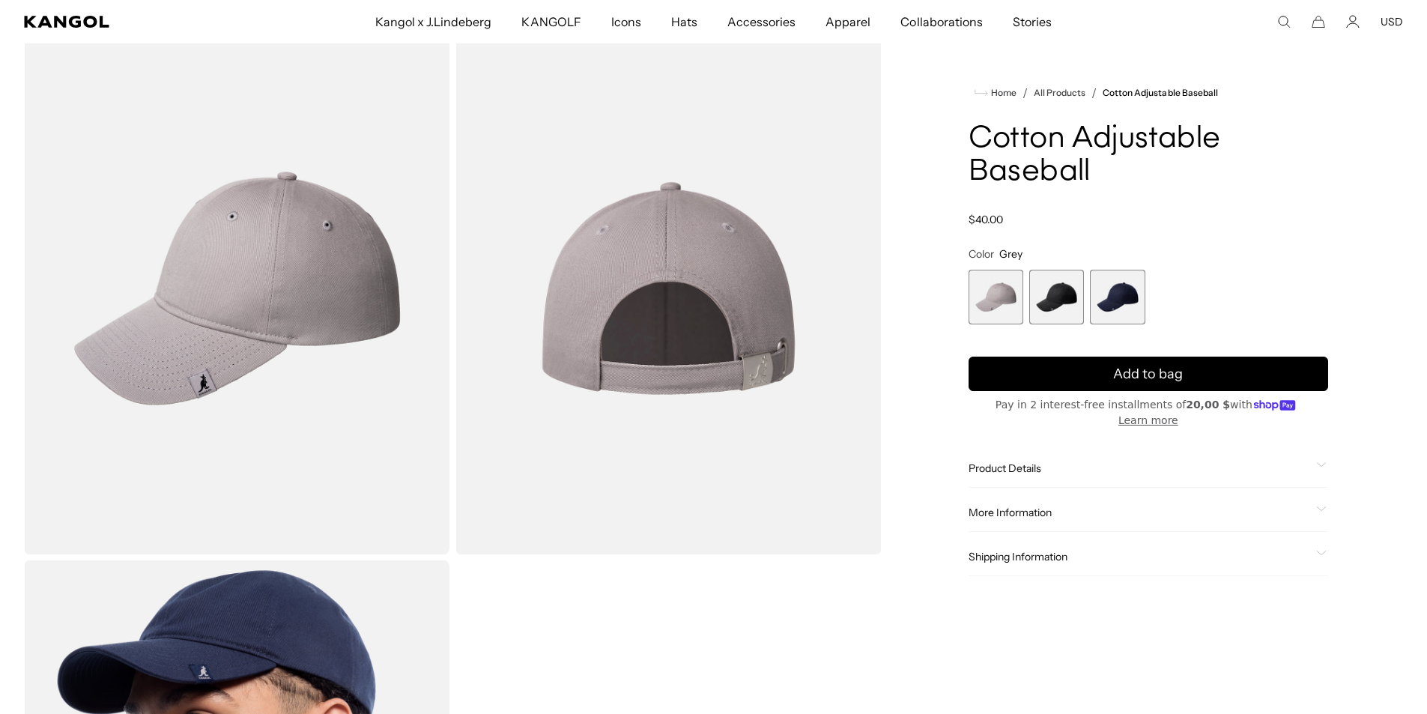
click at [1064, 287] on span "2 of 3" at bounding box center [1056, 297] width 55 height 55
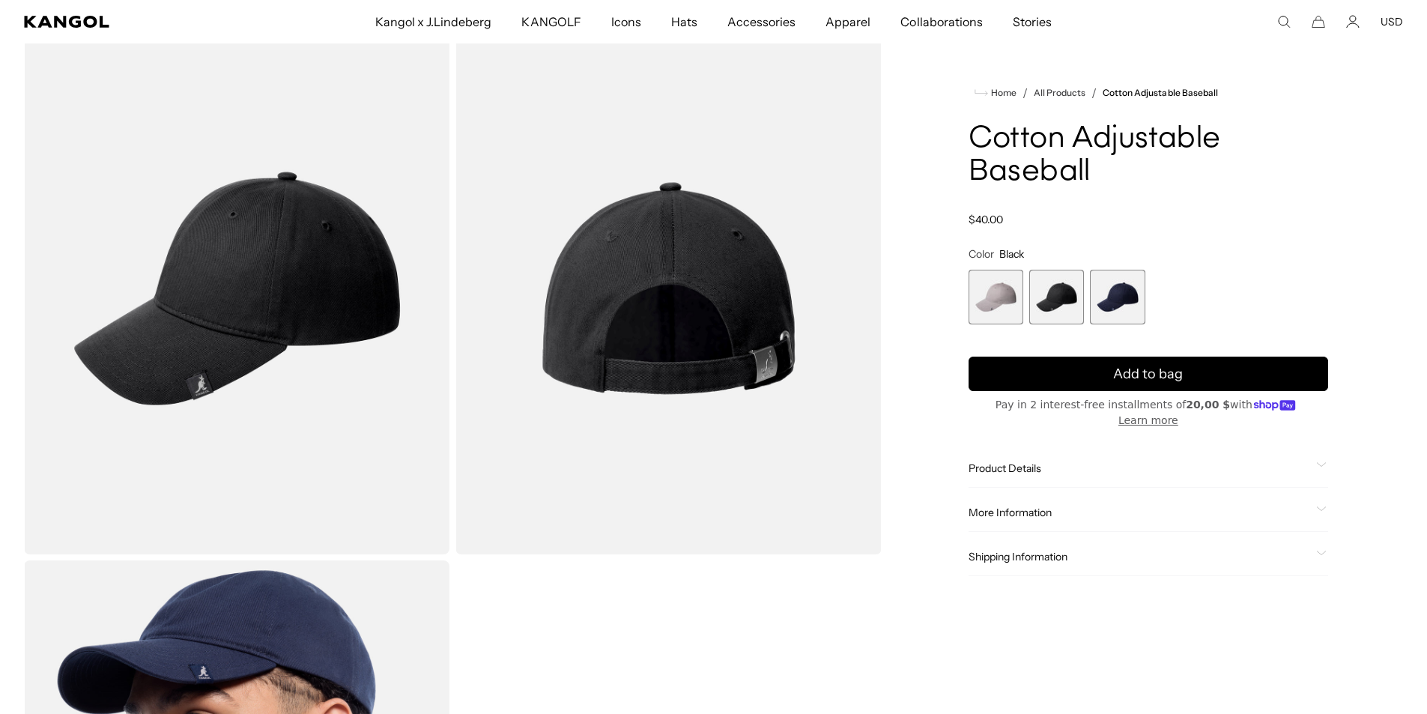
click at [1104, 292] on span "3 of 3" at bounding box center [1117, 297] width 55 height 55
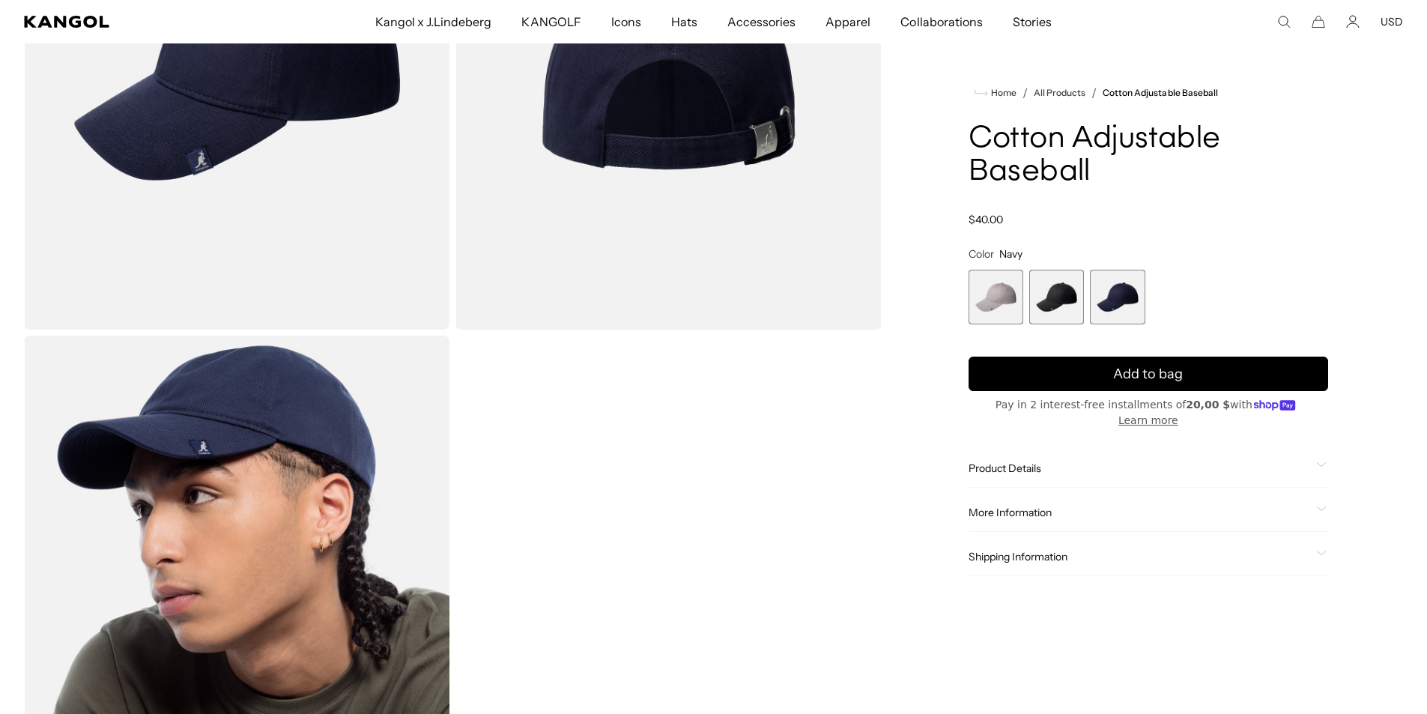
scroll to position [0, 309]
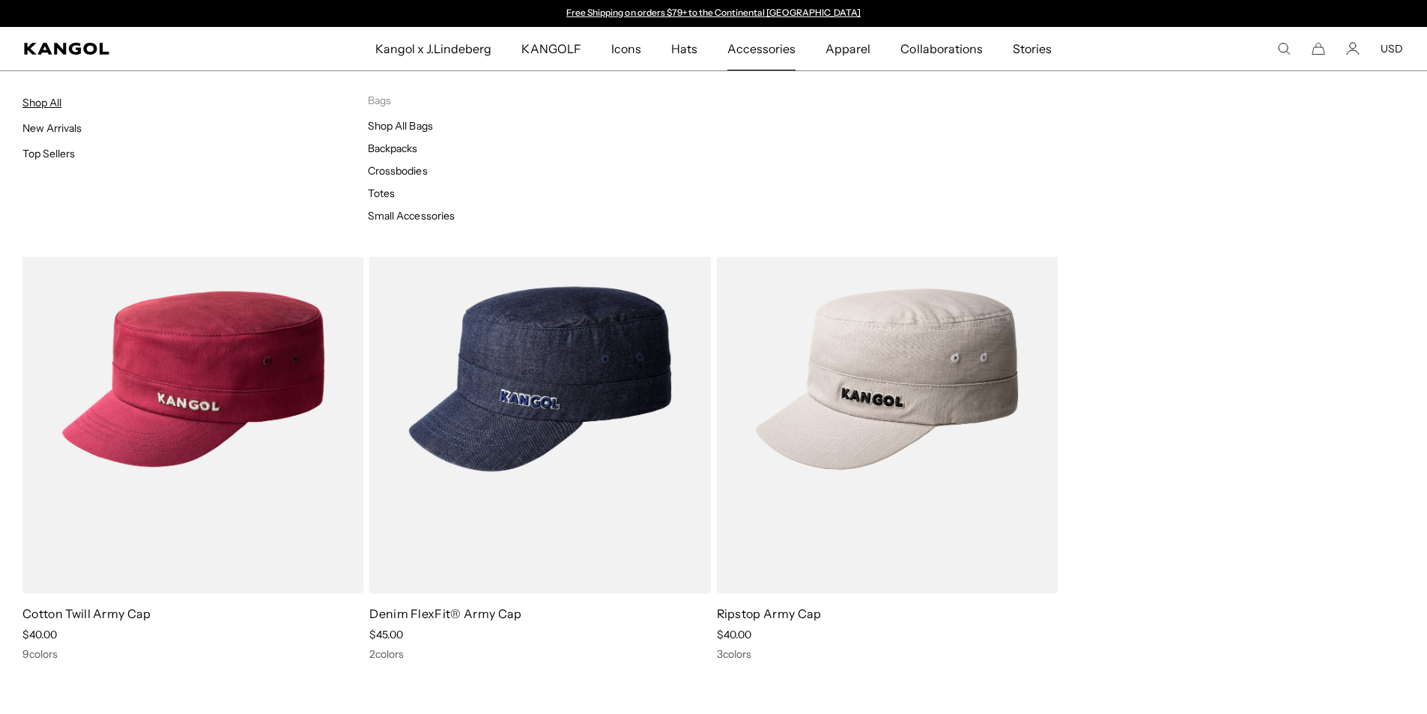
click at [27, 103] on link "Shop All" at bounding box center [41, 102] width 39 height 13
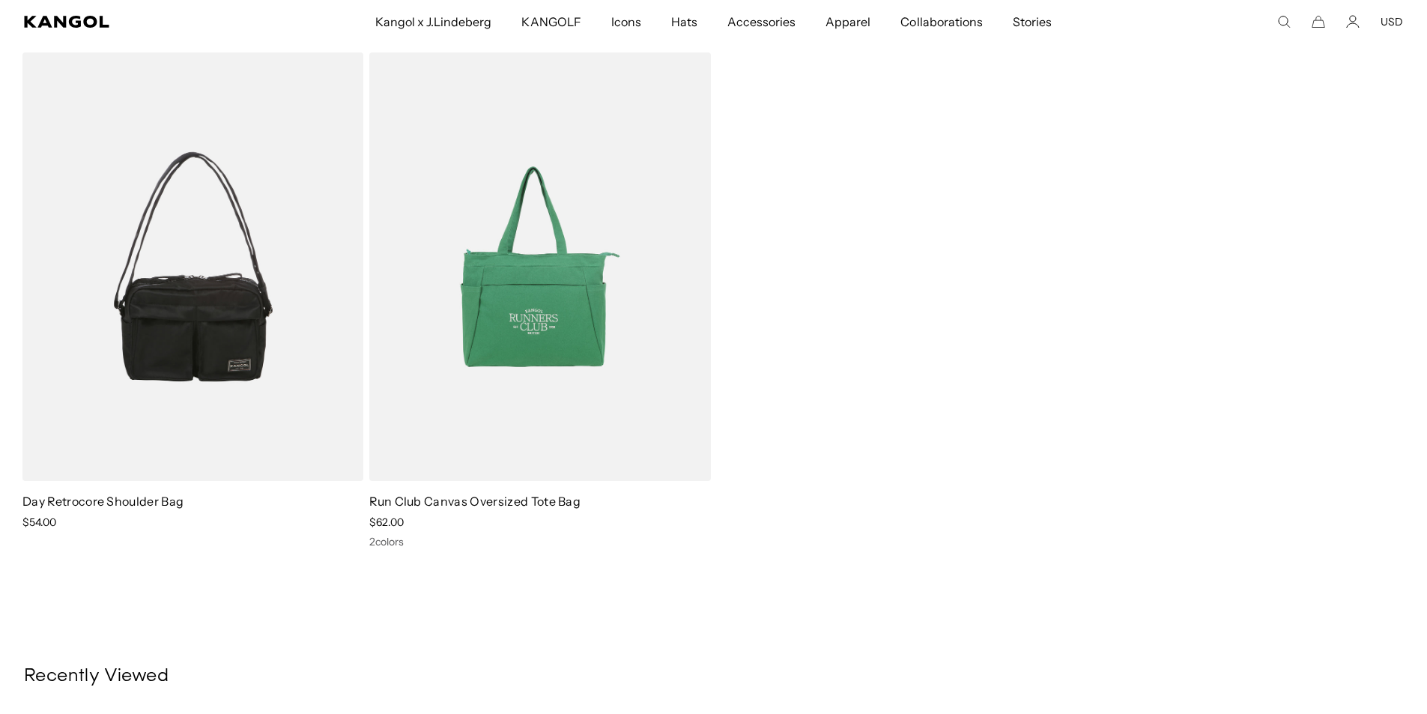
scroll to position [2247, 0]
